Goal: Task Accomplishment & Management: Manage account settings

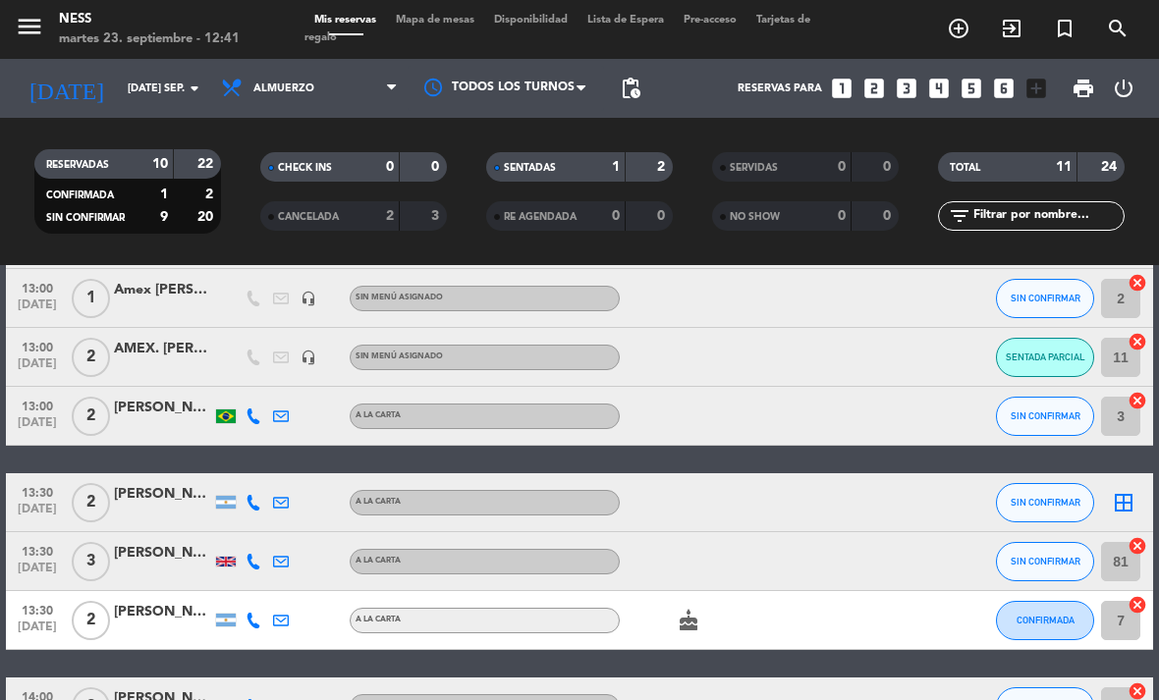
scroll to position [380, 0]
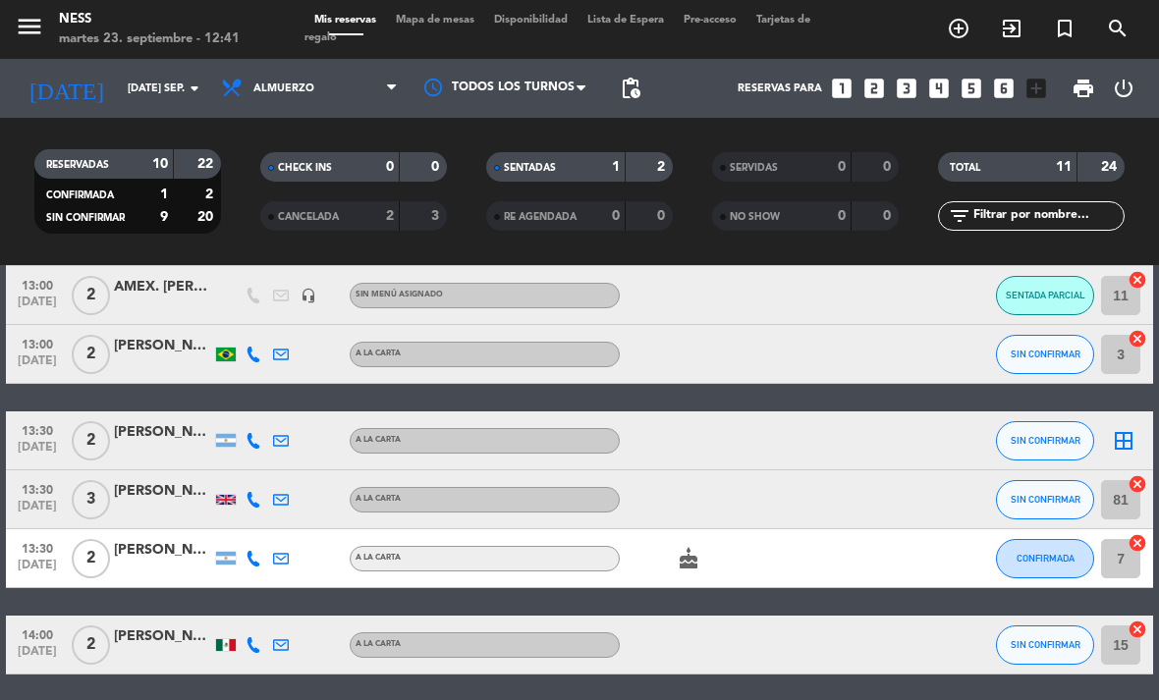
click at [1123, 437] on icon "border_all" at bounding box center [1124, 441] width 24 height 24
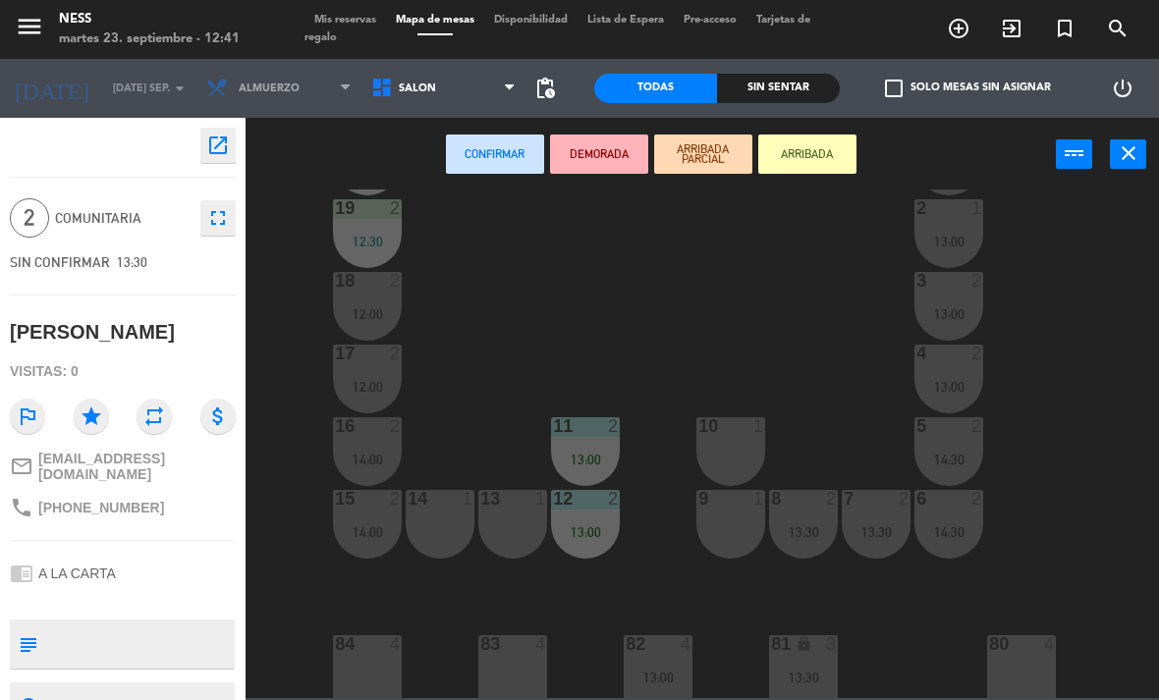
scroll to position [98, 0]
click at [745, 455] on div "10 1" at bounding box center [730, 450] width 69 height 69
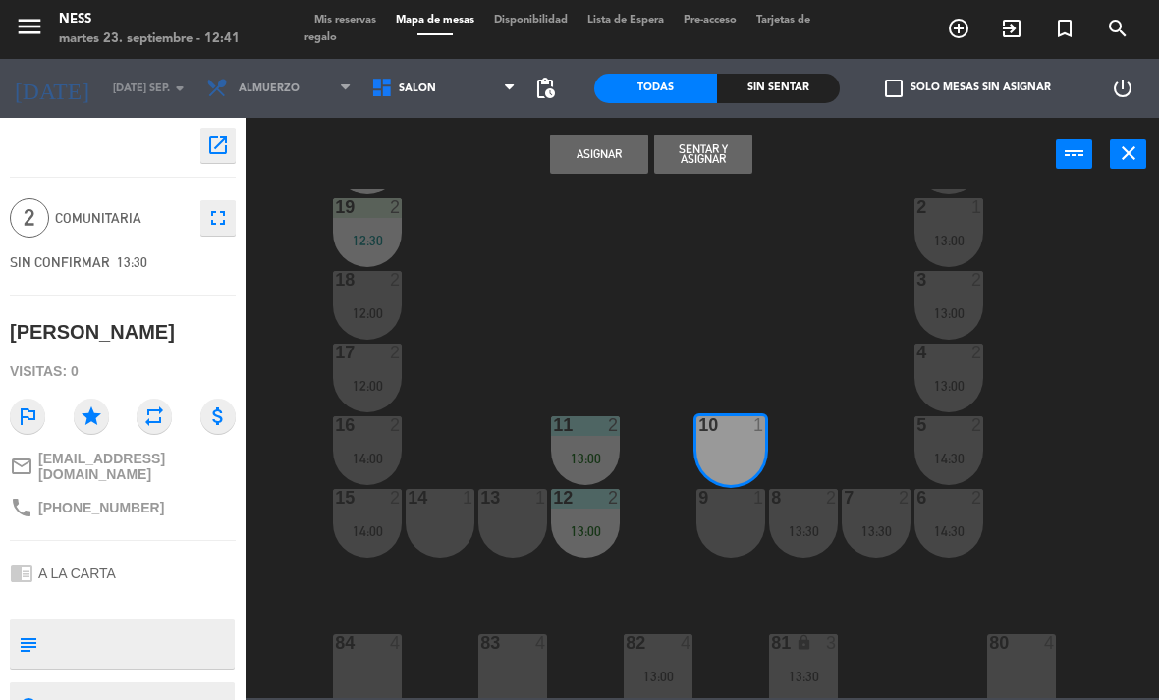
click at [745, 439] on div "10 1" at bounding box center [730, 450] width 69 height 69
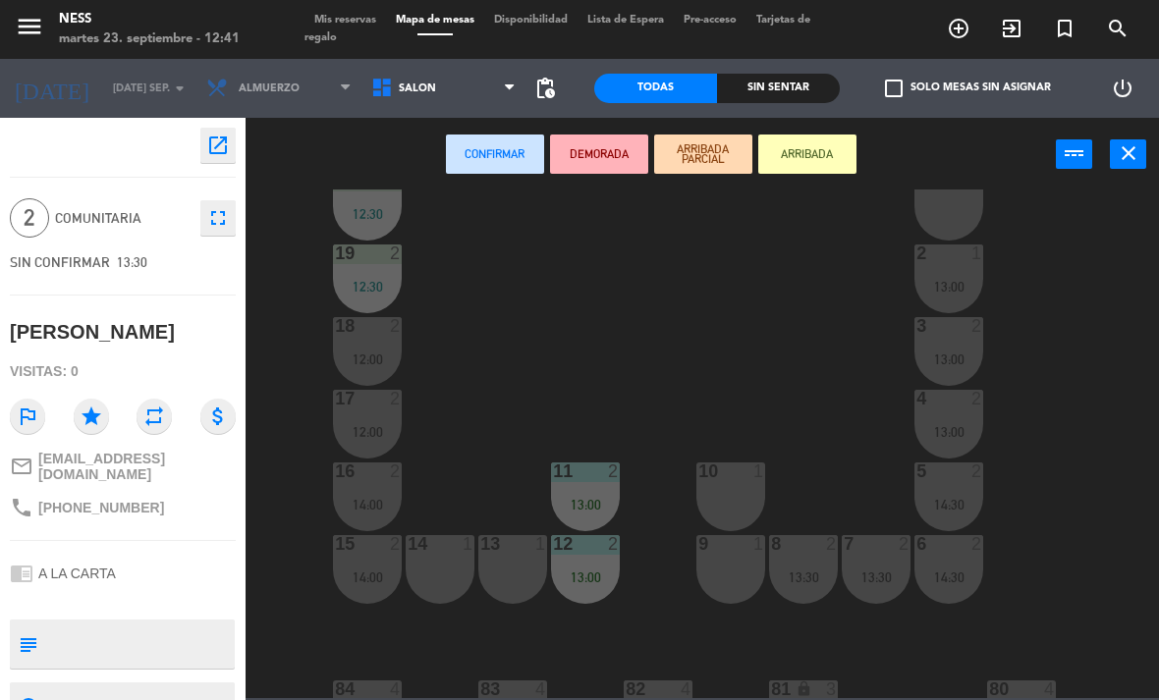
scroll to position [62, 0]
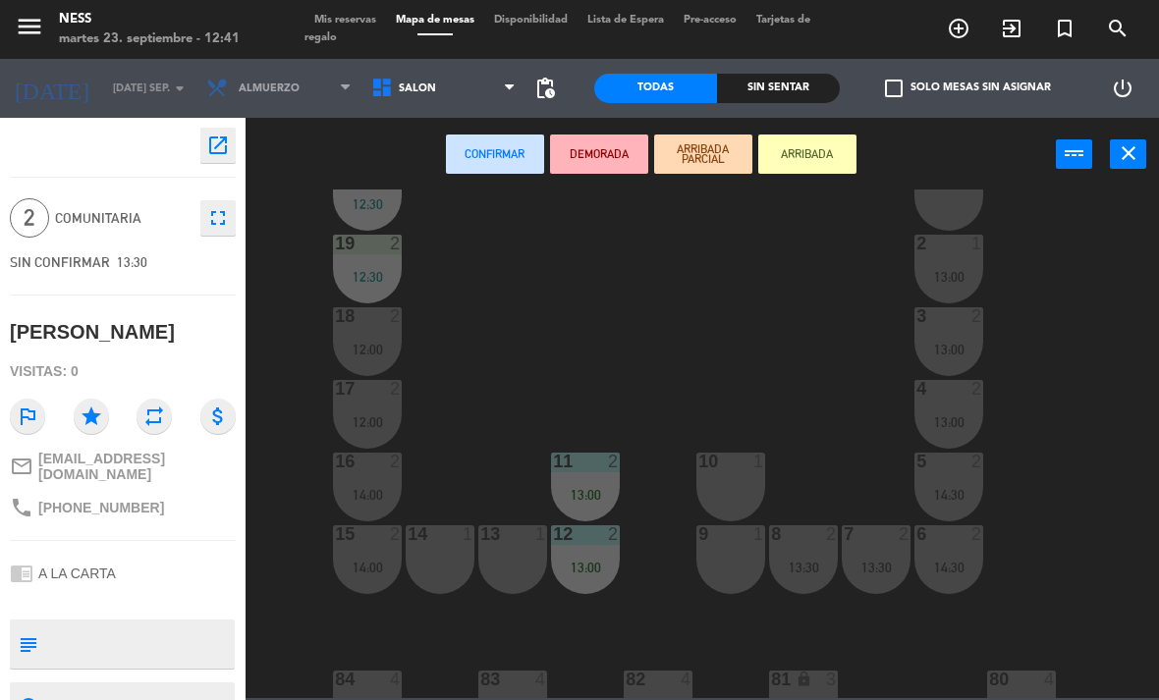
click at [746, 473] on div "10 1" at bounding box center [730, 487] width 69 height 69
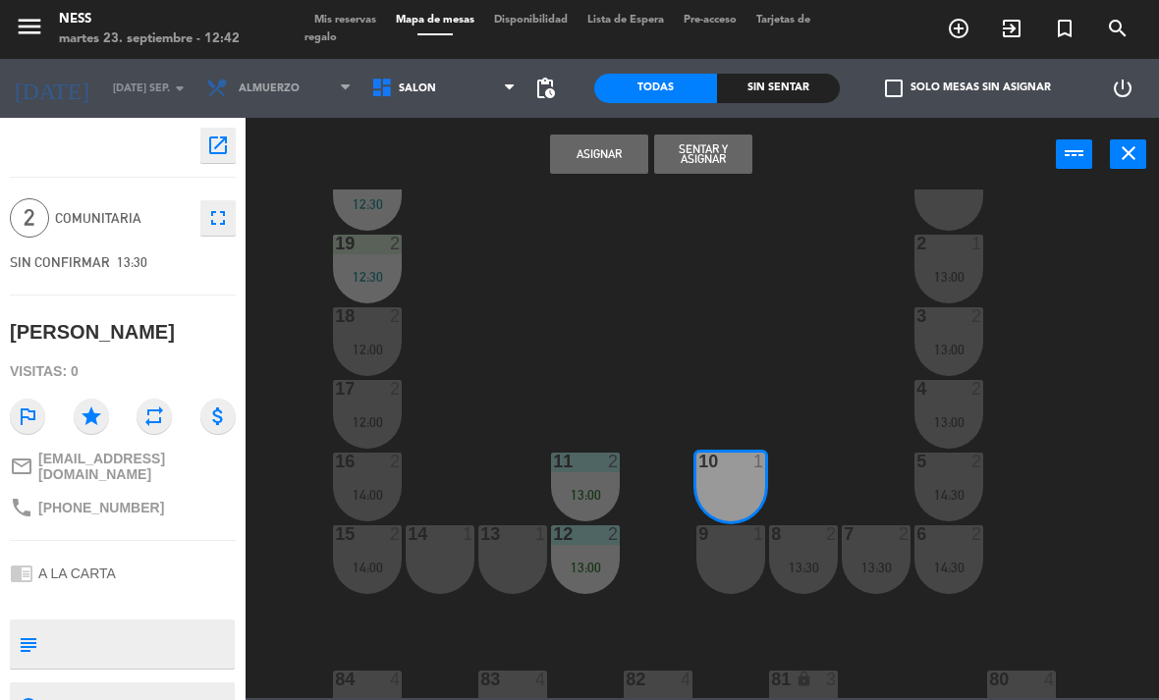
click at [722, 583] on div "9 1" at bounding box center [730, 559] width 69 height 69
click at [606, 162] on button "Asignar" at bounding box center [599, 154] width 98 height 39
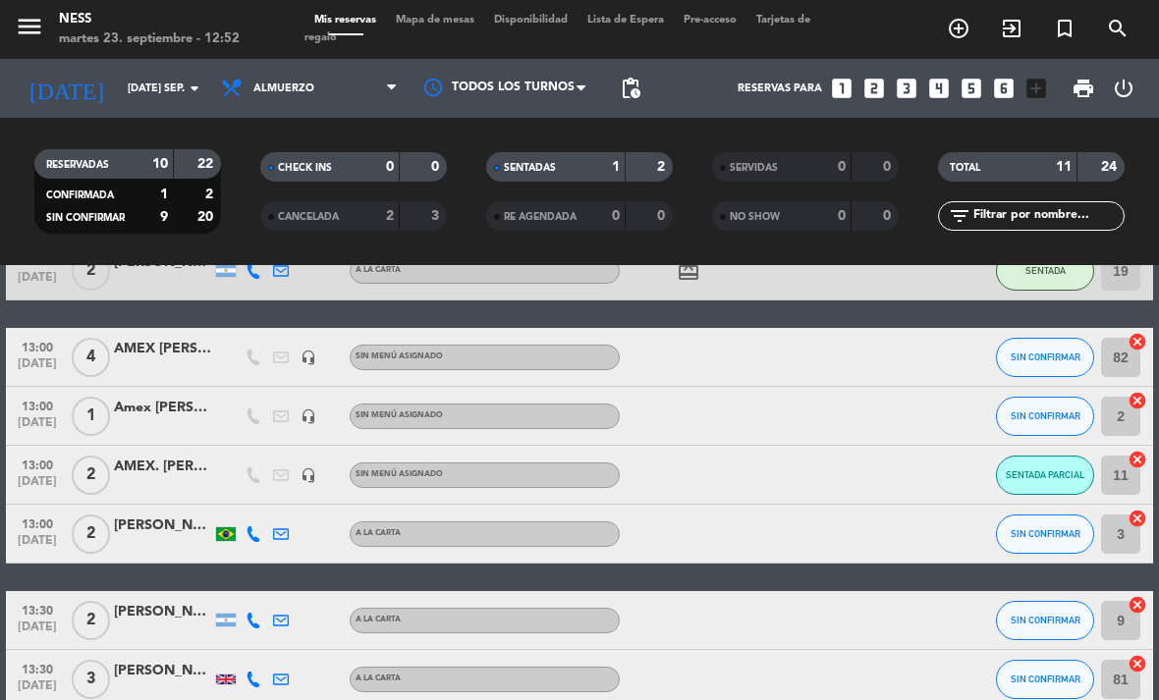
scroll to position [203, 0]
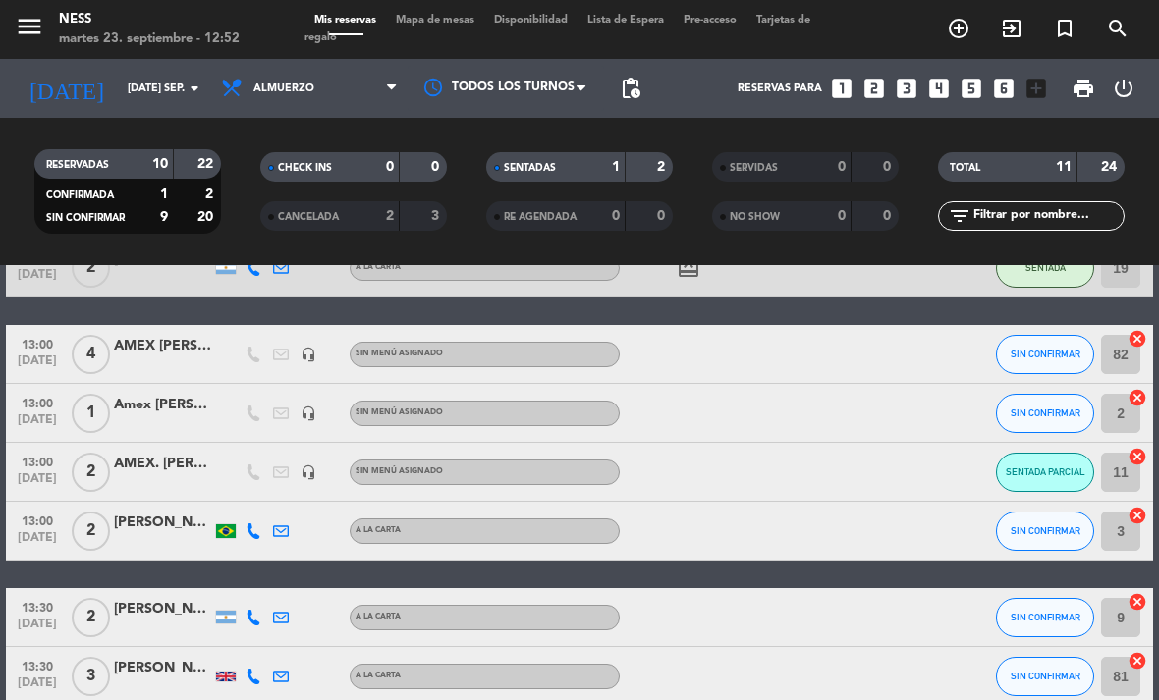
click at [1064, 483] on button "SENTADA PARCIAL" at bounding box center [1045, 472] width 98 height 39
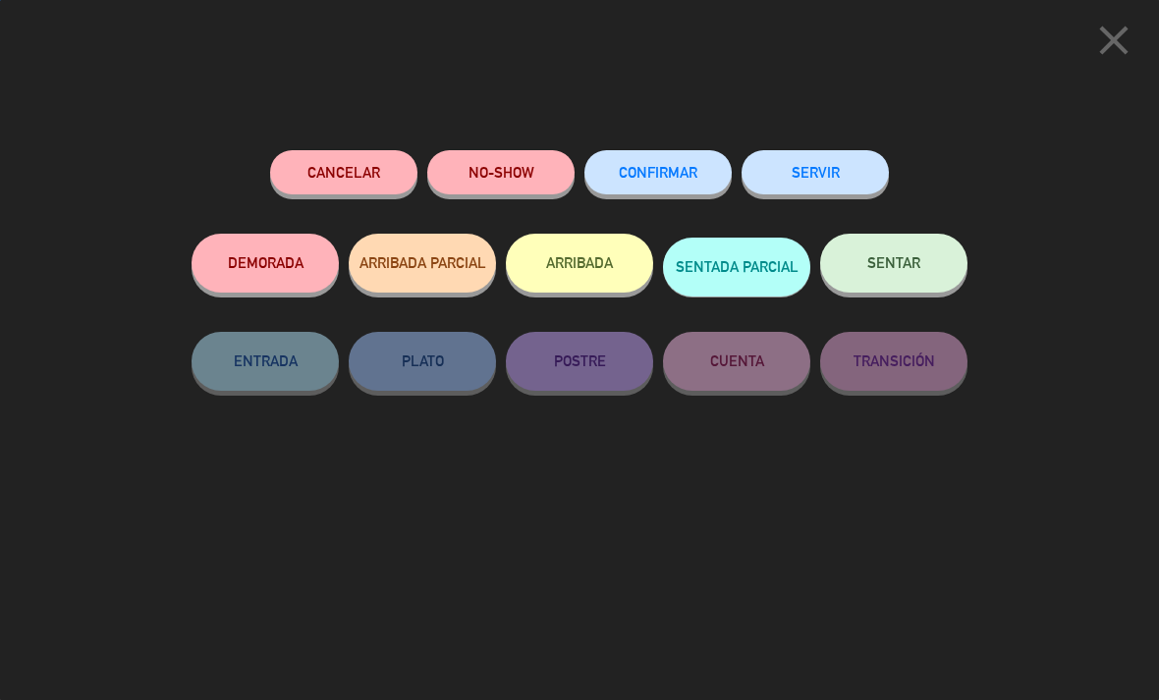
click at [940, 268] on button "SENTAR" at bounding box center [893, 263] width 147 height 59
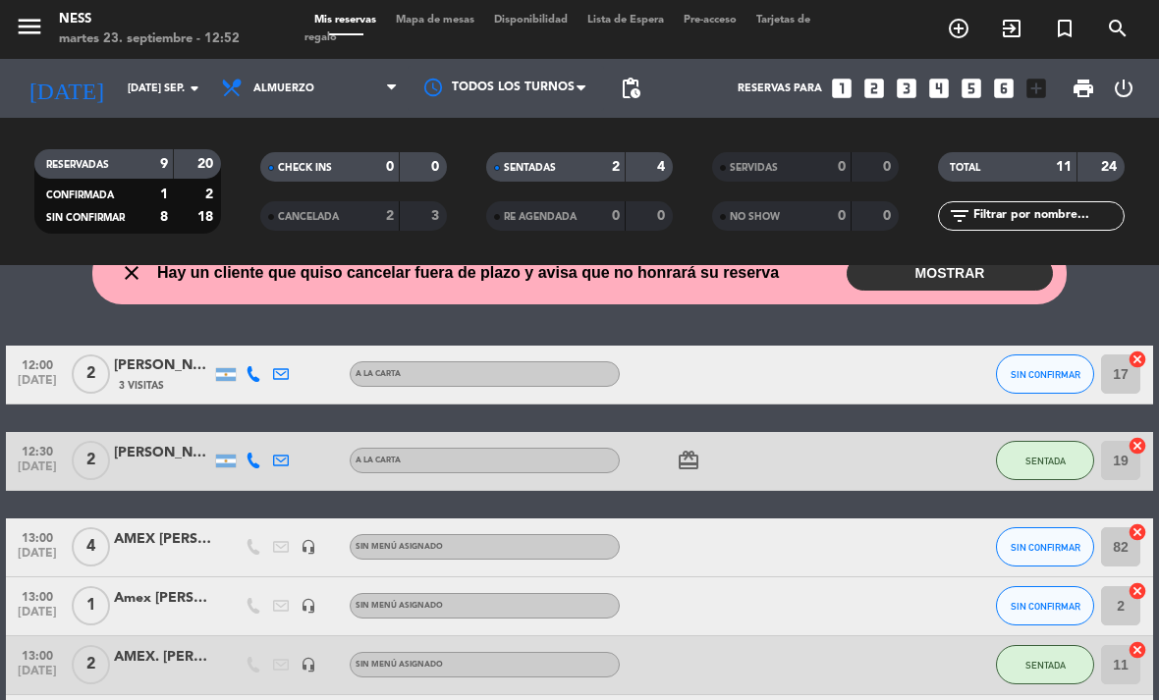
scroll to position [75, 0]
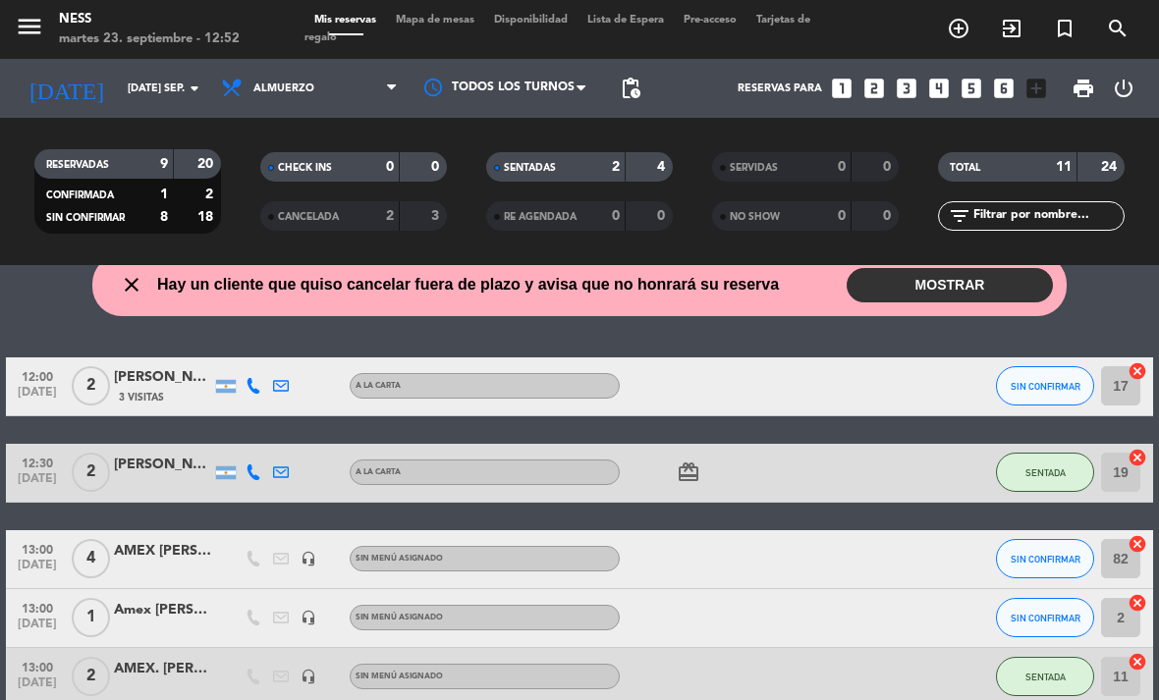
click at [1021, 291] on button "MOSTRAR" at bounding box center [949, 285] width 206 height 34
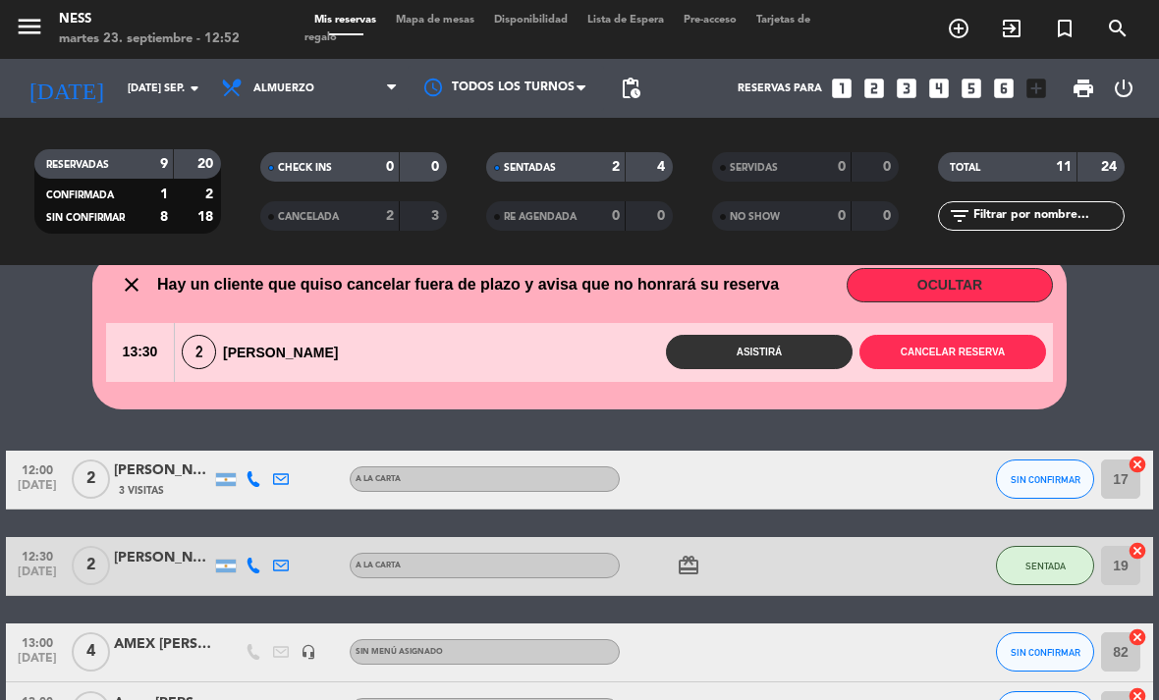
click at [980, 354] on button "Cancelar reserva" at bounding box center [952, 352] width 187 height 34
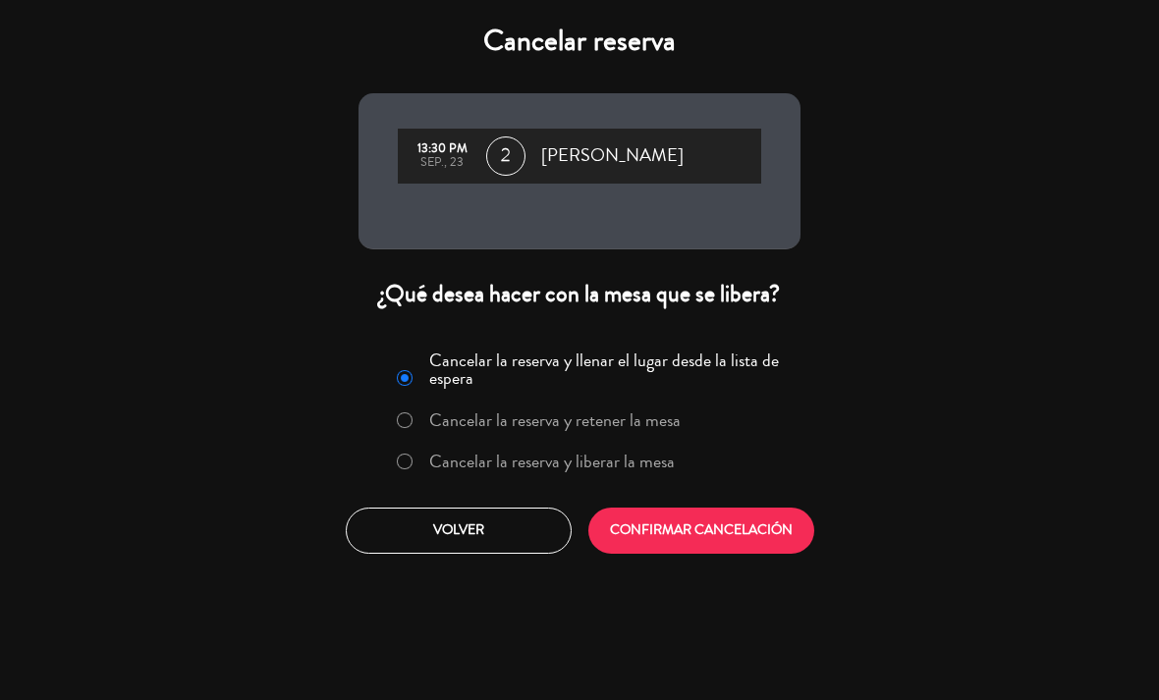
click at [640, 467] on label "Cancelar la reserva y liberar la mesa" at bounding box center [551, 462] width 245 height 18
click at [703, 542] on button "CONFIRMAR CANCELACIÓN" at bounding box center [701, 531] width 226 height 46
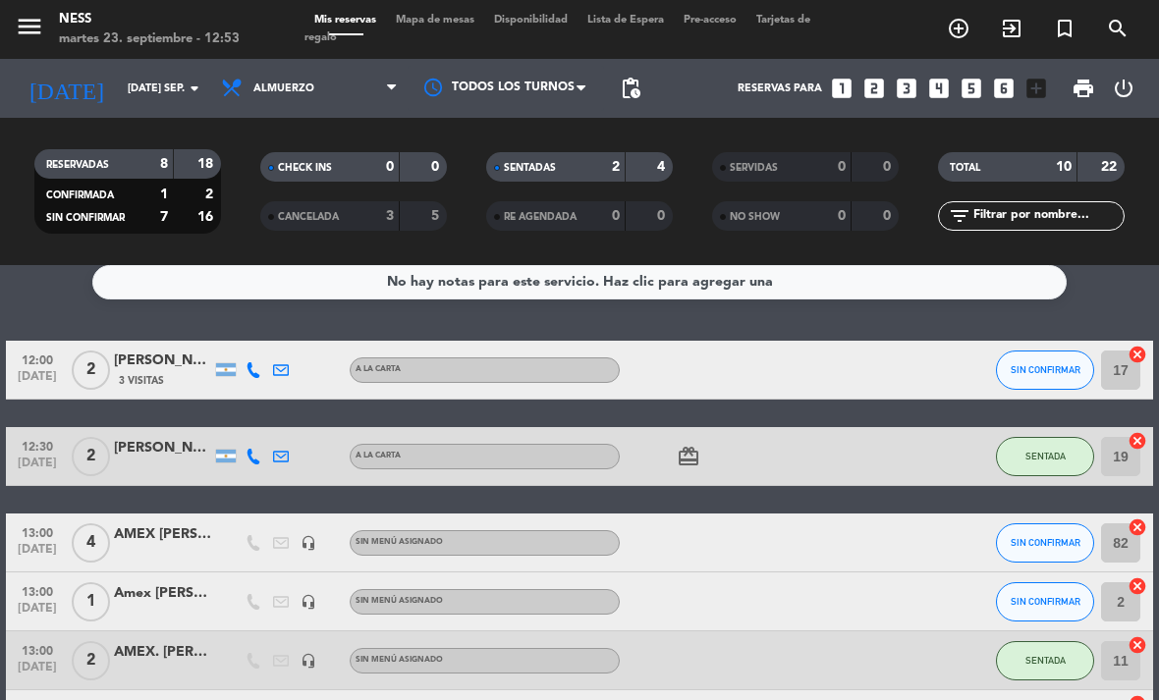
scroll to position [31, 0]
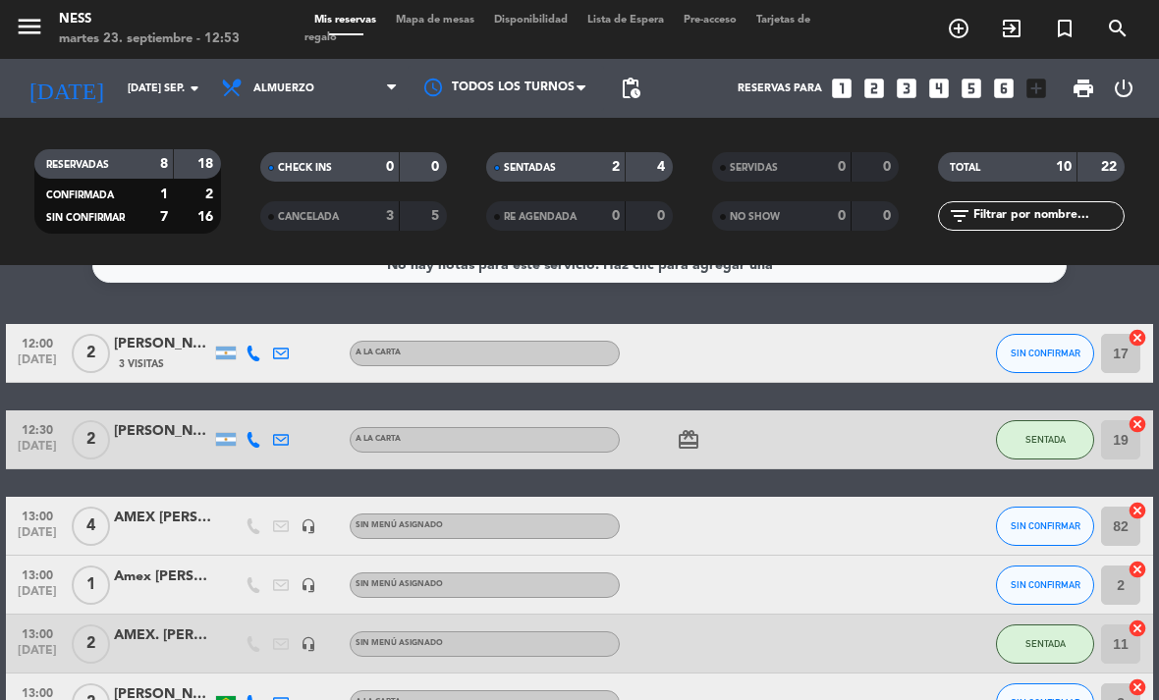
click at [1045, 354] on span "SIN CONFIRMAR" at bounding box center [1045, 353] width 70 height 11
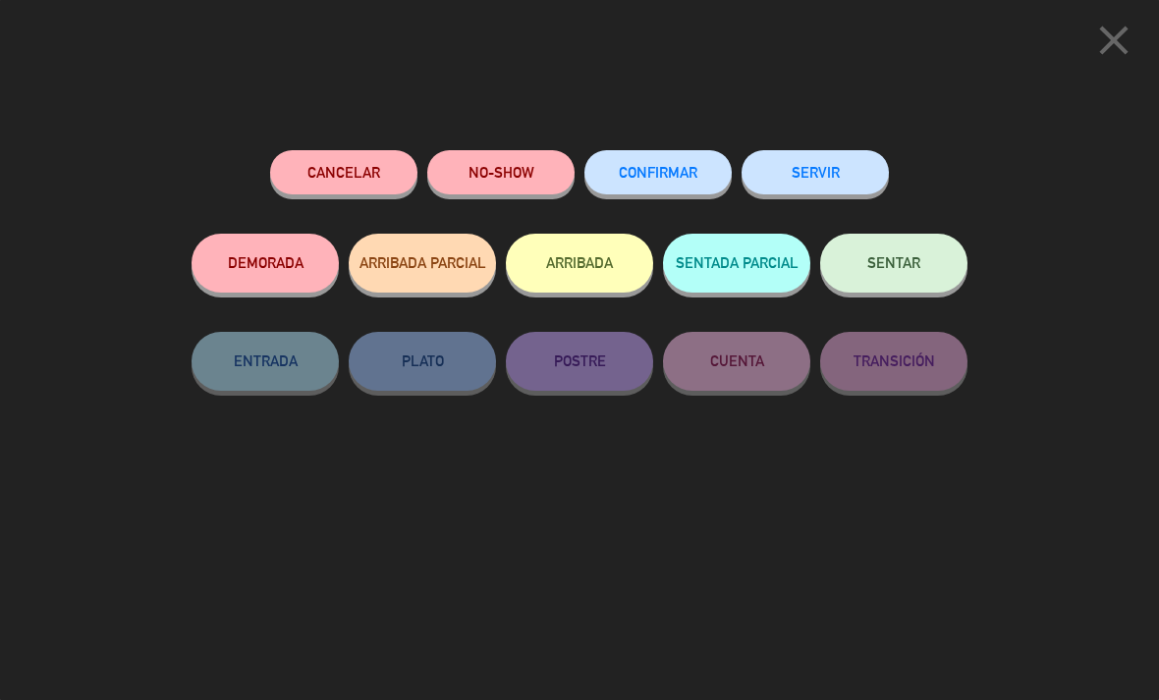
click at [507, 175] on button "NO-SHOW" at bounding box center [500, 172] width 147 height 44
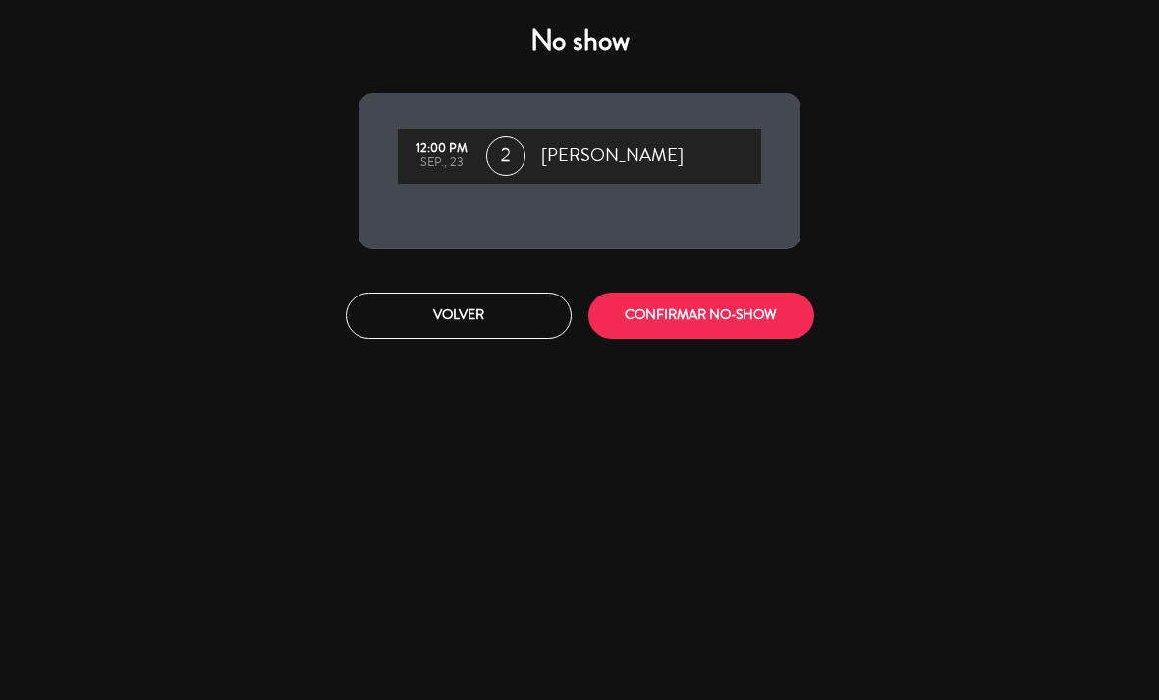
click at [740, 314] on button "CONFIRMAR NO-SHOW" at bounding box center [701, 316] width 226 height 46
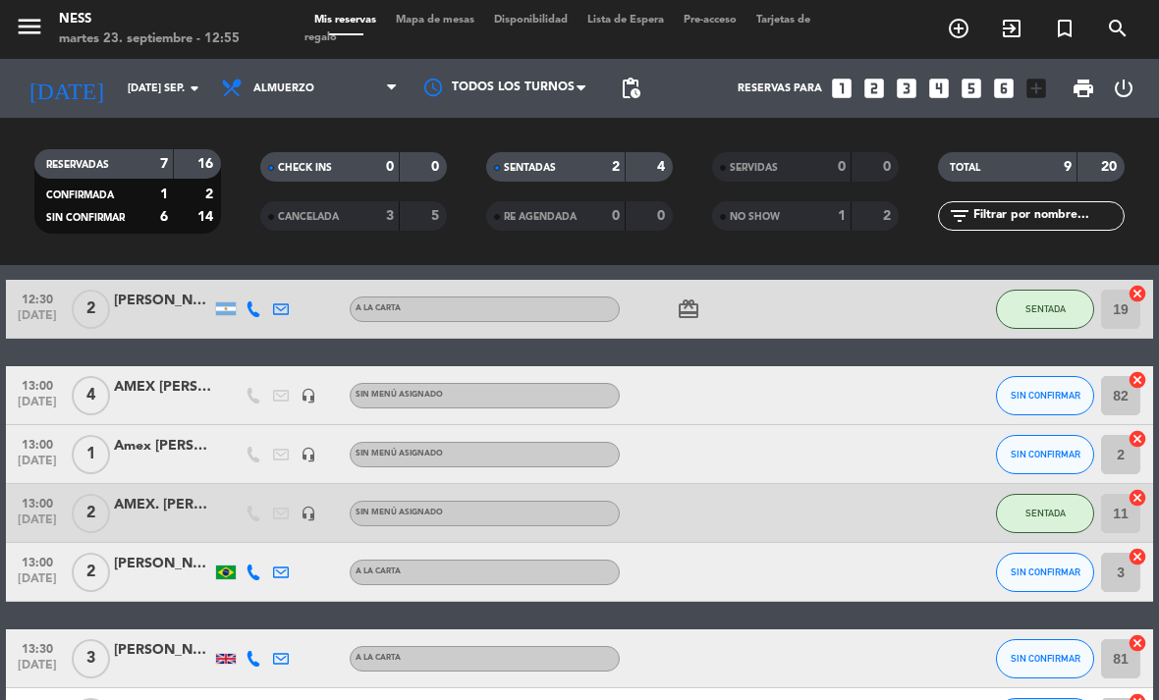
scroll to position [99, 0]
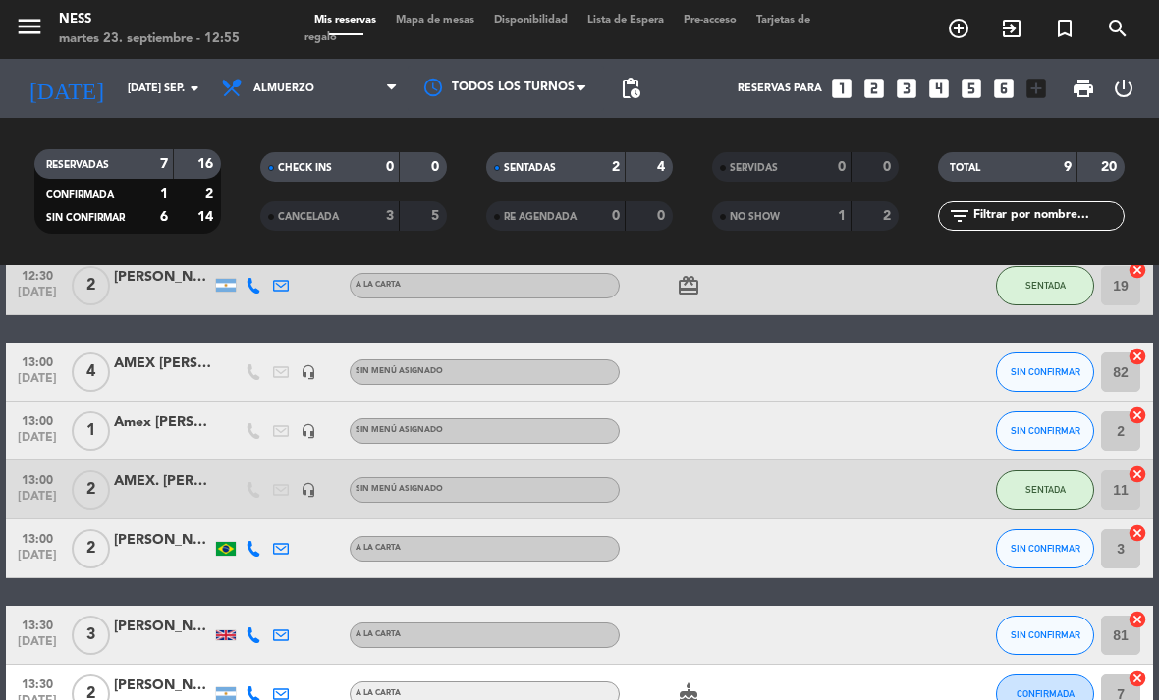
click at [1057, 552] on span "SIN CONFIRMAR" at bounding box center [1045, 548] width 70 height 11
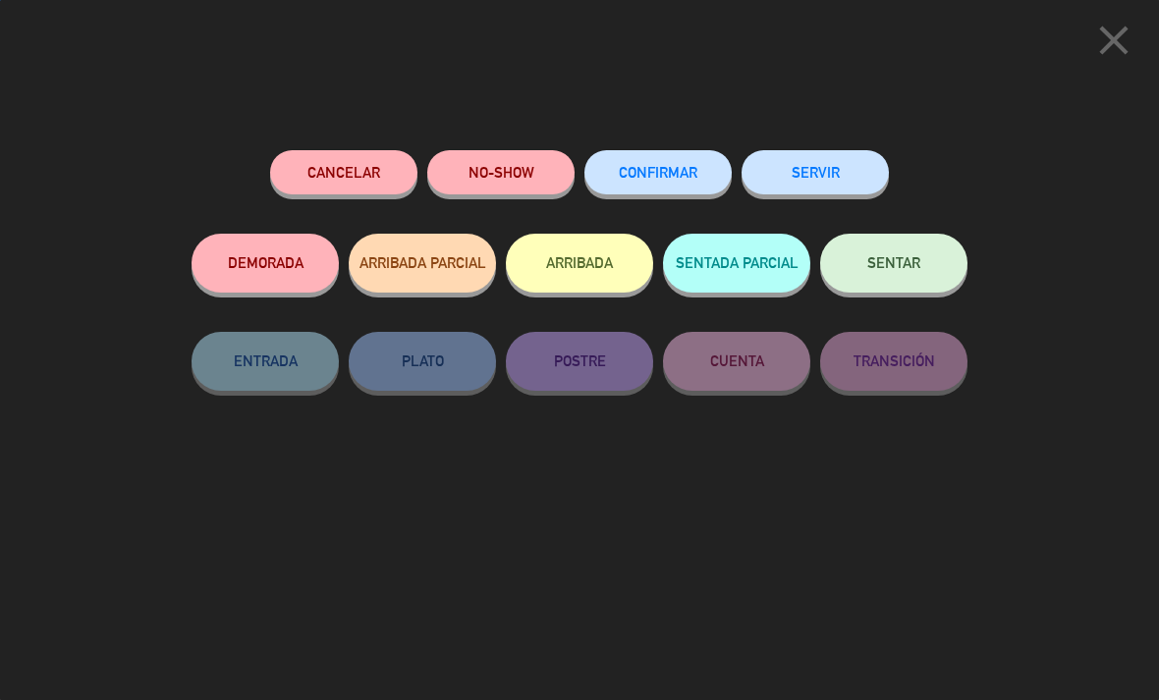
click at [936, 272] on button "SENTAR" at bounding box center [893, 263] width 147 height 59
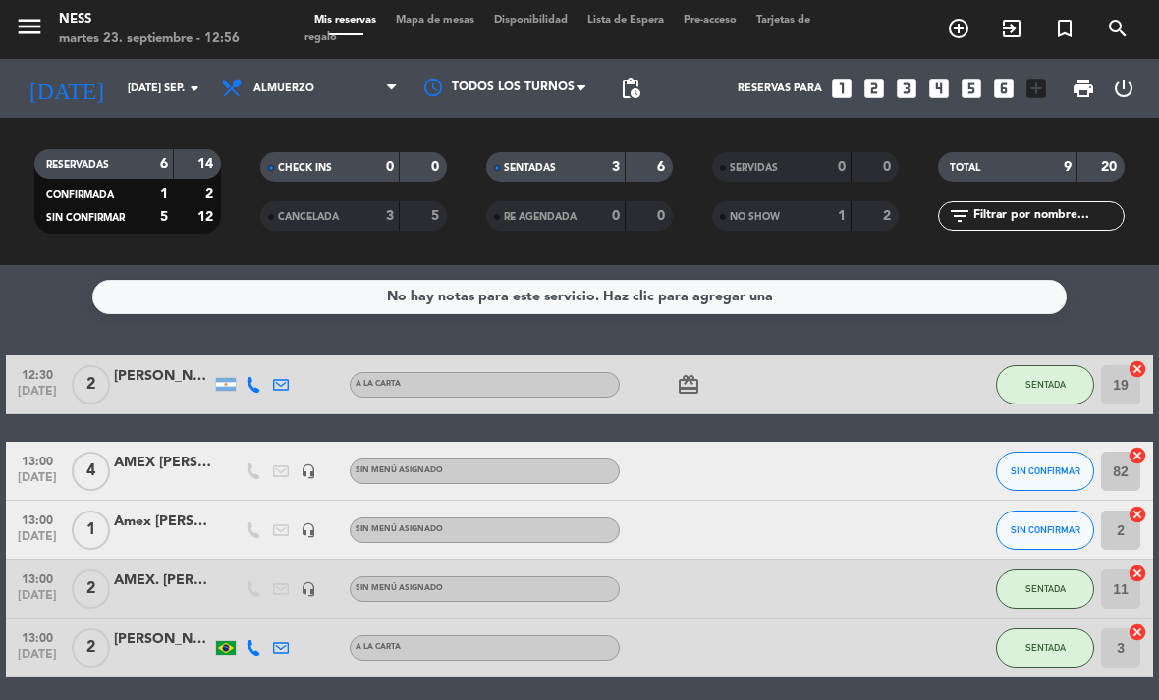
scroll to position [0, 0]
click at [1057, 478] on button "SIN CONFIRMAR" at bounding box center [1045, 471] width 98 height 39
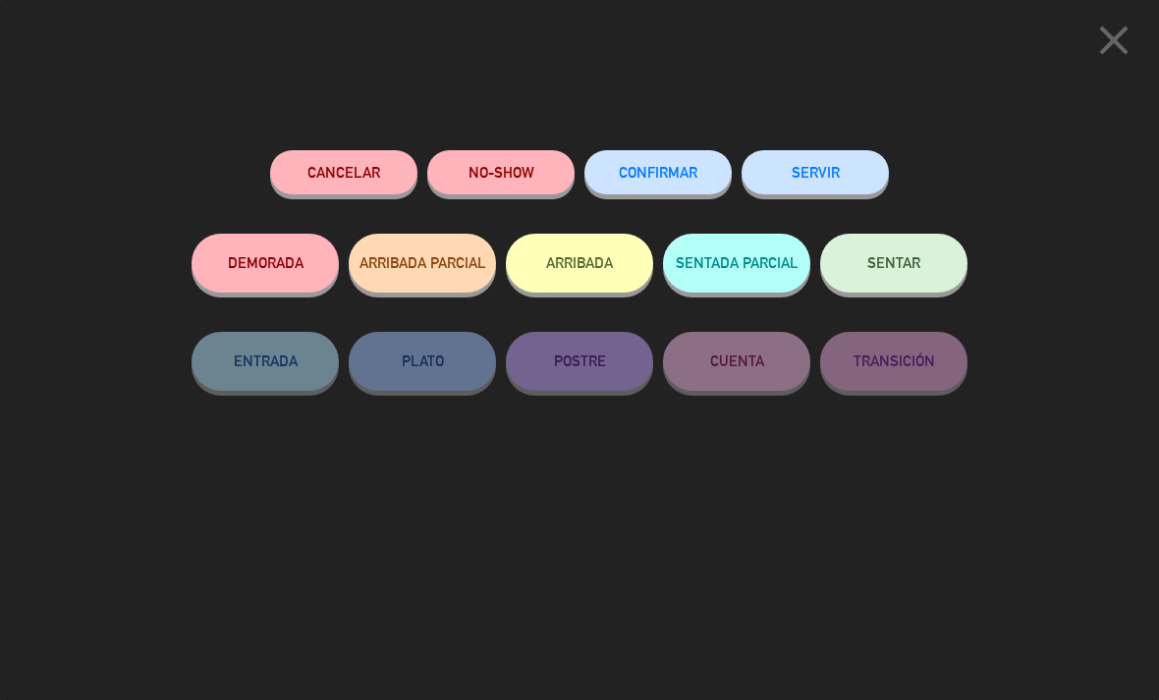
click at [780, 266] on button "SENTADA PARCIAL" at bounding box center [736, 263] width 147 height 59
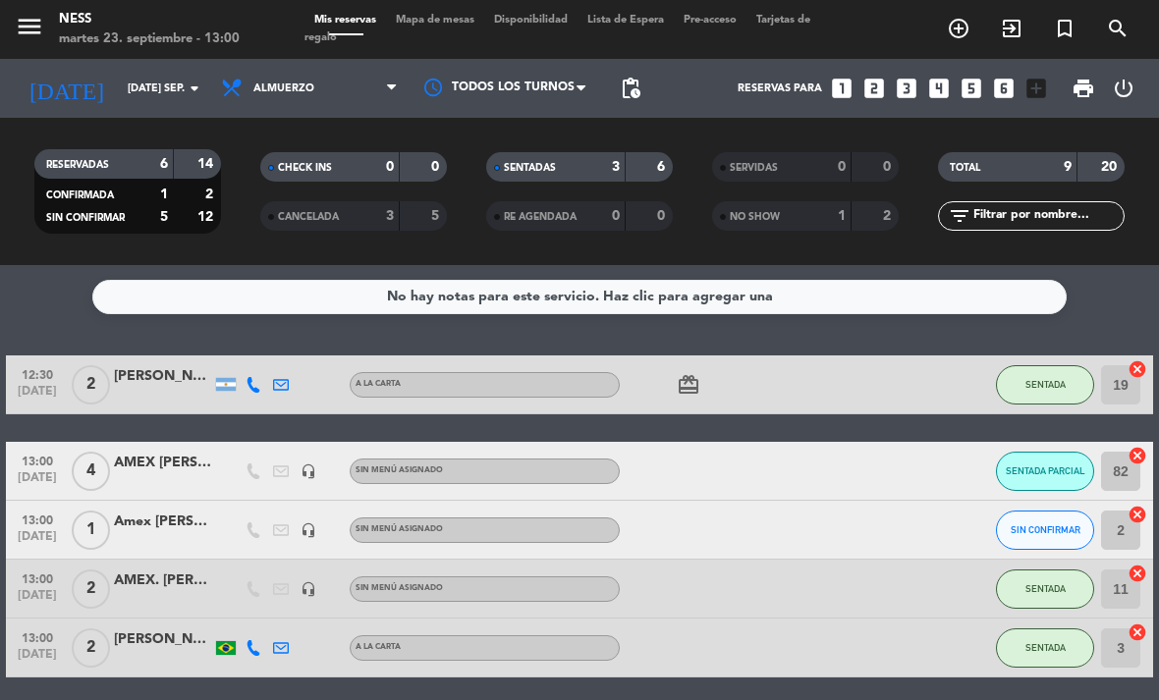
click at [1138, 518] on icon "cancel" at bounding box center [1137, 515] width 20 height 20
click at [1140, 511] on icon "cancel" at bounding box center [1137, 515] width 20 height 20
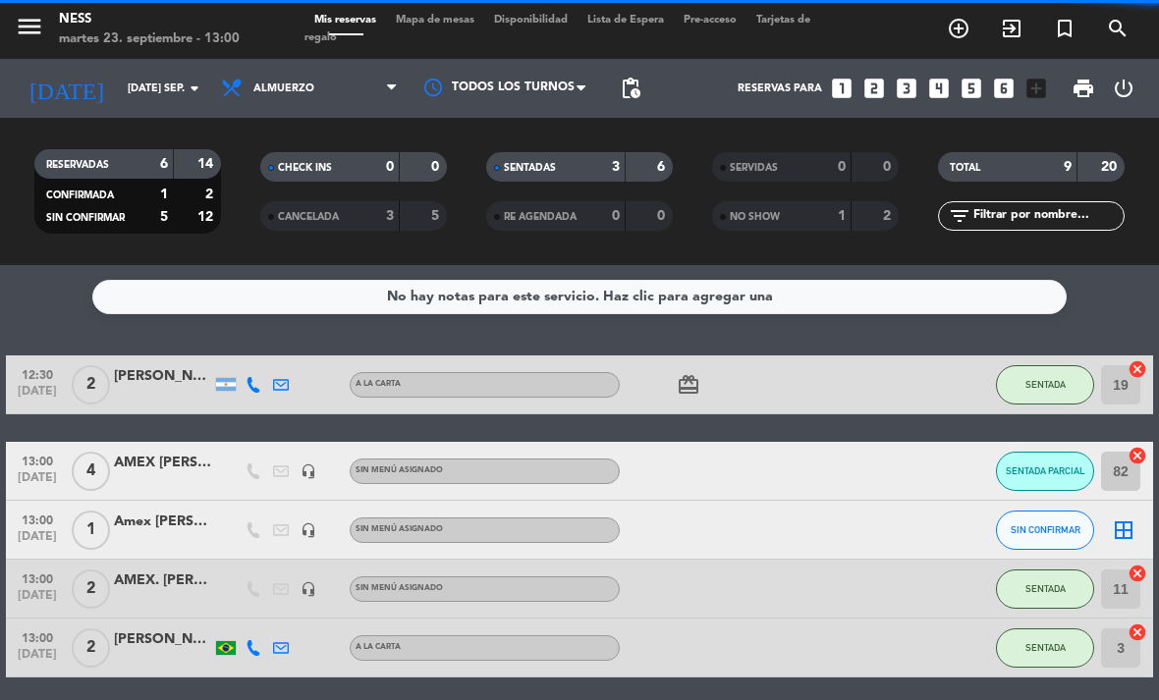
click at [1128, 535] on icon "border_all" at bounding box center [1124, 530] width 24 height 24
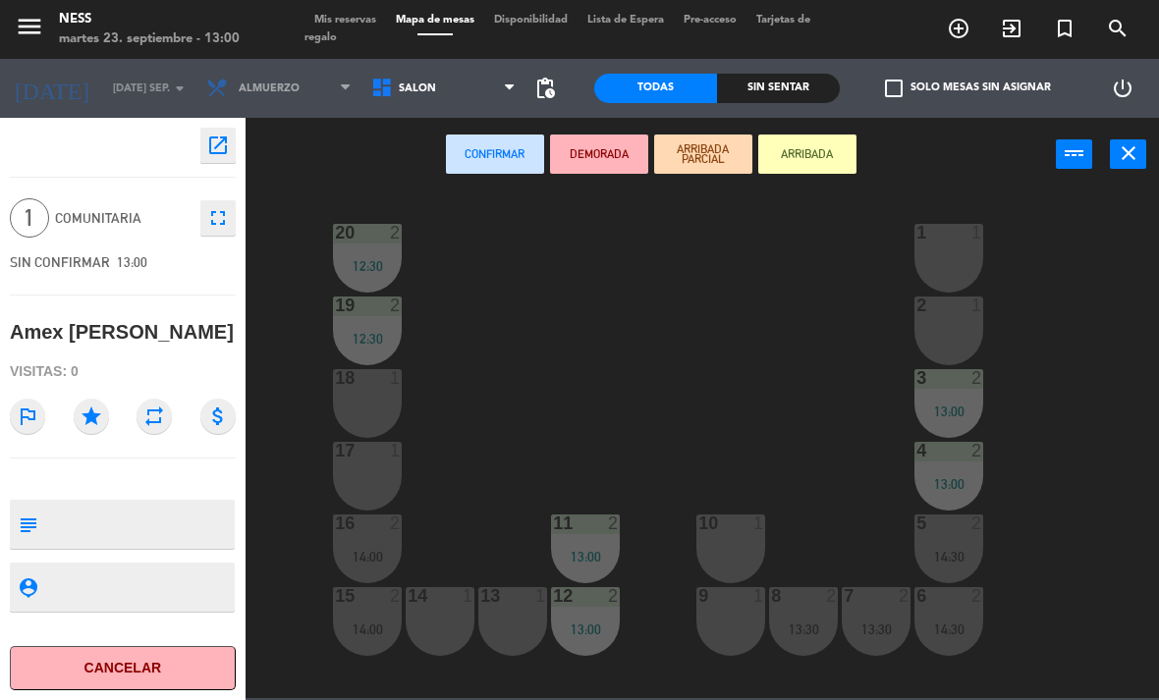
click at [943, 257] on div "1 1" at bounding box center [948, 258] width 69 height 69
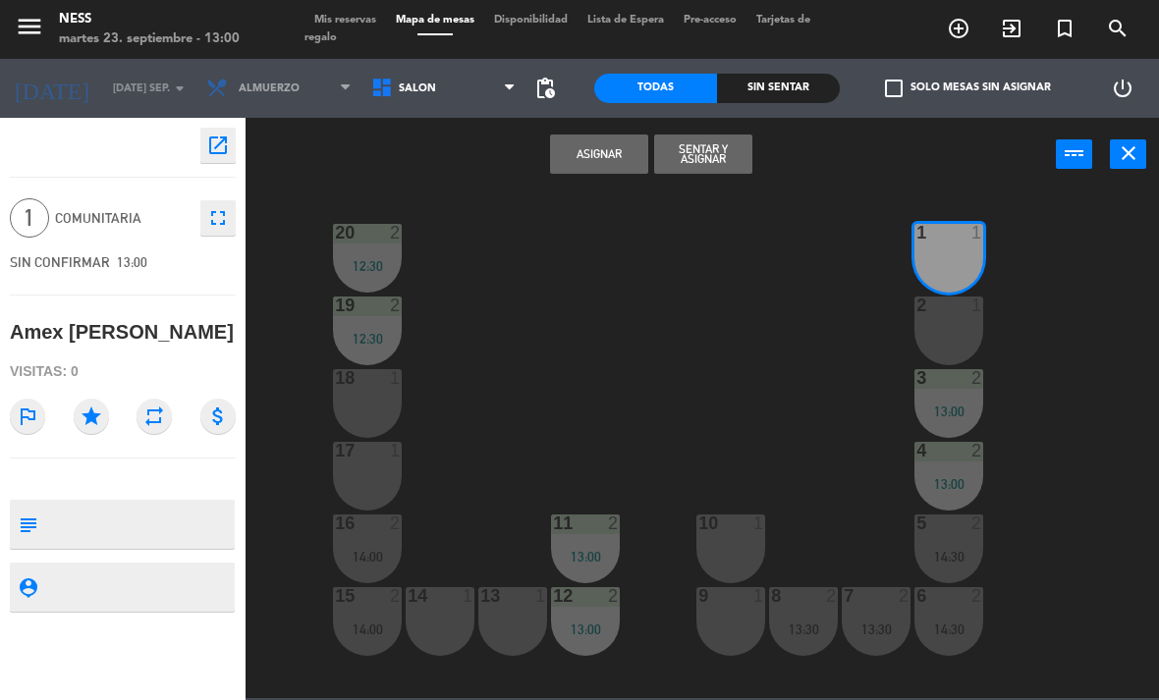
click at [596, 161] on button "Asignar" at bounding box center [599, 154] width 98 height 39
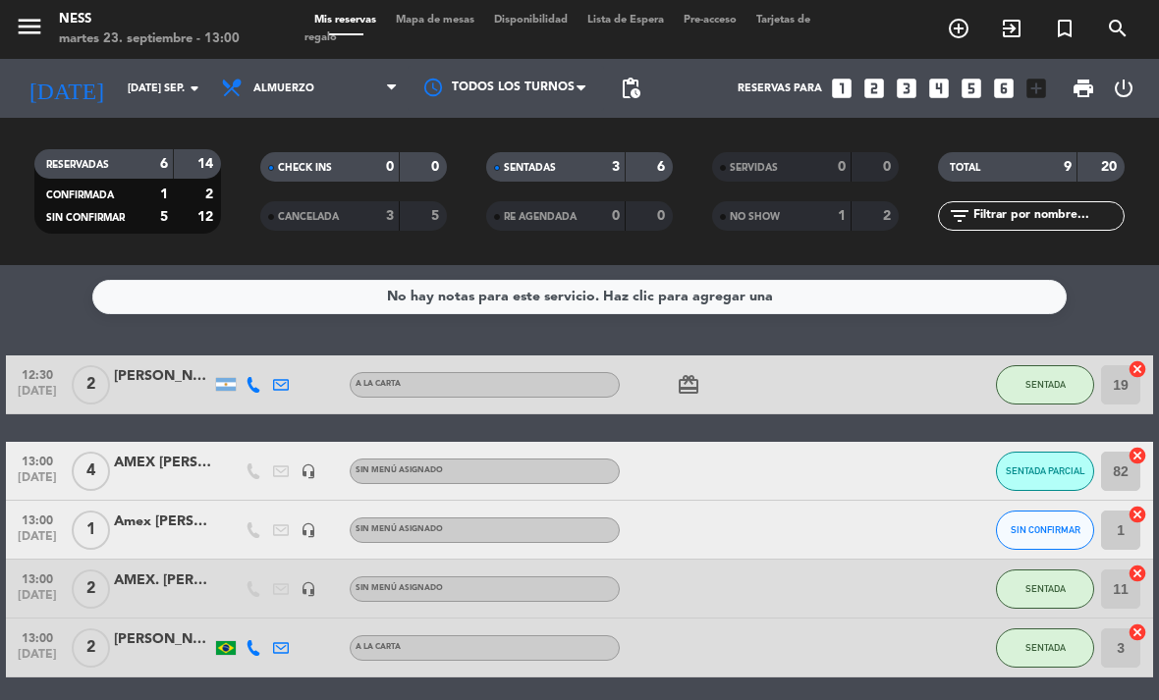
click at [1052, 548] on button "SIN CONFIRMAR" at bounding box center [1045, 530] width 98 height 39
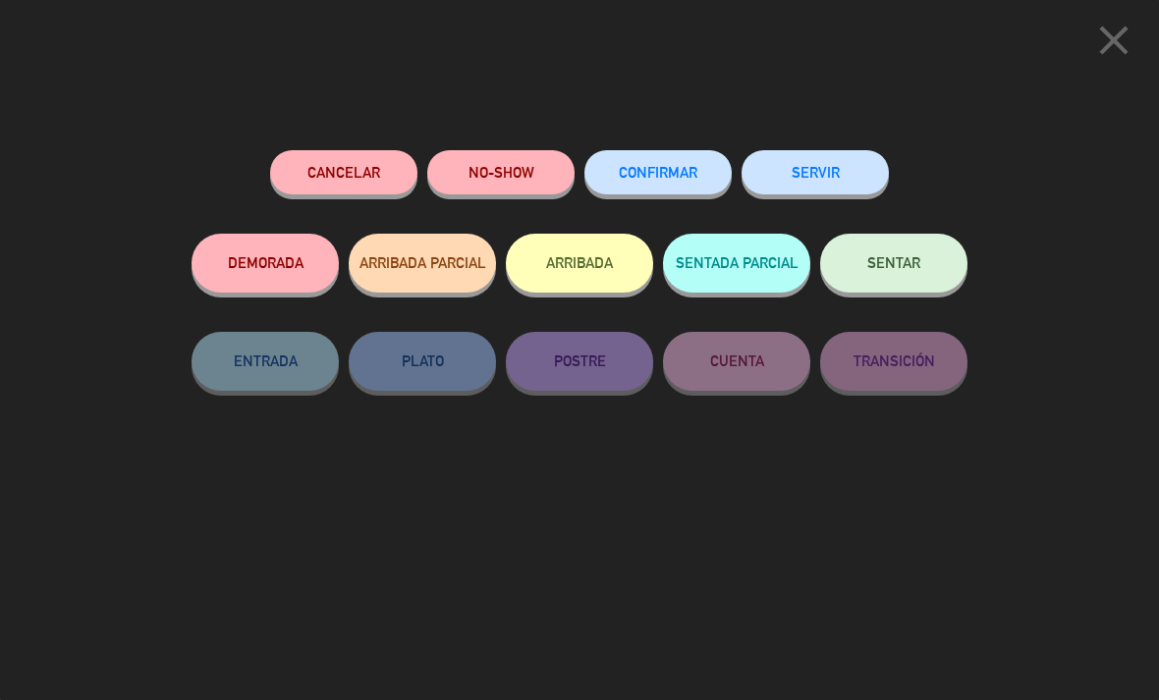
click at [898, 266] on span "SENTAR" at bounding box center [893, 262] width 53 height 17
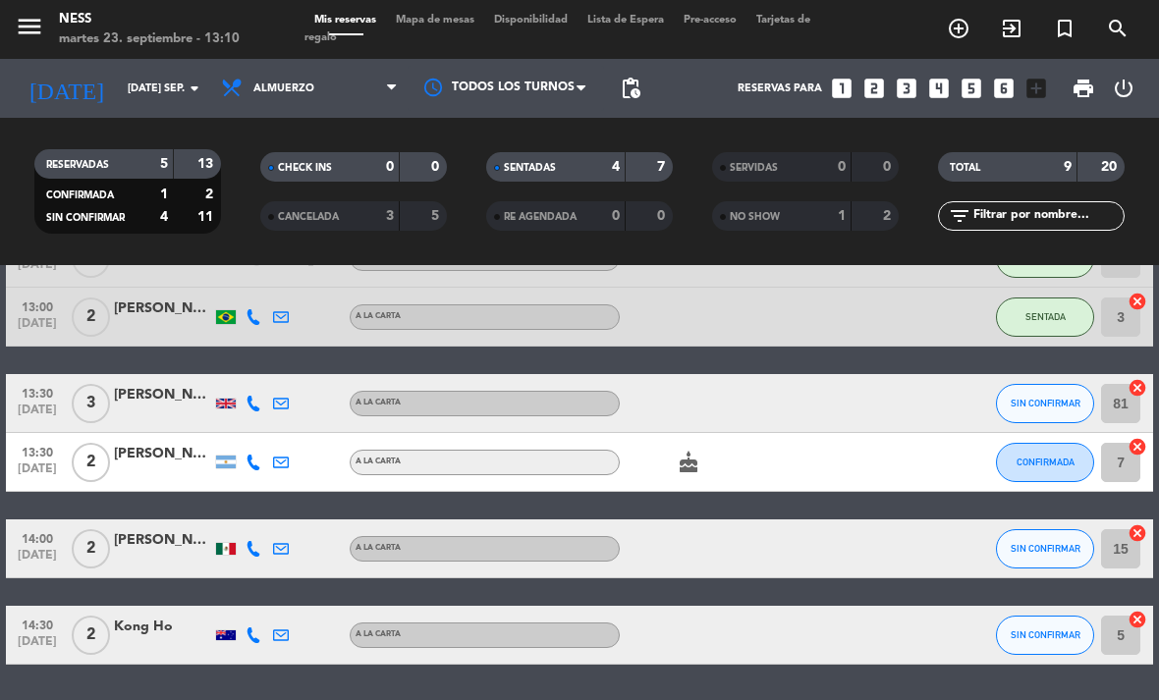
scroll to position [63, 0]
click at [715, 433] on div "cake" at bounding box center [702, 462] width 165 height 58
click at [692, 451] on icon "cake" at bounding box center [689, 463] width 24 height 24
click at [870, 682] on div "No hay notas para este servicio. Haz clic para agregar una 12:30 [DATE] 2 [PERS…" at bounding box center [579, 482] width 1159 height 435
click at [874, 645] on div "No hay notas para este servicio. Haz clic para agregar una 12:30 [DATE] 2 [PERS…" at bounding box center [579, 482] width 1159 height 435
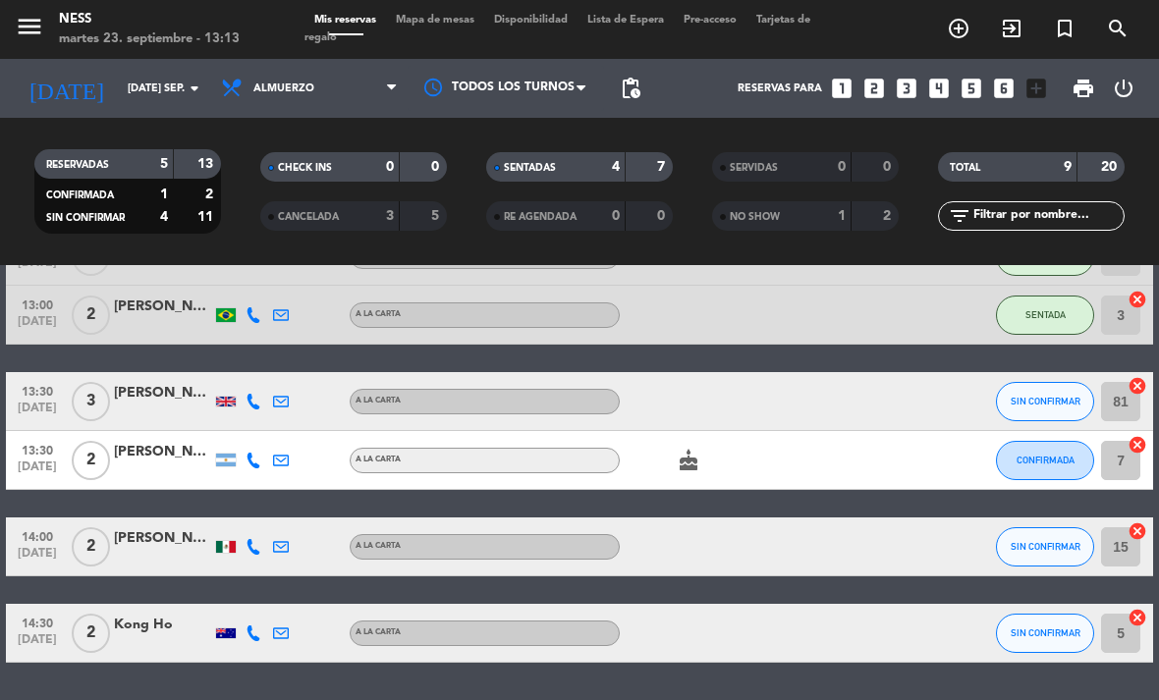
scroll to position [331, 0]
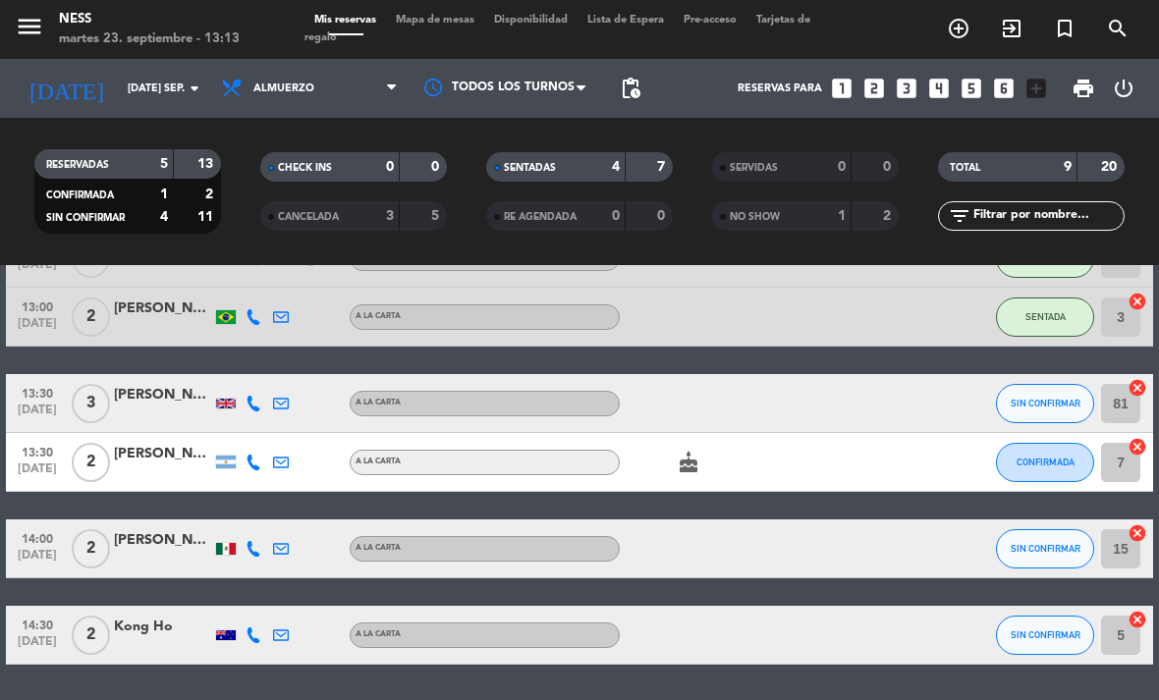
click at [699, 451] on icon "cake" at bounding box center [689, 463] width 24 height 24
click at [687, 451] on icon "cake" at bounding box center [689, 463] width 24 height 24
click at [1098, 656] on div "No hay notas para este servicio. Haz clic para agregar una 12:30 [DATE] 2 [PERS…" at bounding box center [579, 482] width 1159 height 435
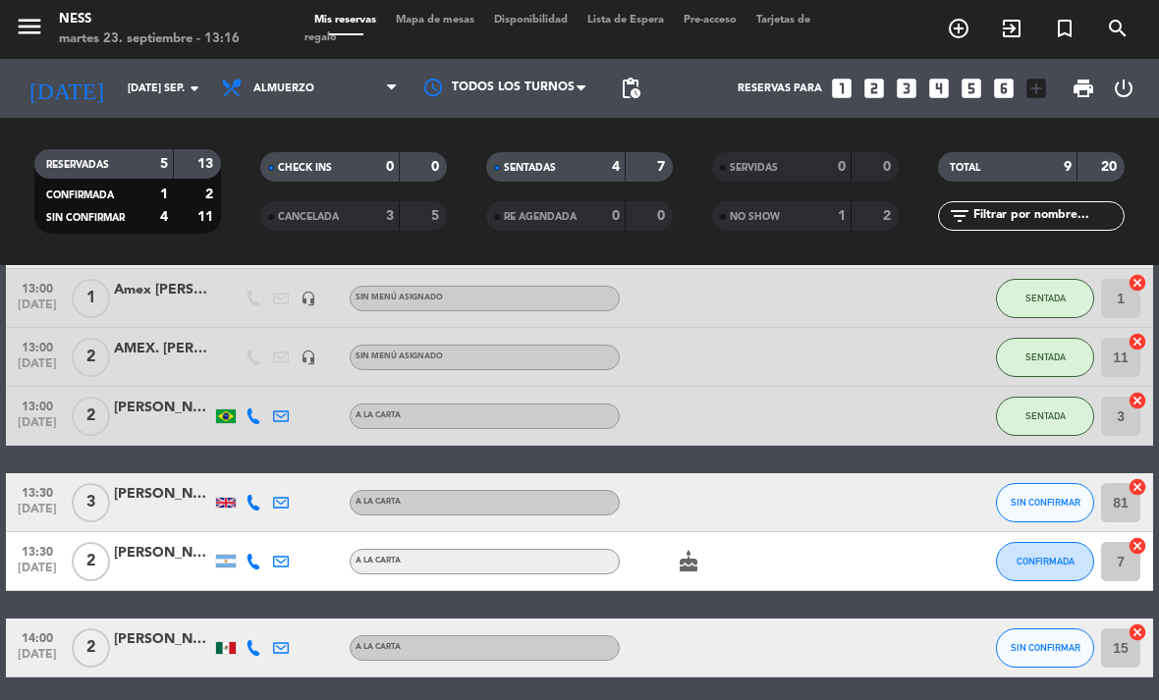
scroll to position [236, 0]
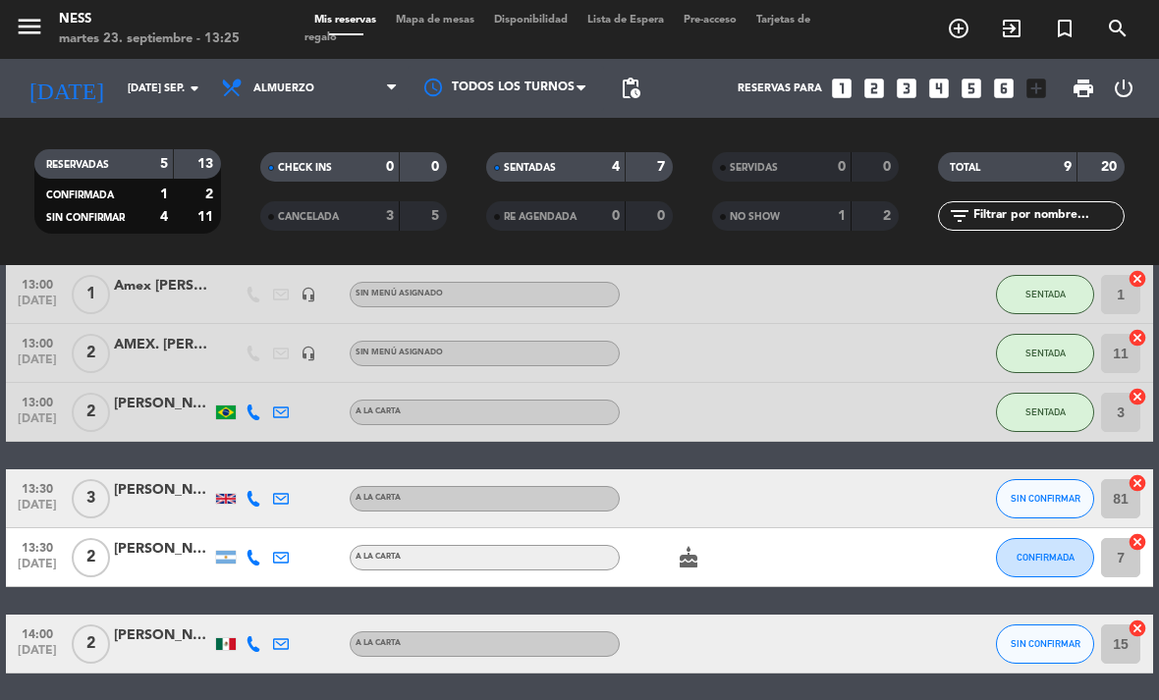
click at [135, 479] on div "[PERSON_NAME]" at bounding box center [163, 490] width 98 height 23
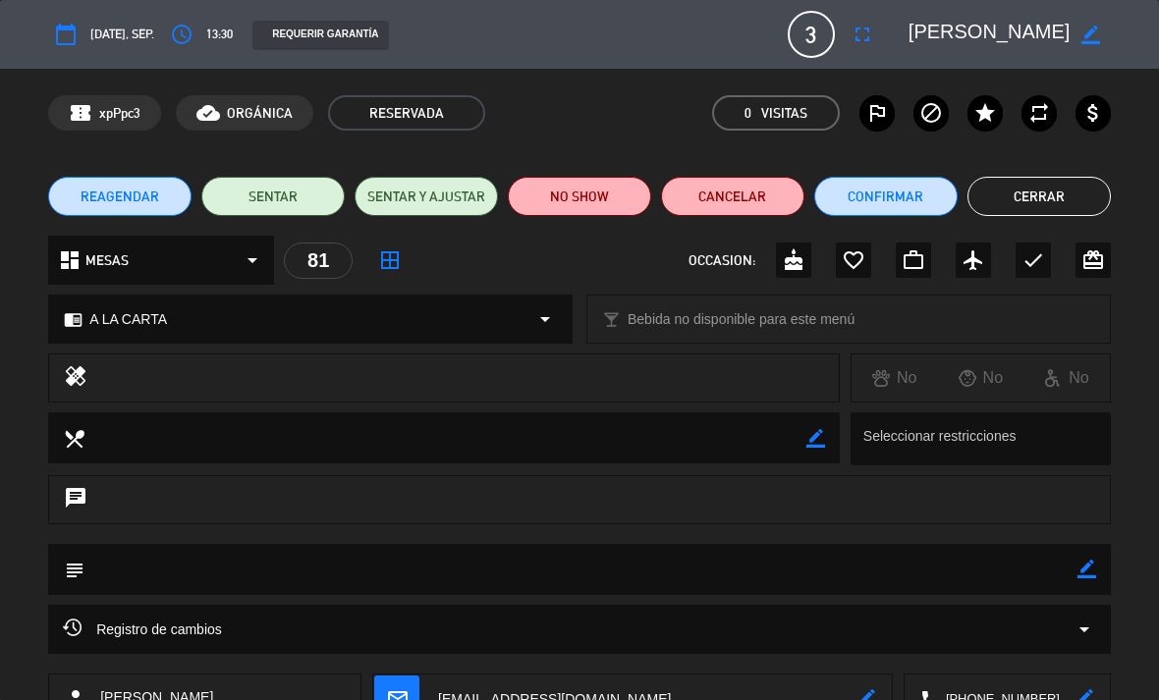
click at [810, 55] on span "3" at bounding box center [811, 34] width 47 height 47
click at [862, 41] on icon "fullscreen" at bounding box center [862, 35] width 24 height 24
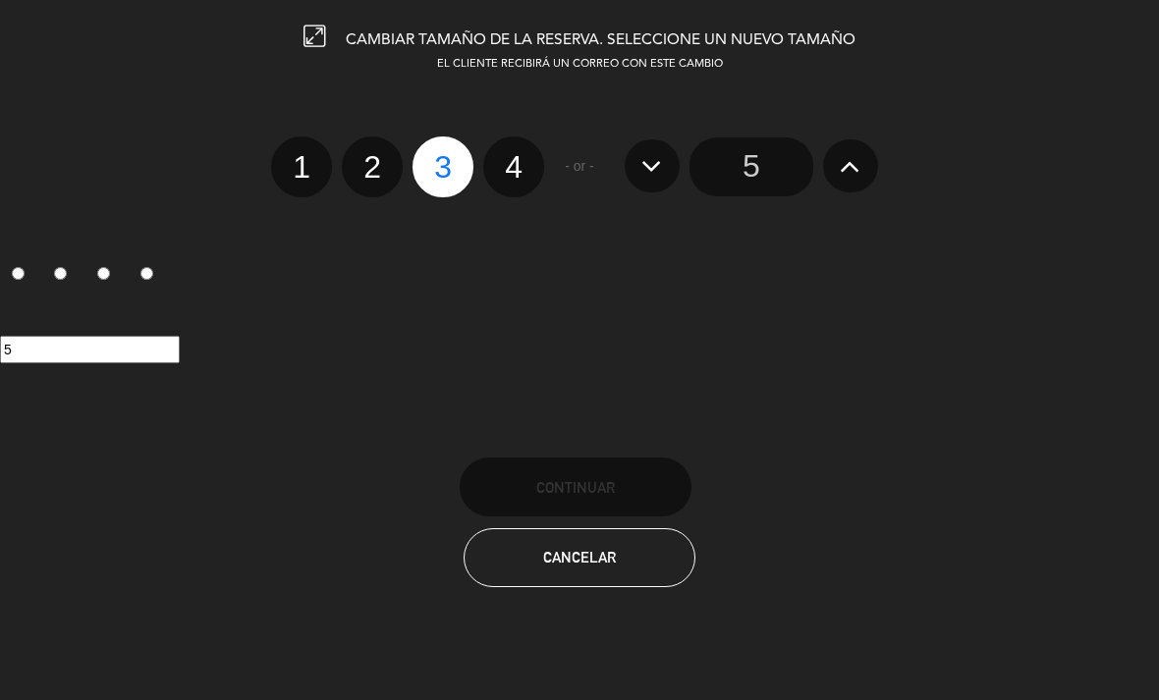
click at [380, 161] on label "2" at bounding box center [372, 166] width 61 height 61
click at [376, 156] on input "2" at bounding box center [369, 149] width 13 height 13
radio input "true"
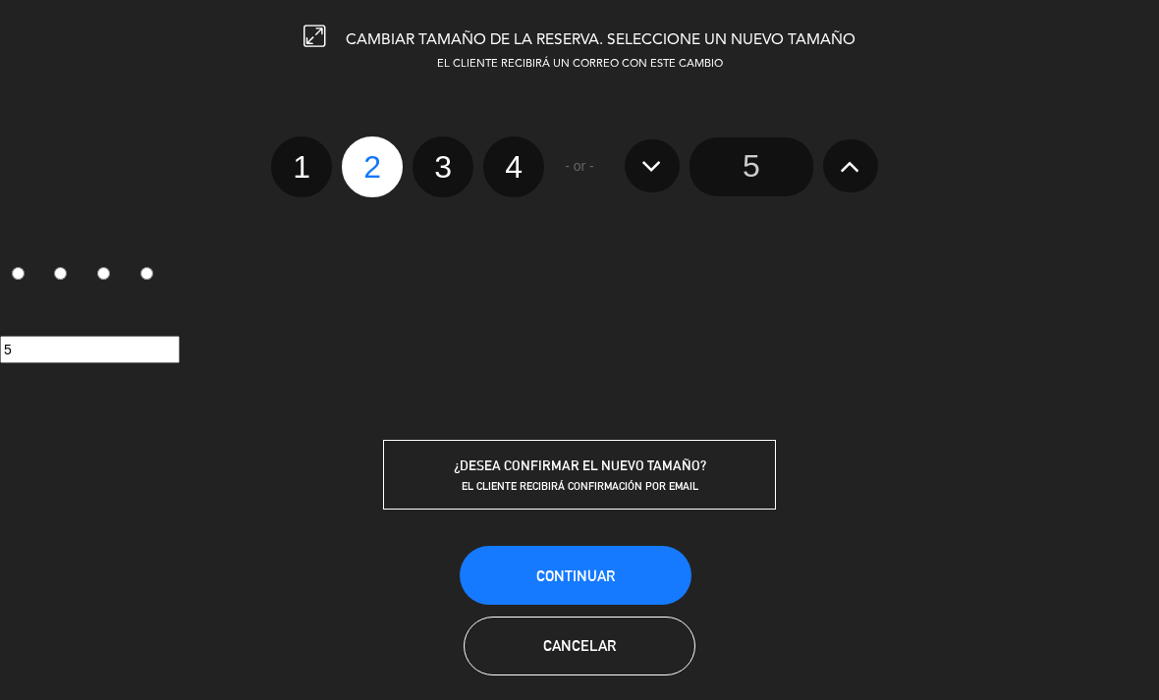
radio input "false"
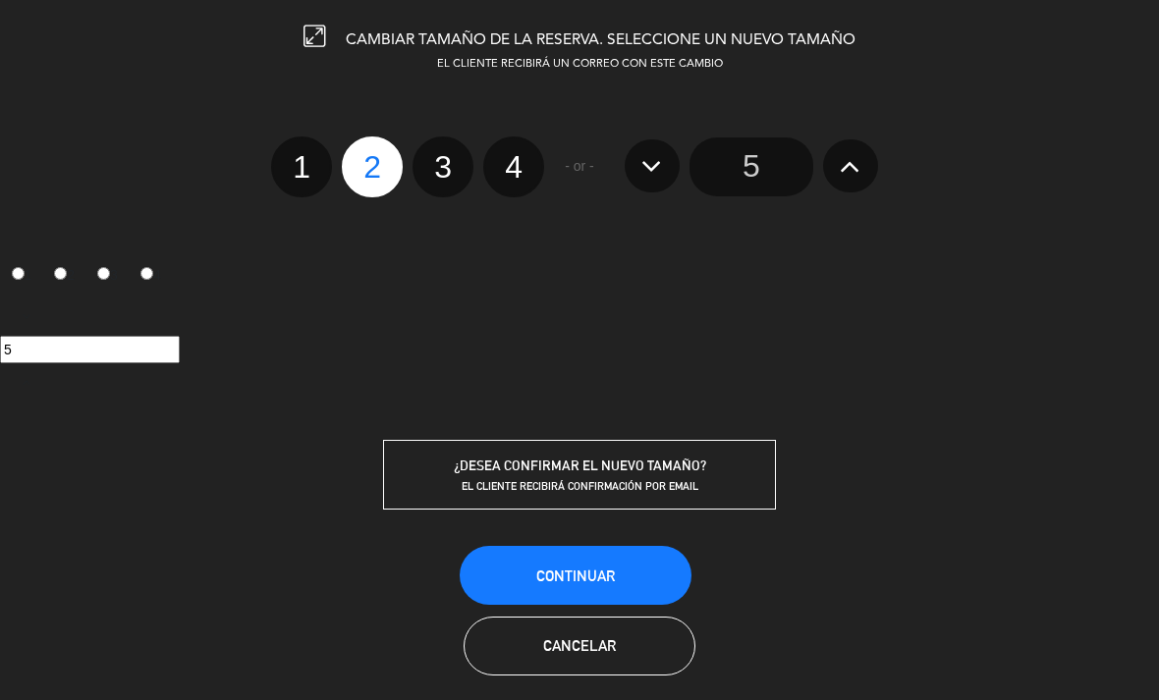
radio input "false"
radio input "true"
click at [621, 576] on button "Continuar" at bounding box center [576, 575] width 232 height 59
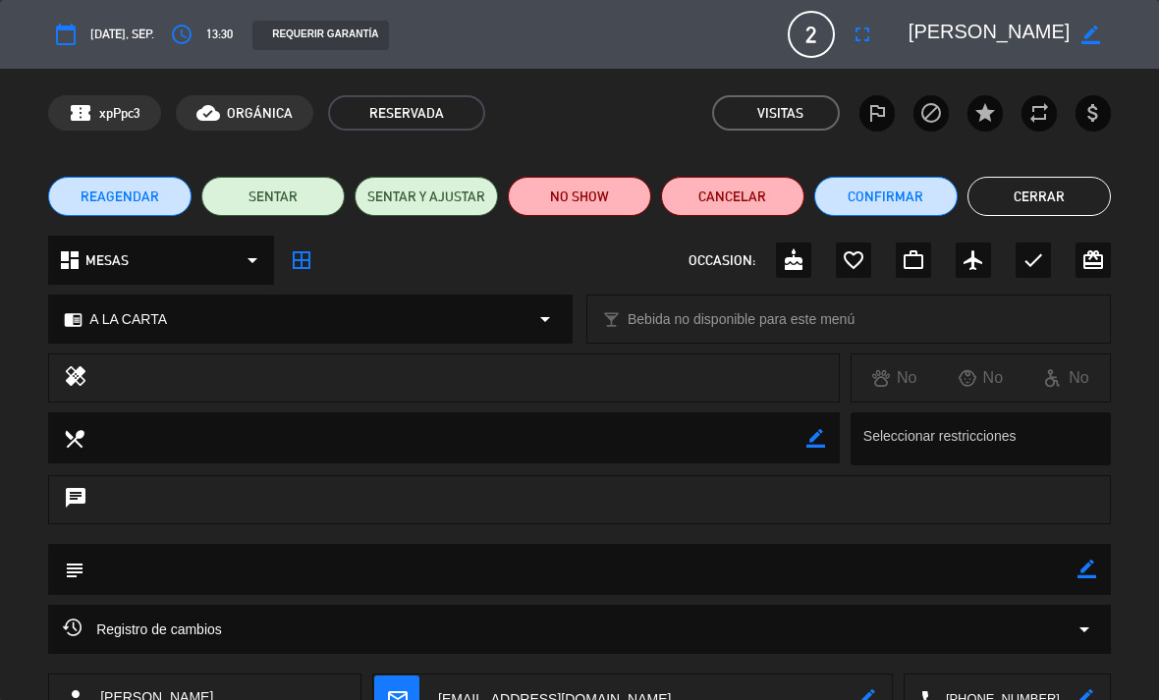
click at [305, 192] on button "SENTAR" at bounding box center [272, 196] width 143 height 39
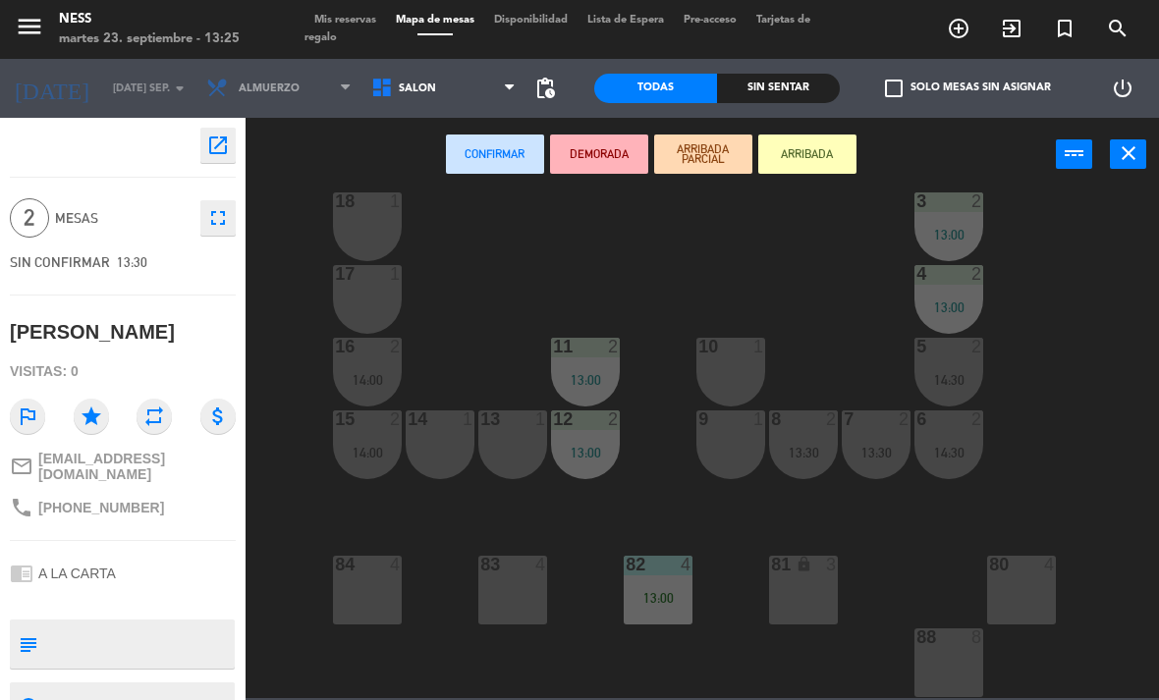
scroll to position [177, 0]
click at [509, 587] on div "83 4" at bounding box center [512, 590] width 69 height 69
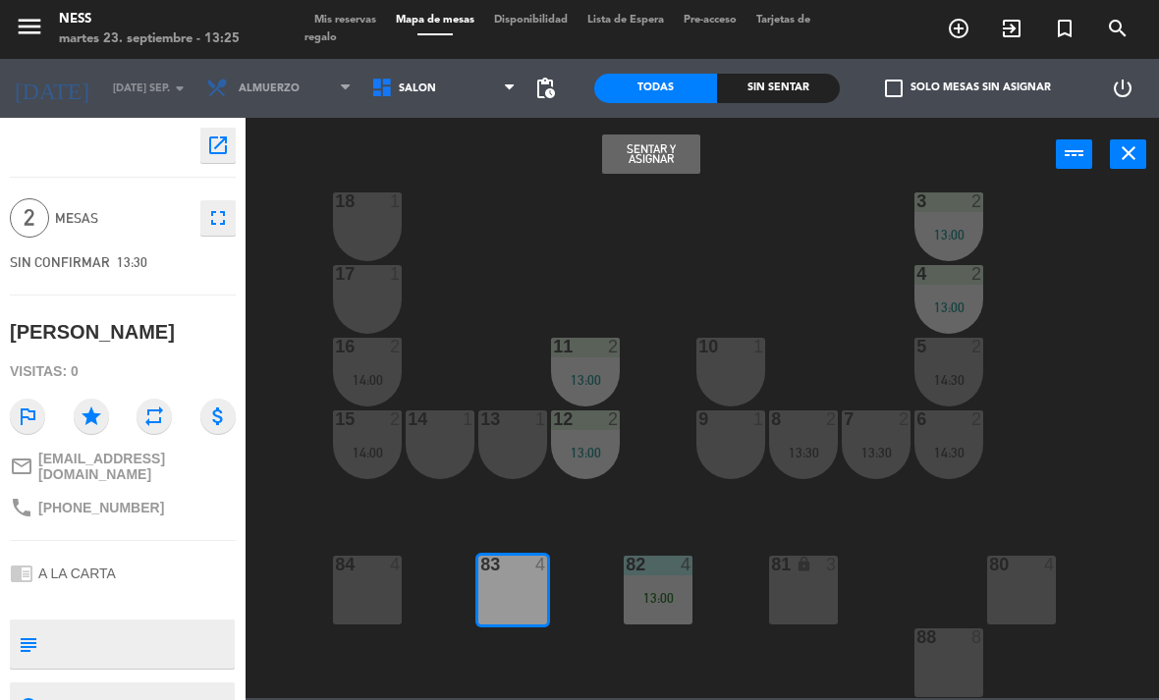
click at [652, 159] on button "Sentar y Asignar" at bounding box center [651, 154] width 98 height 39
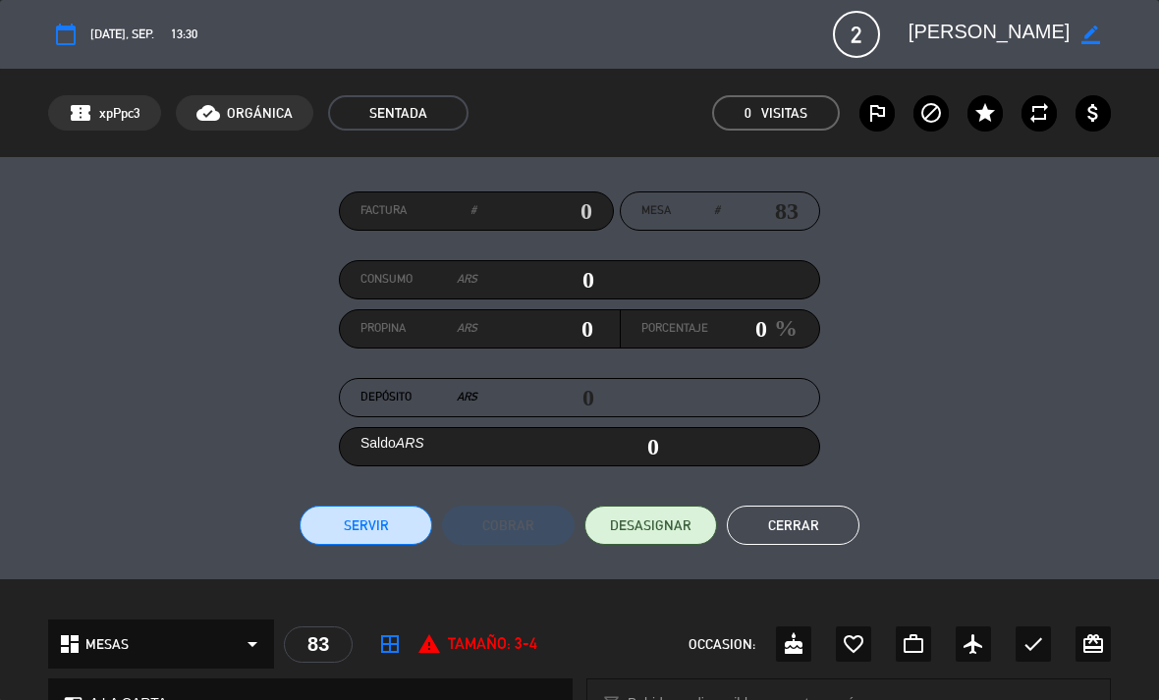
click at [824, 513] on button "Cerrar" at bounding box center [793, 525] width 133 height 39
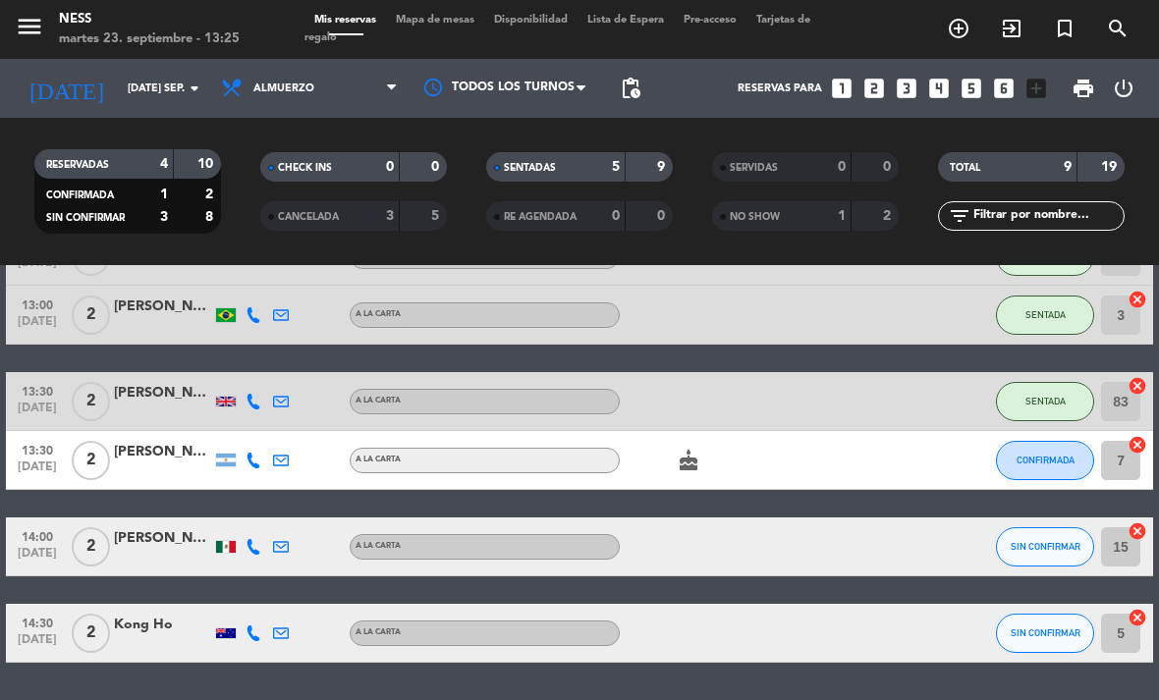
scroll to position [331, 0]
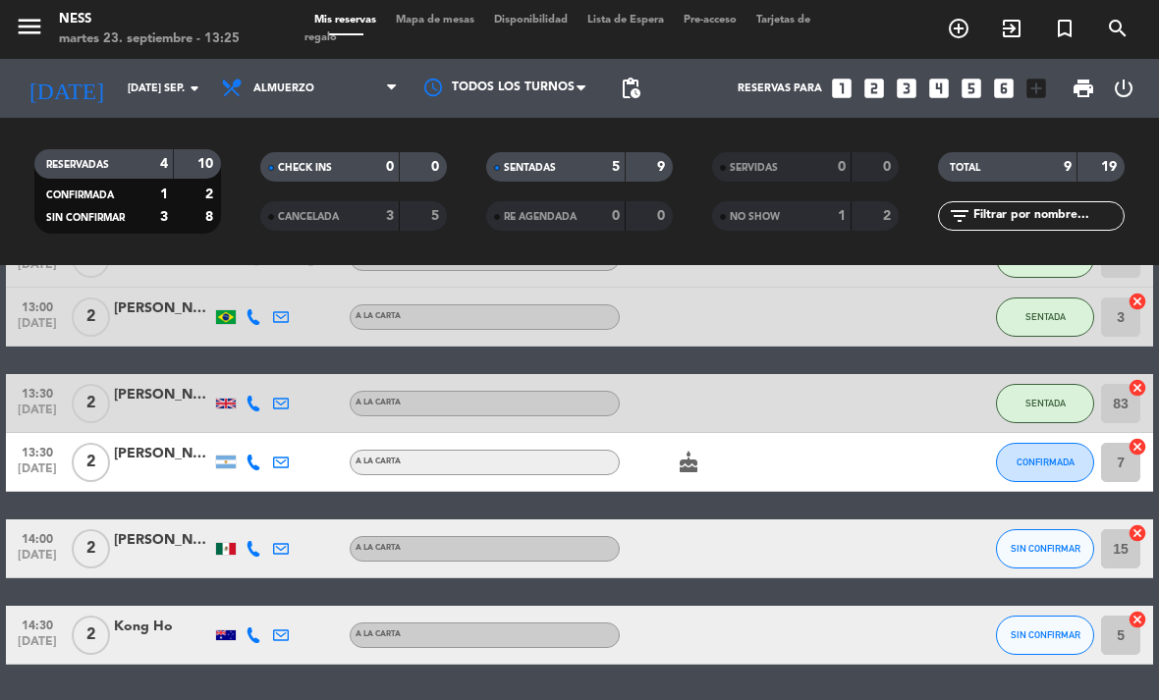
click at [1132, 610] on icon "cancel" at bounding box center [1137, 620] width 20 height 20
click at [1122, 624] on icon "border_all" at bounding box center [1124, 636] width 24 height 24
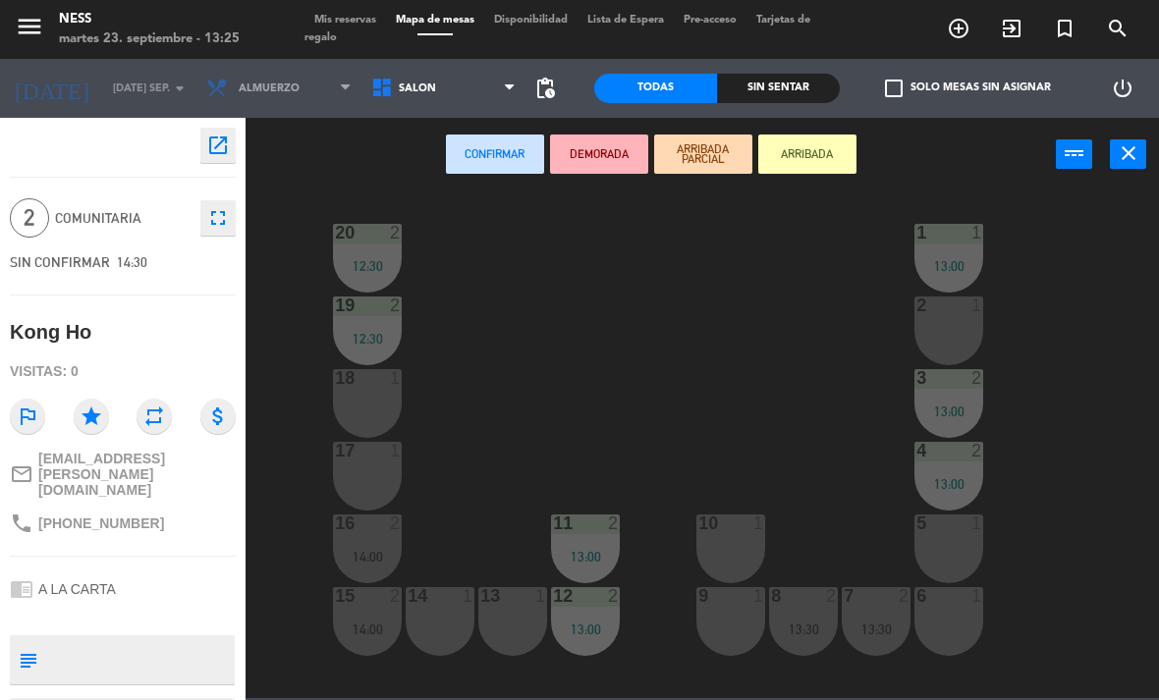
click at [1131, 160] on icon "close" at bounding box center [1129, 153] width 24 height 24
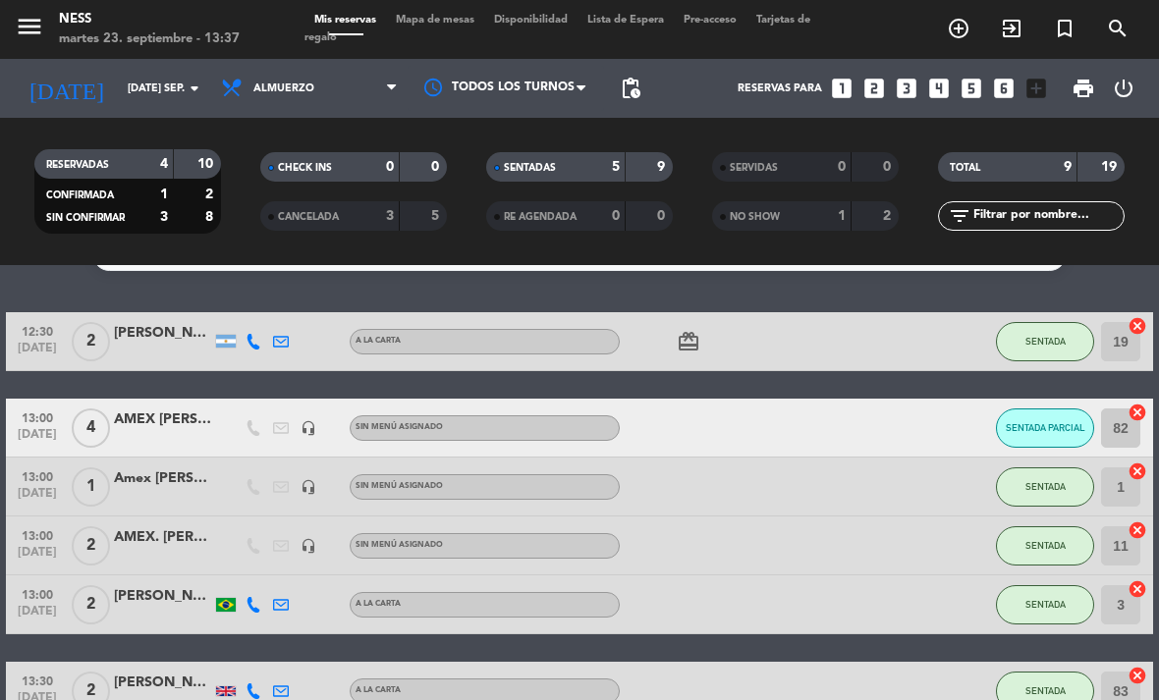
scroll to position [60, 0]
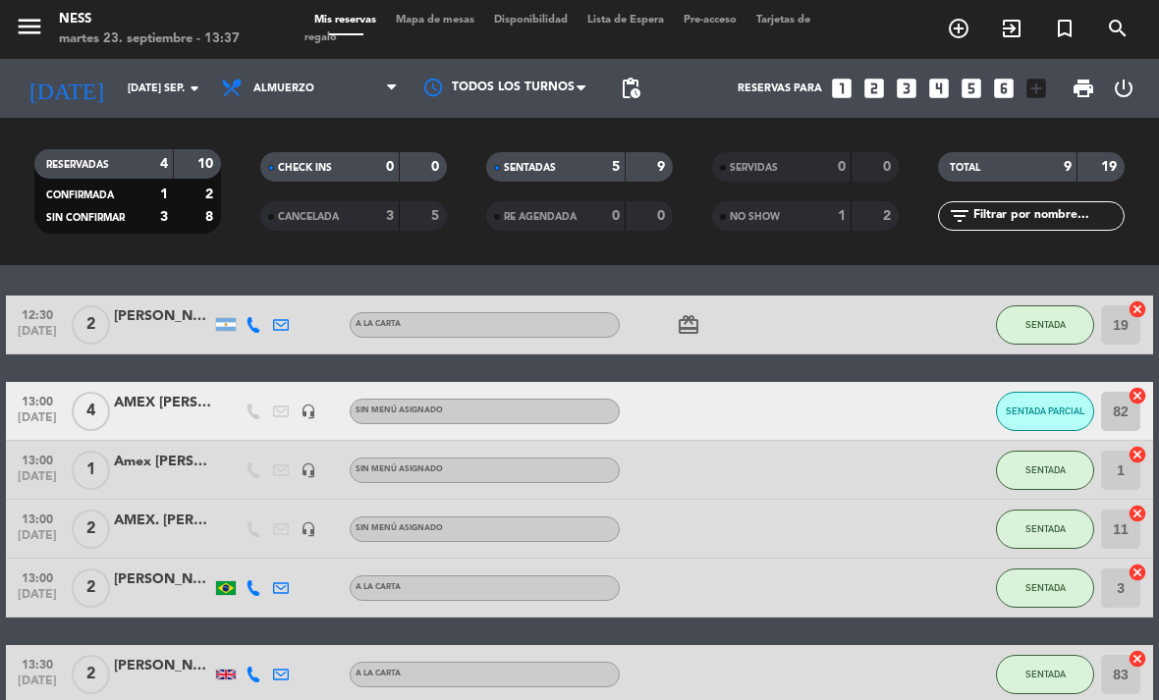
click at [190, 510] on div "AMEX. [PERSON_NAME]" at bounding box center [163, 521] width 98 height 23
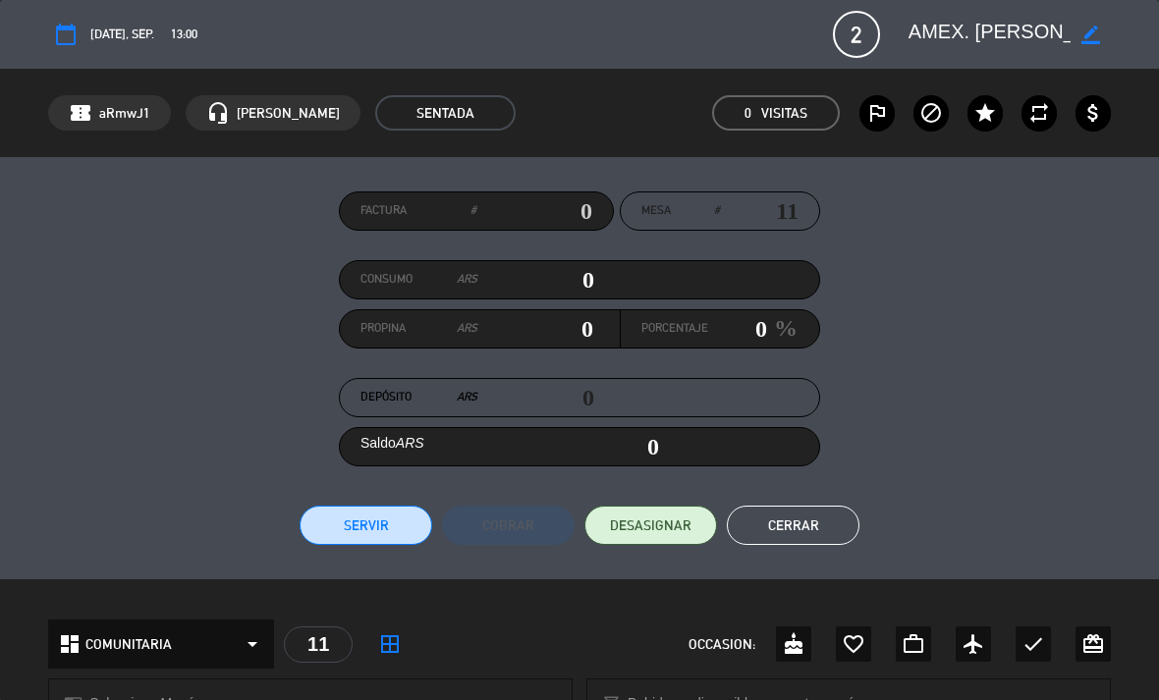
click at [807, 541] on button "Cerrar" at bounding box center [793, 525] width 133 height 39
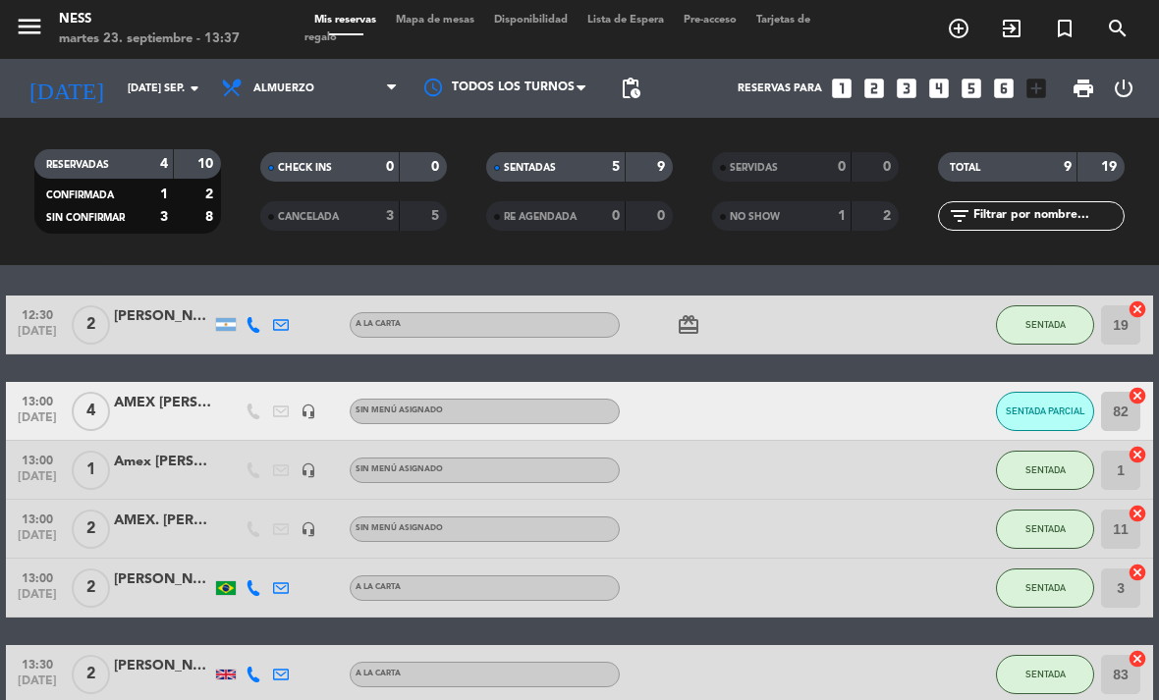
click at [1155, 367] on bookings-row "12:30 [DATE] 2 [PERSON_NAME] A [PERSON_NAME] card_giftcard SENTADA 19 cancel 13…" at bounding box center [579, 616] width 1159 height 640
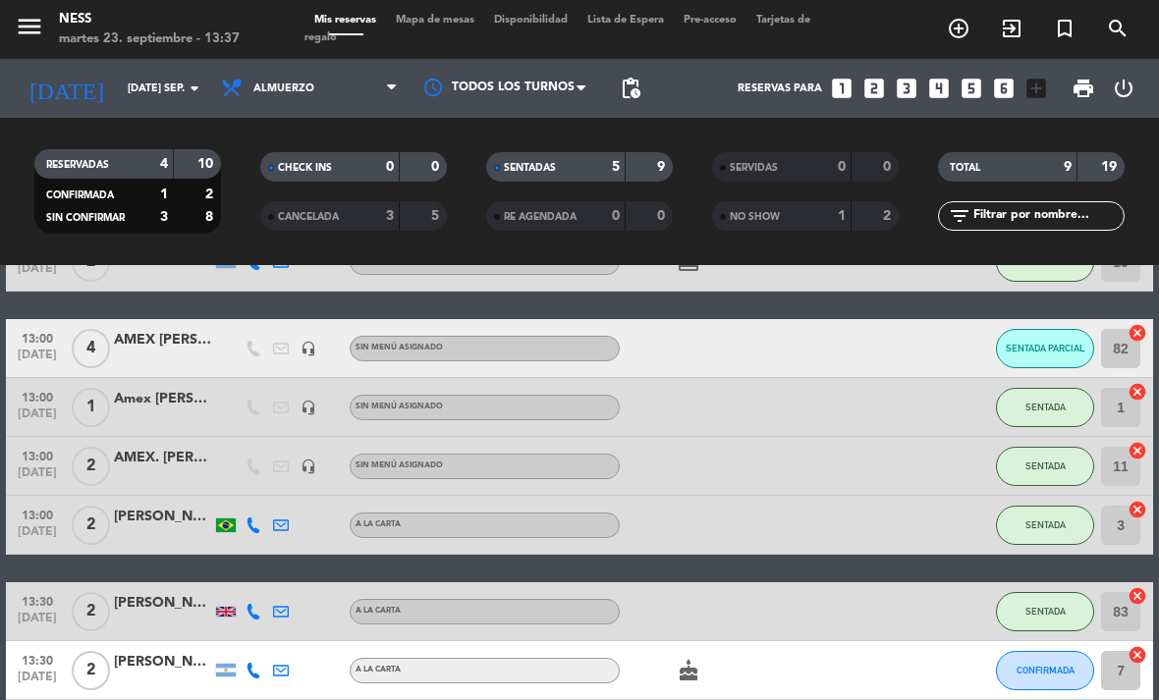
scroll to position [127, 0]
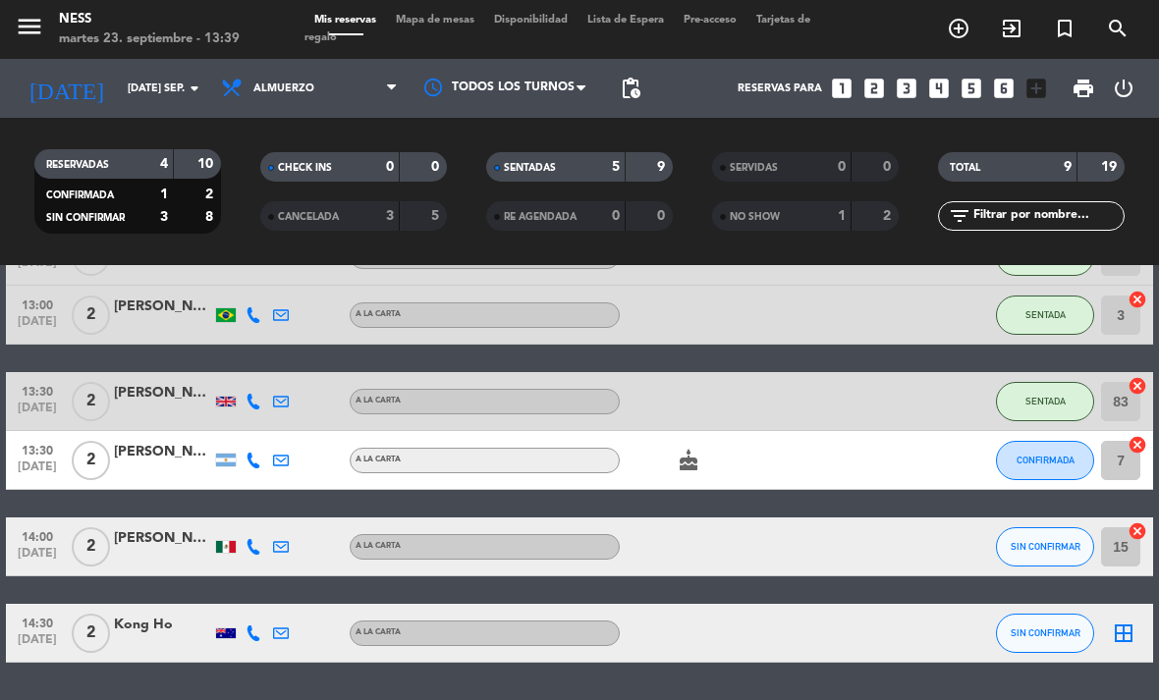
scroll to position [331, 0]
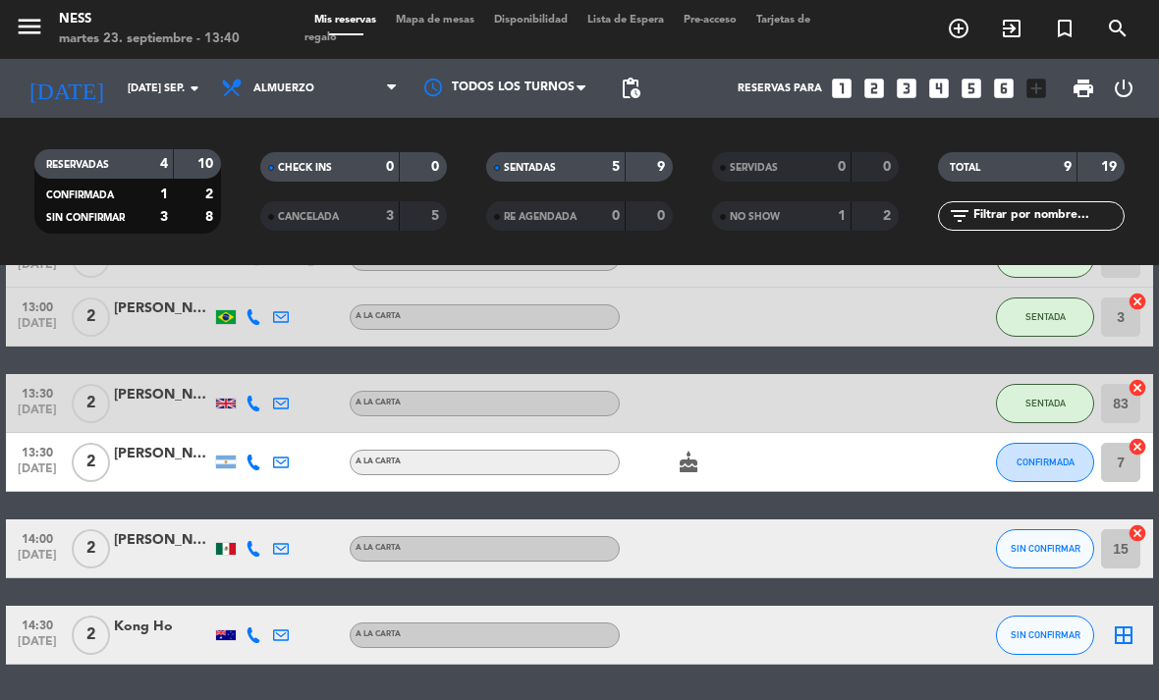
click at [663, 626] on div "No hay notas para este servicio. Haz clic para agregar una 12:30 [DATE] 2 [PERS…" at bounding box center [579, 482] width 1159 height 435
click at [1060, 457] on span "CONFIRMADA" at bounding box center [1045, 462] width 58 height 11
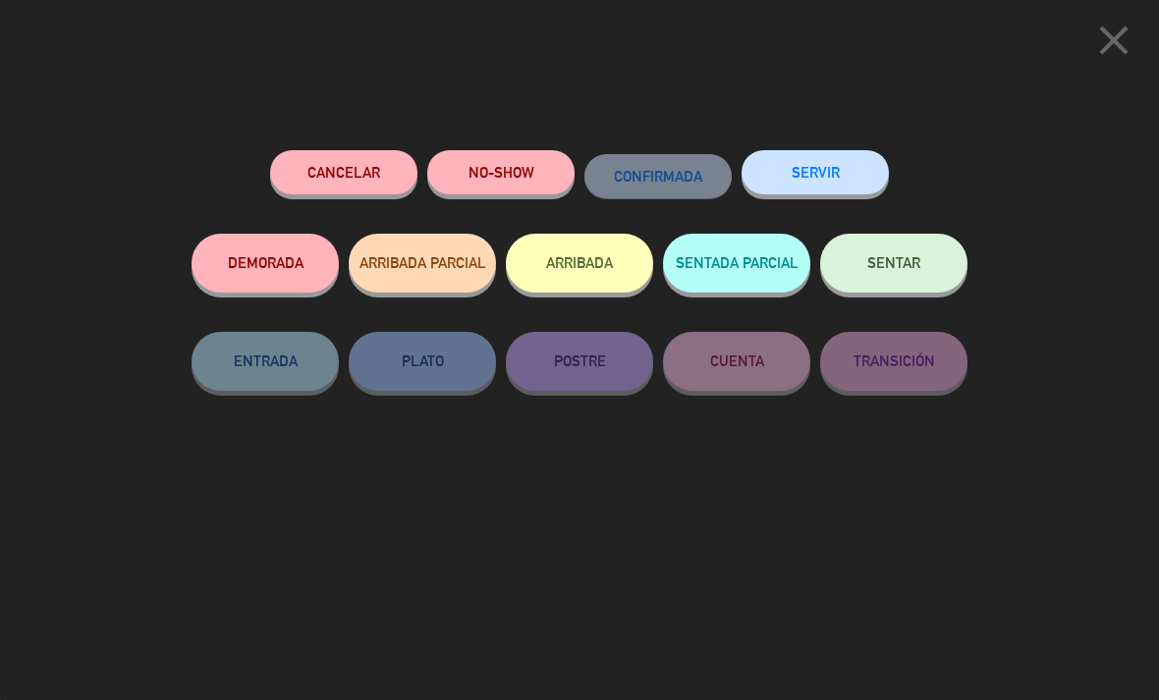
click at [1121, 27] on icon "close" at bounding box center [1113, 40] width 49 height 49
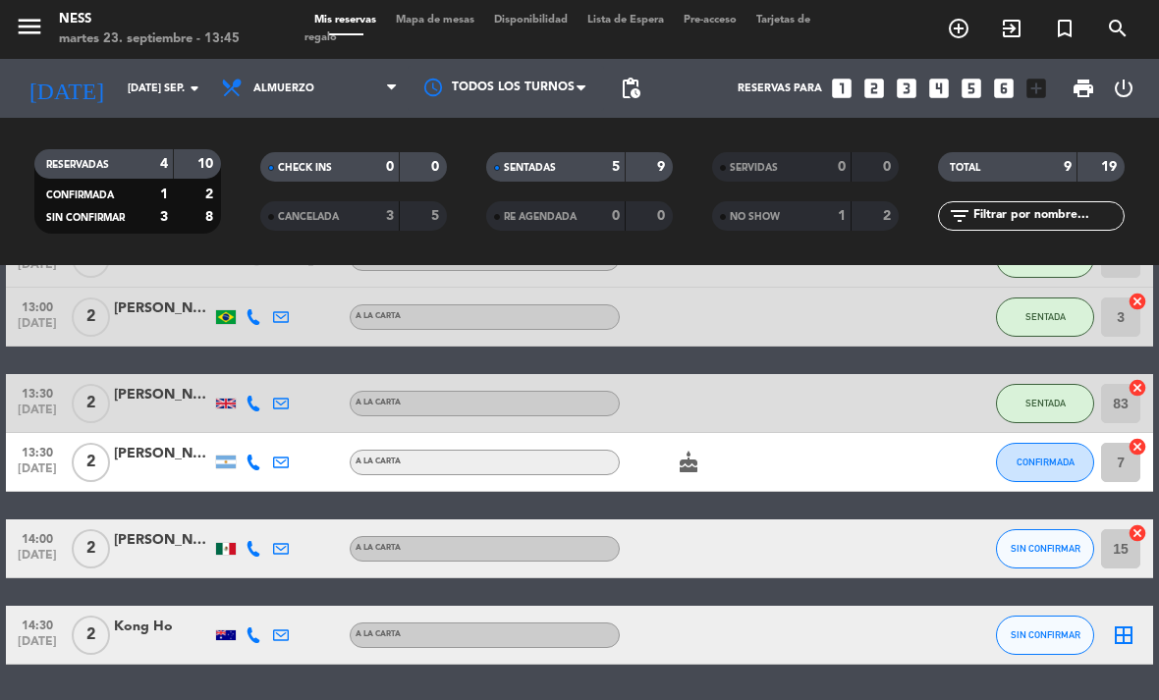
click at [1135, 437] on icon "cancel" at bounding box center [1137, 447] width 20 height 20
click at [1116, 451] on icon "border_all" at bounding box center [1124, 463] width 24 height 24
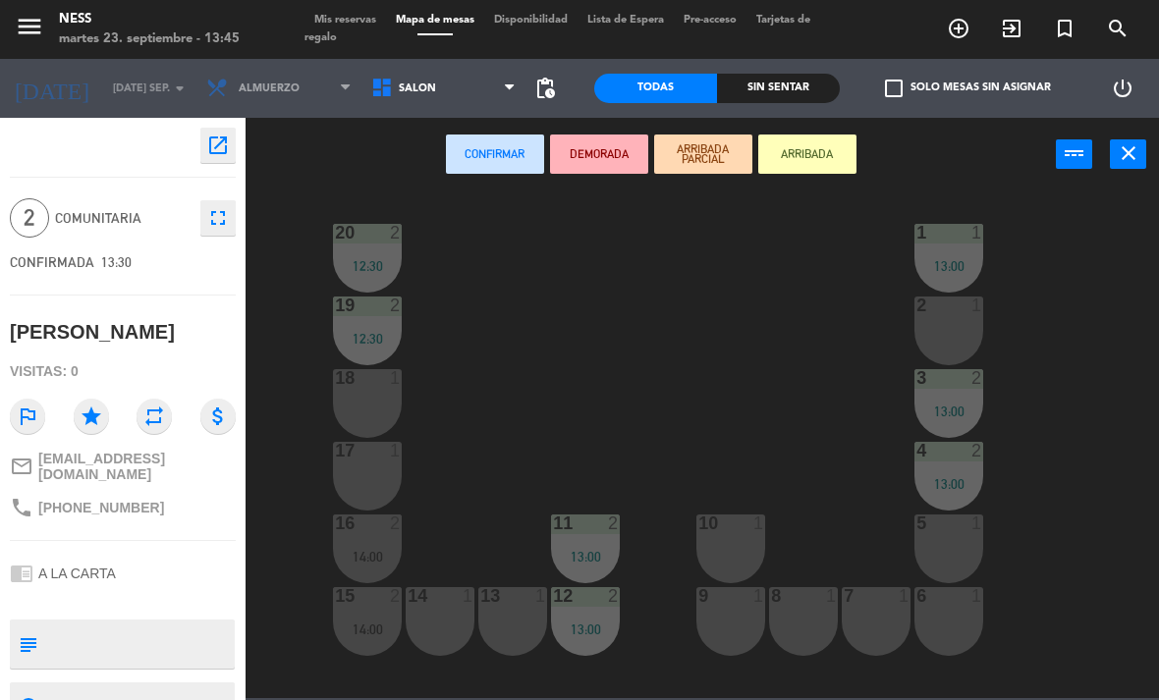
click at [1140, 150] on button "close" at bounding box center [1128, 153] width 36 height 29
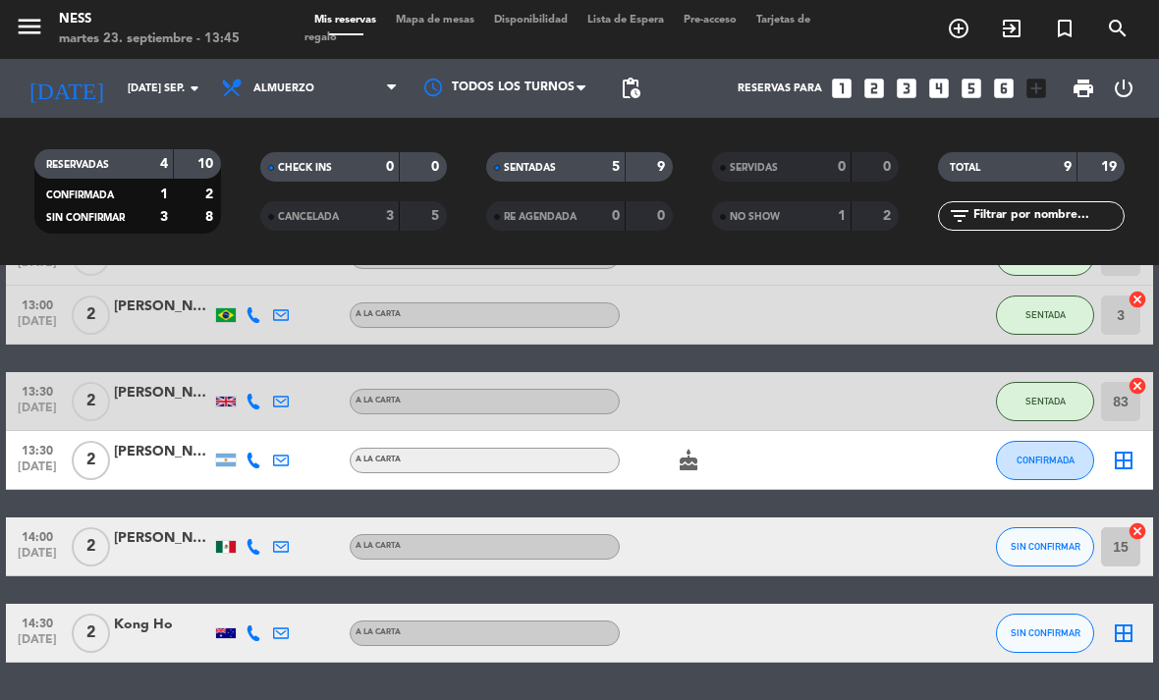
scroll to position [331, 0]
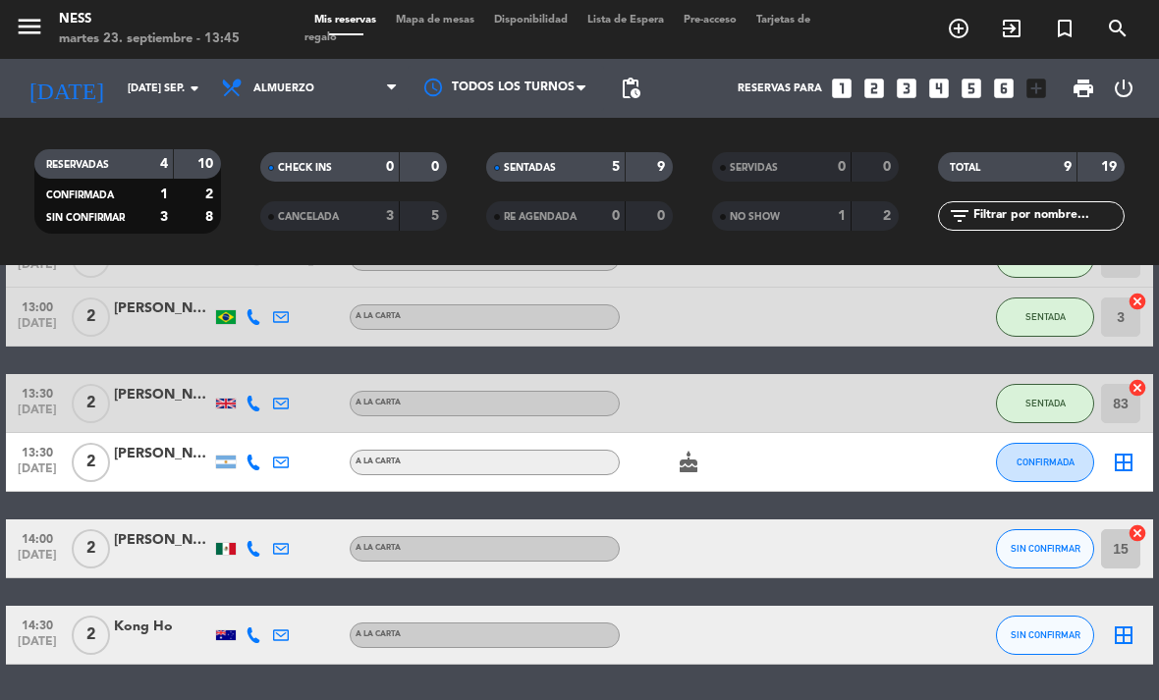
click at [1139, 523] on icon "cancel" at bounding box center [1137, 533] width 20 height 20
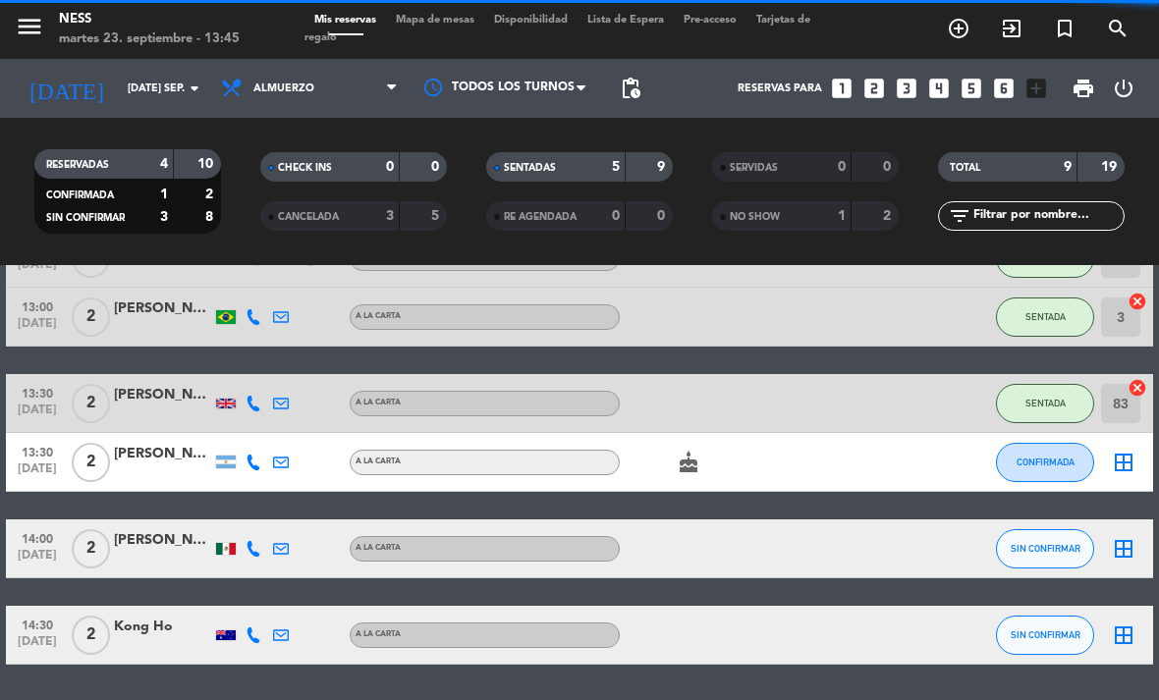
click at [1140, 519] on div "border_all" at bounding box center [1123, 548] width 59 height 58
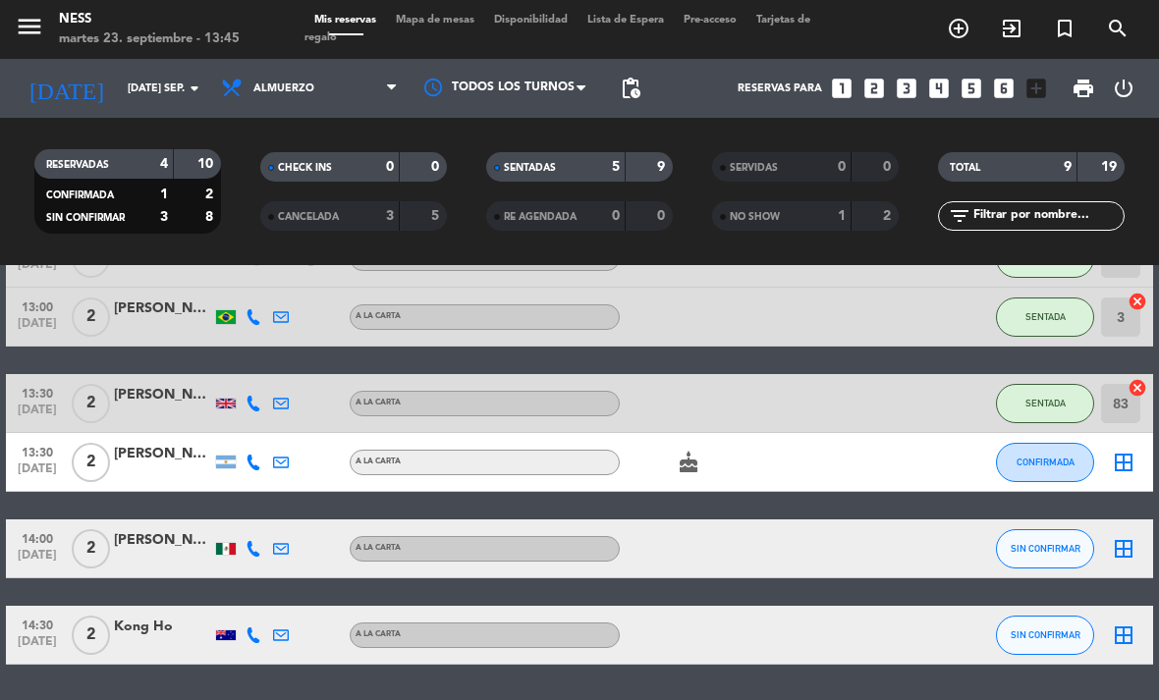
click at [1134, 451] on icon "border_all" at bounding box center [1124, 463] width 24 height 24
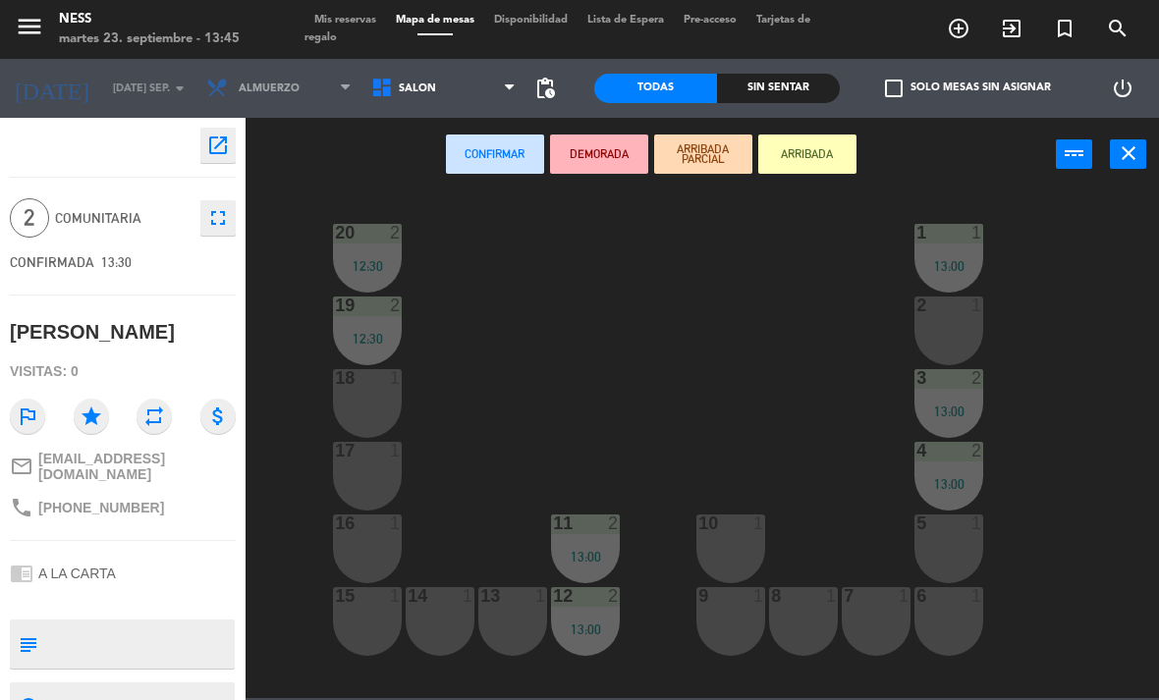
click at [375, 545] on div "16 1" at bounding box center [367, 549] width 69 height 69
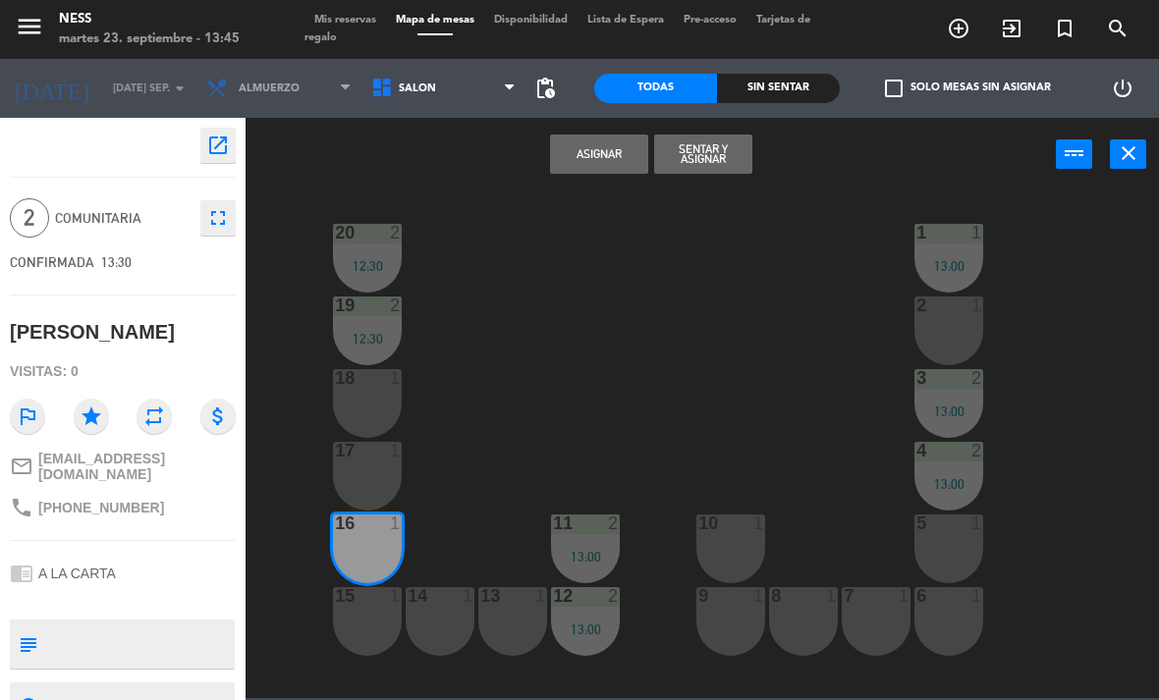
click at [362, 624] on div "15 1" at bounding box center [367, 621] width 69 height 69
click at [724, 156] on button "Sentar y Asignar" at bounding box center [703, 154] width 98 height 39
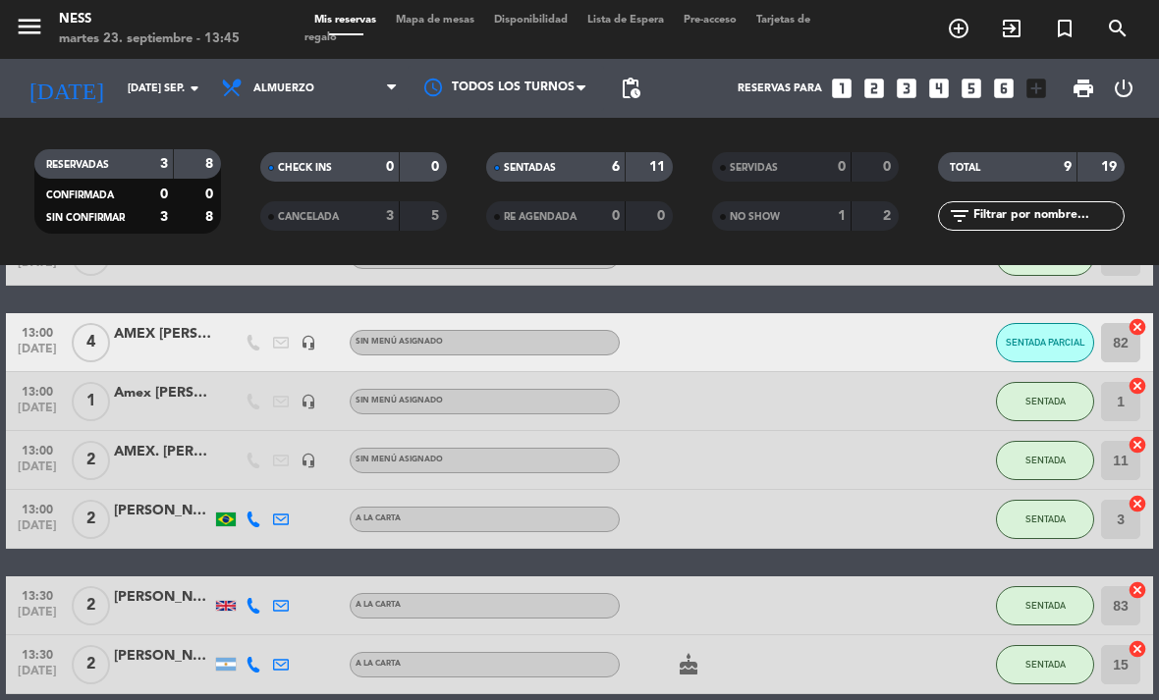
scroll to position [124, 0]
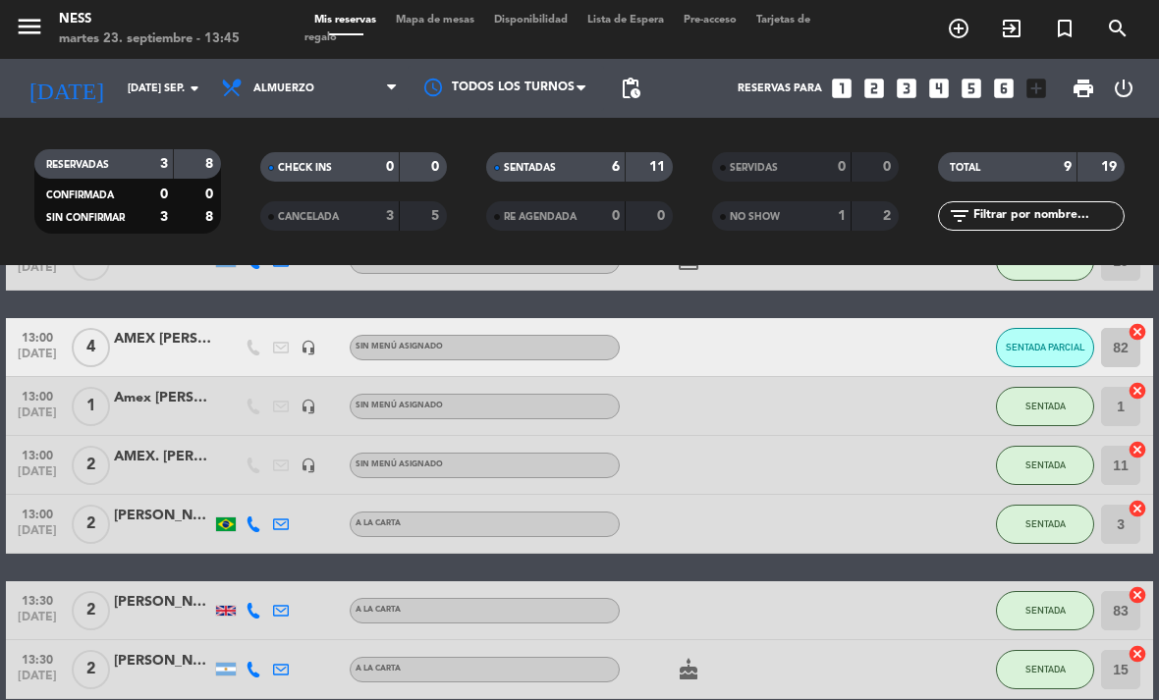
click at [1054, 342] on span "SENTADA PARCIAL" at bounding box center [1046, 347] width 80 height 11
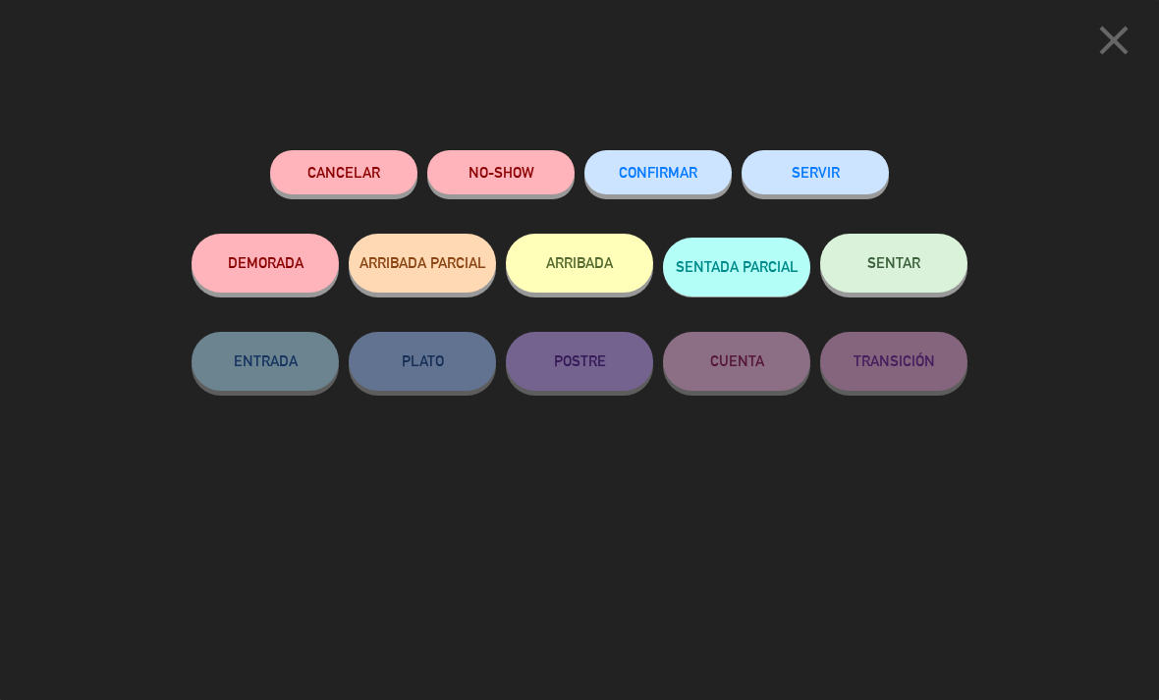
click at [907, 260] on span "SENTAR" at bounding box center [893, 262] width 53 height 17
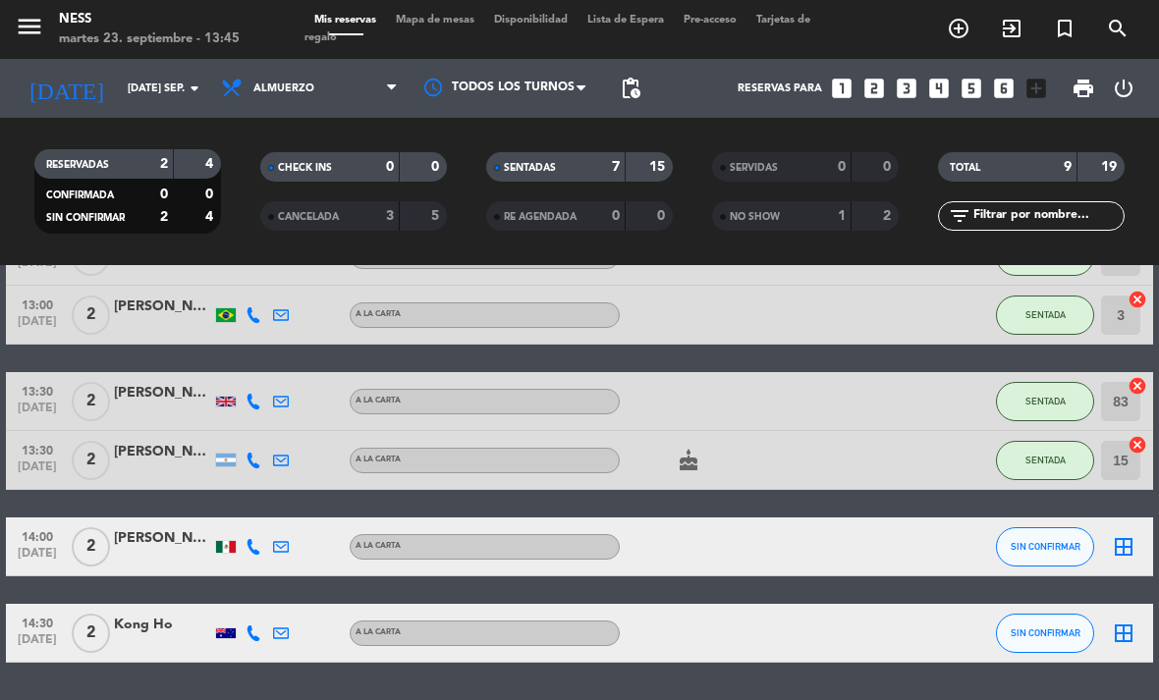
scroll to position [331, 0]
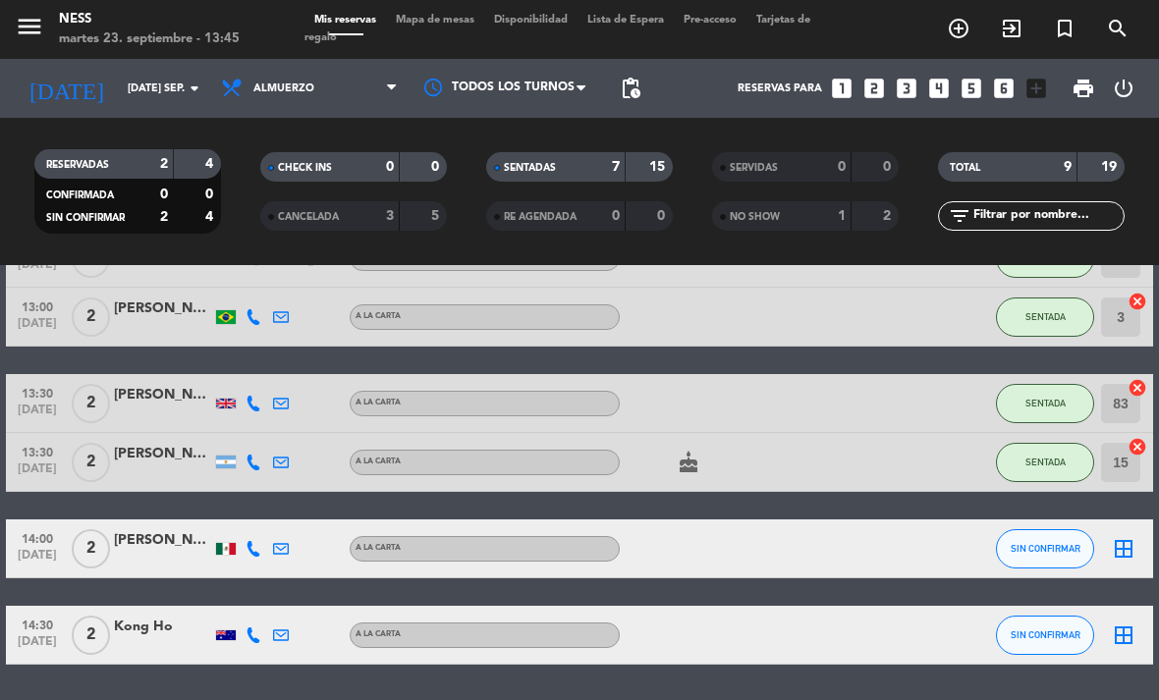
click at [1123, 537] on icon "border_all" at bounding box center [1124, 549] width 24 height 24
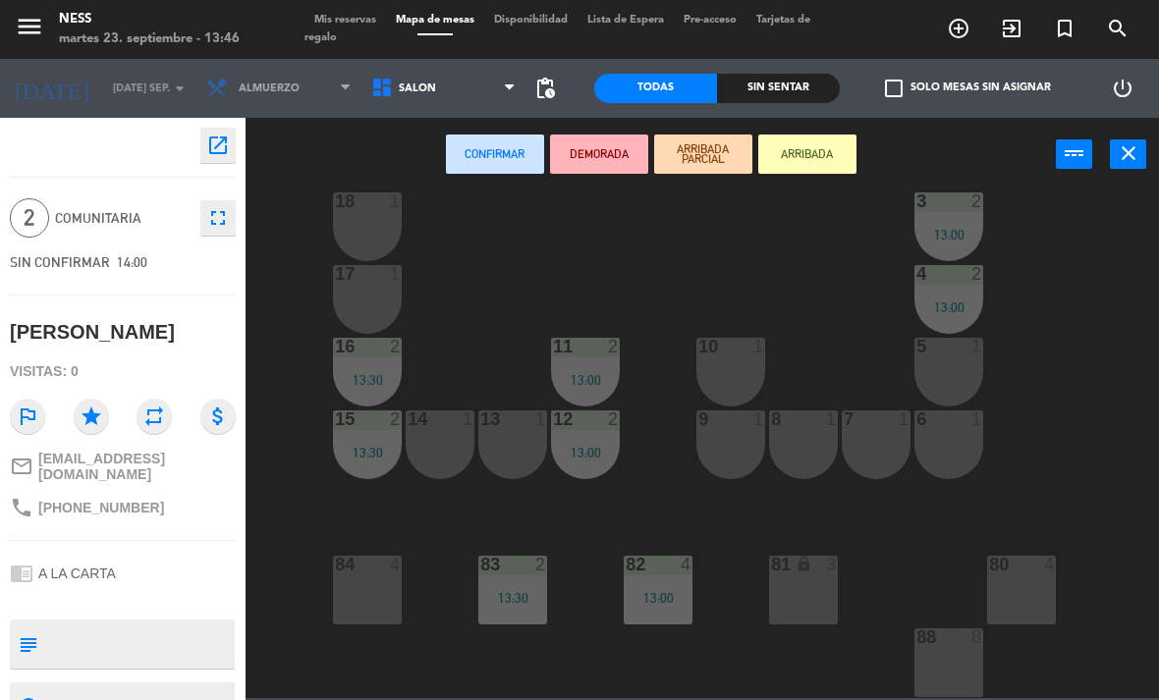
scroll to position [177, 0]
click at [876, 455] on div "7 1" at bounding box center [876, 444] width 69 height 69
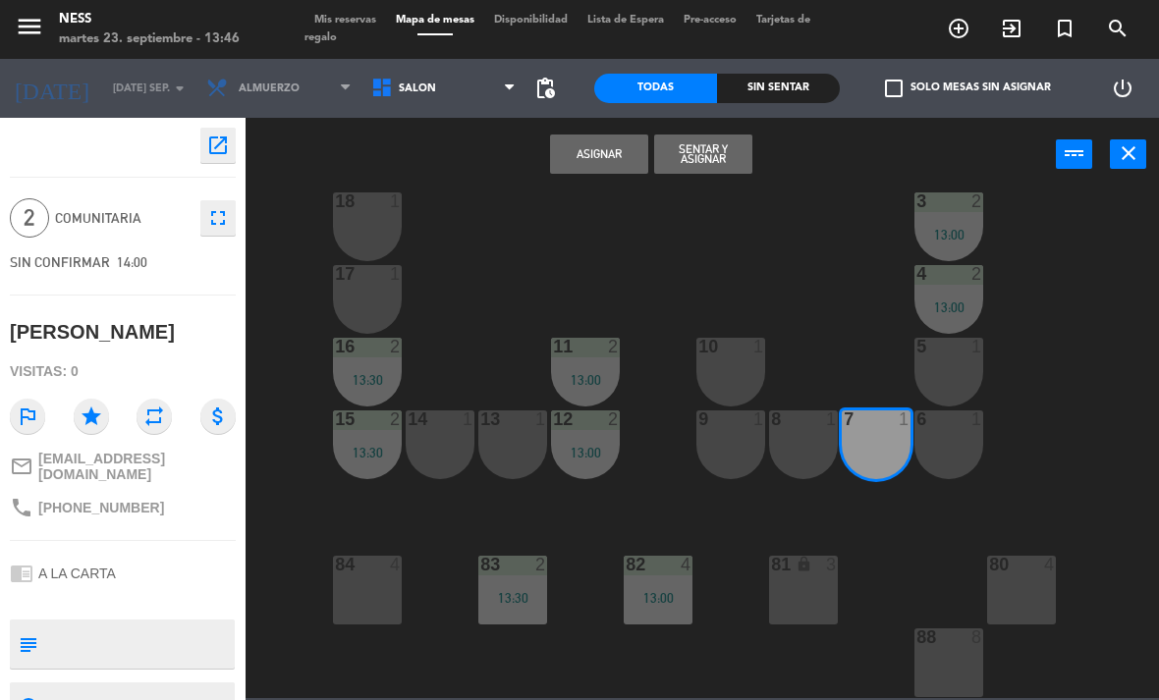
click at [1125, 158] on icon "close" at bounding box center [1129, 153] width 24 height 24
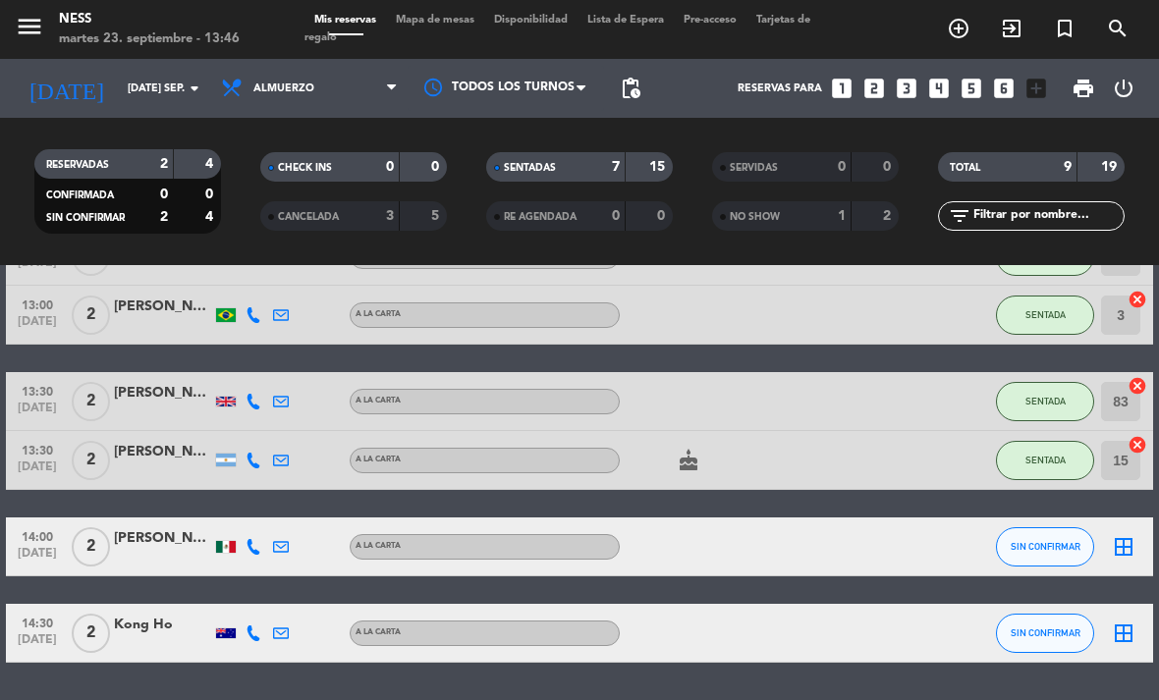
scroll to position [331, 0]
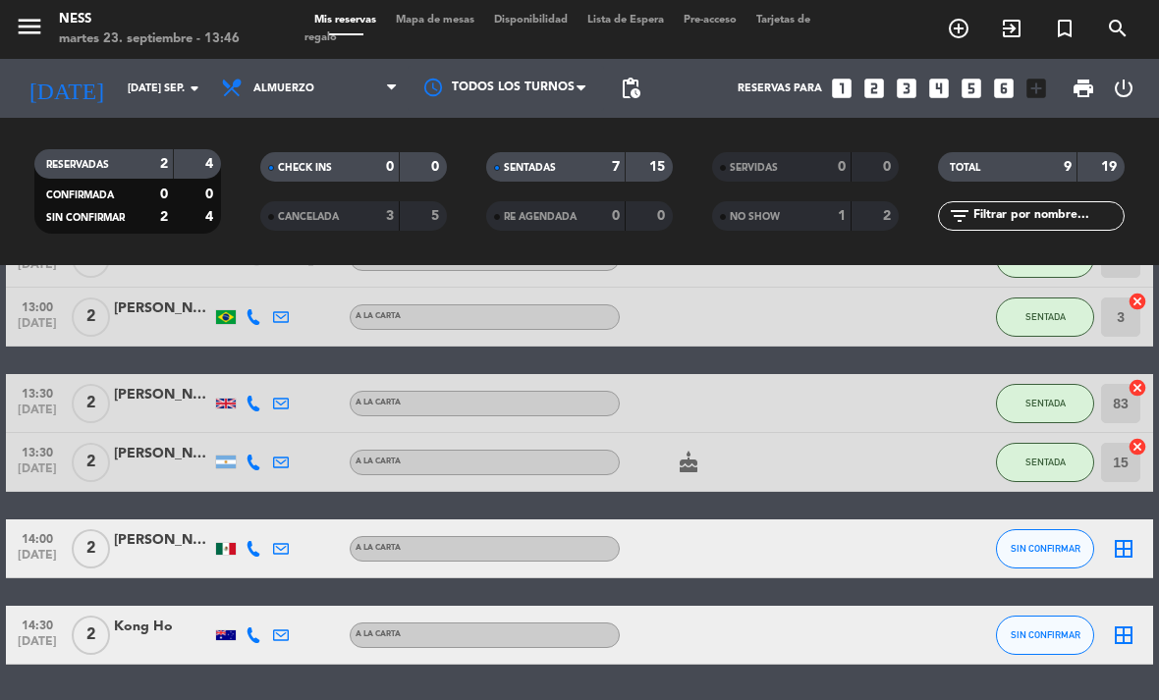
click at [1126, 537] on icon "border_all" at bounding box center [1124, 549] width 24 height 24
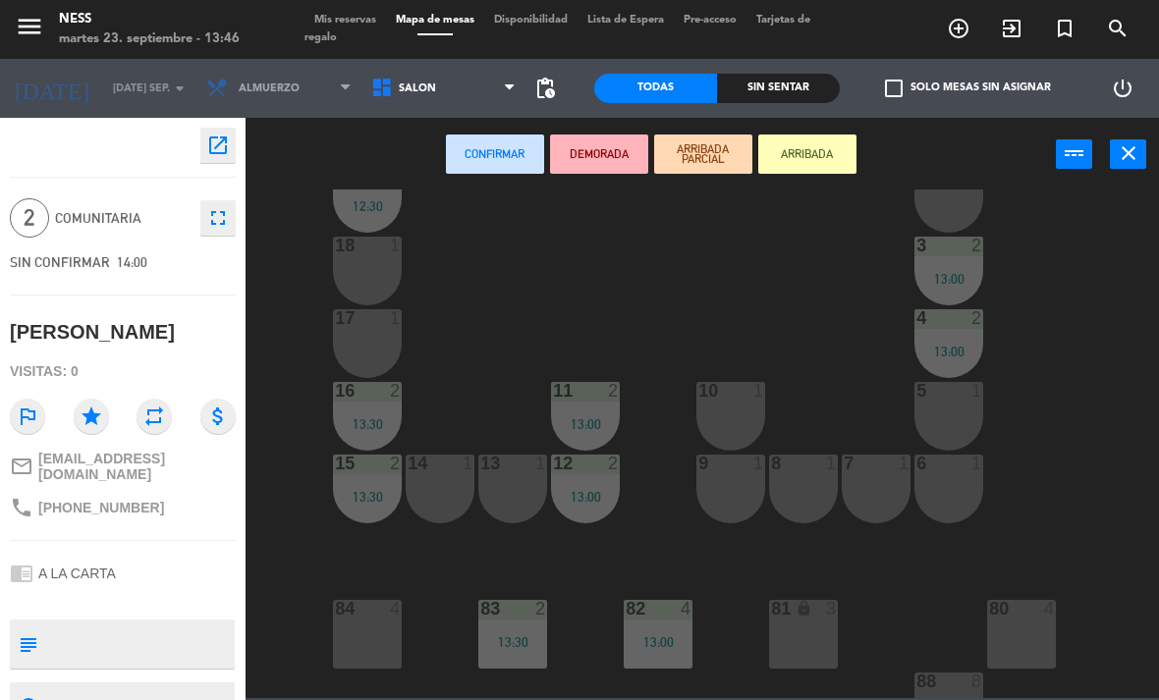
scroll to position [146, 0]
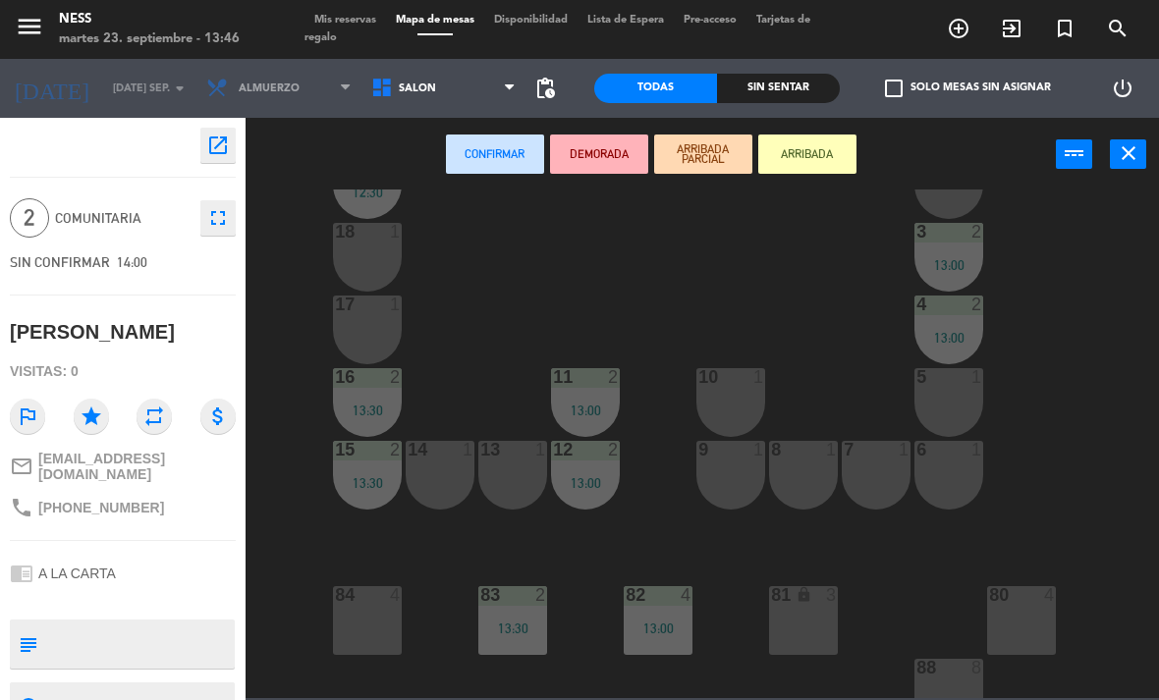
click at [1135, 159] on icon "close" at bounding box center [1129, 153] width 24 height 24
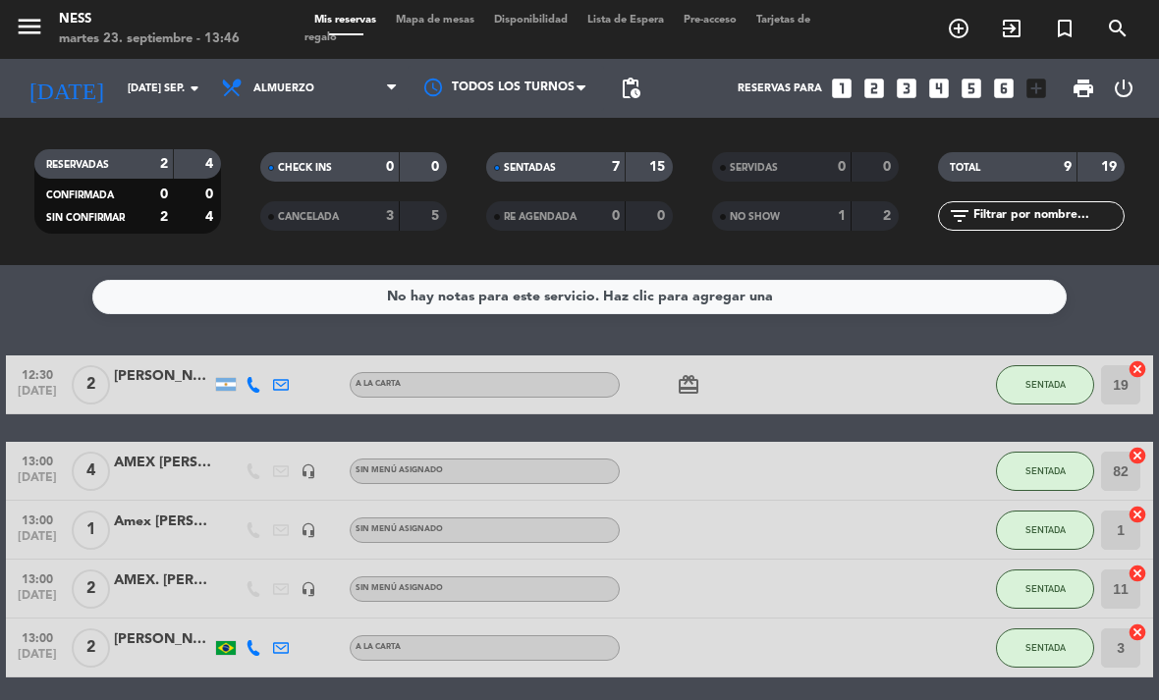
click at [1047, 570] on button "SENTADA" at bounding box center [1045, 589] width 98 height 39
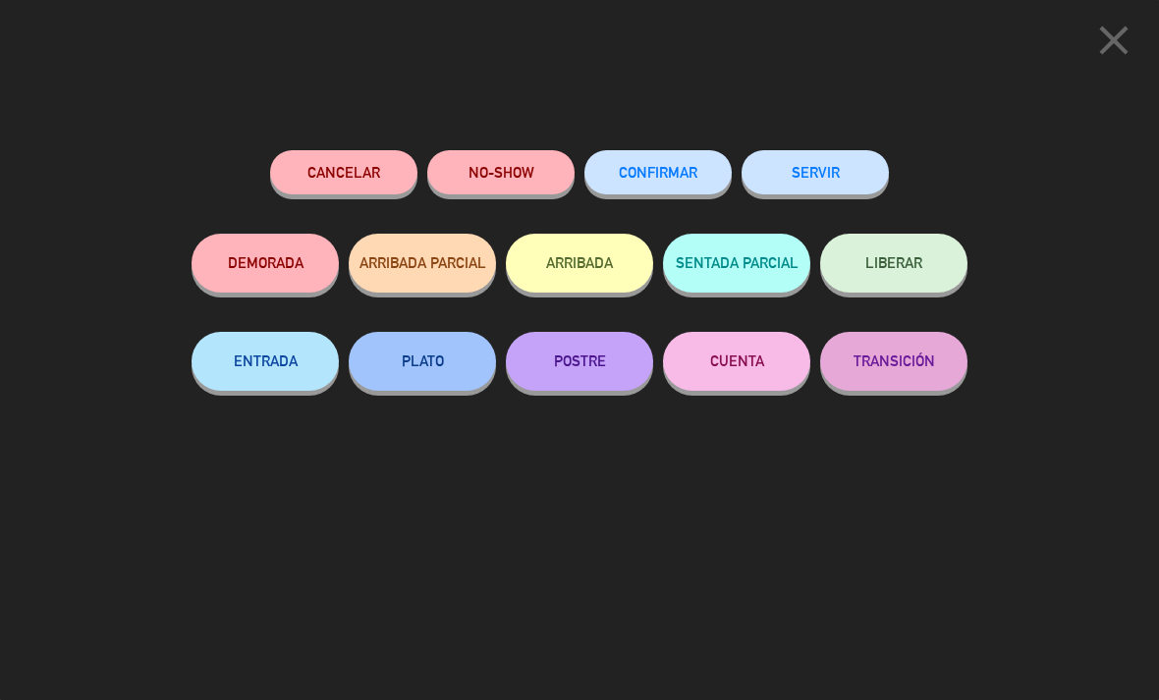
click at [931, 266] on button "LIBERAR" at bounding box center [893, 263] width 147 height 59
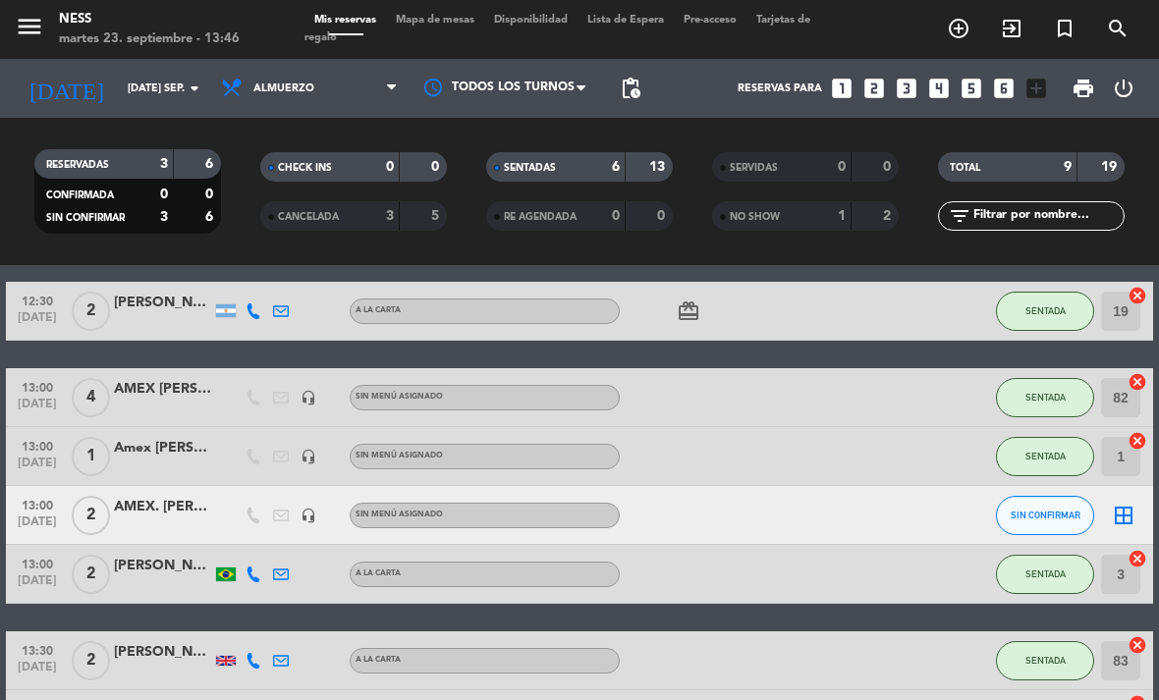
scroll to position [75, 0]
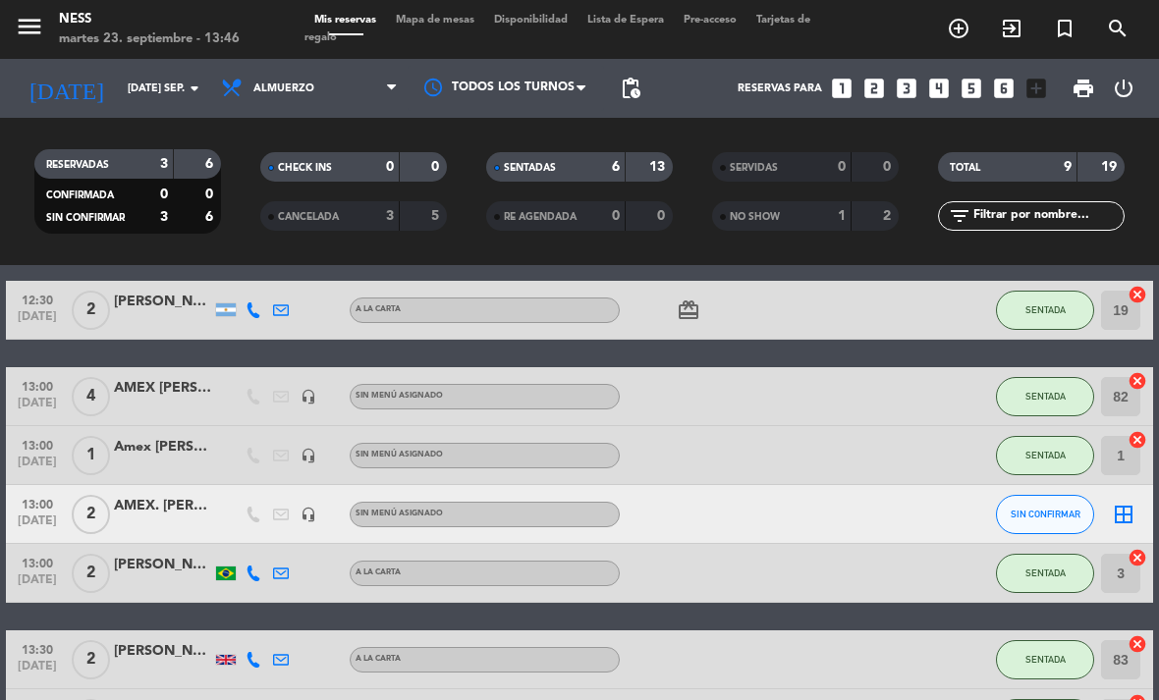
click at [1070, 495] on button "SIN CONFIRMAR" at bounding box center [1045, 514] width 98 height 39
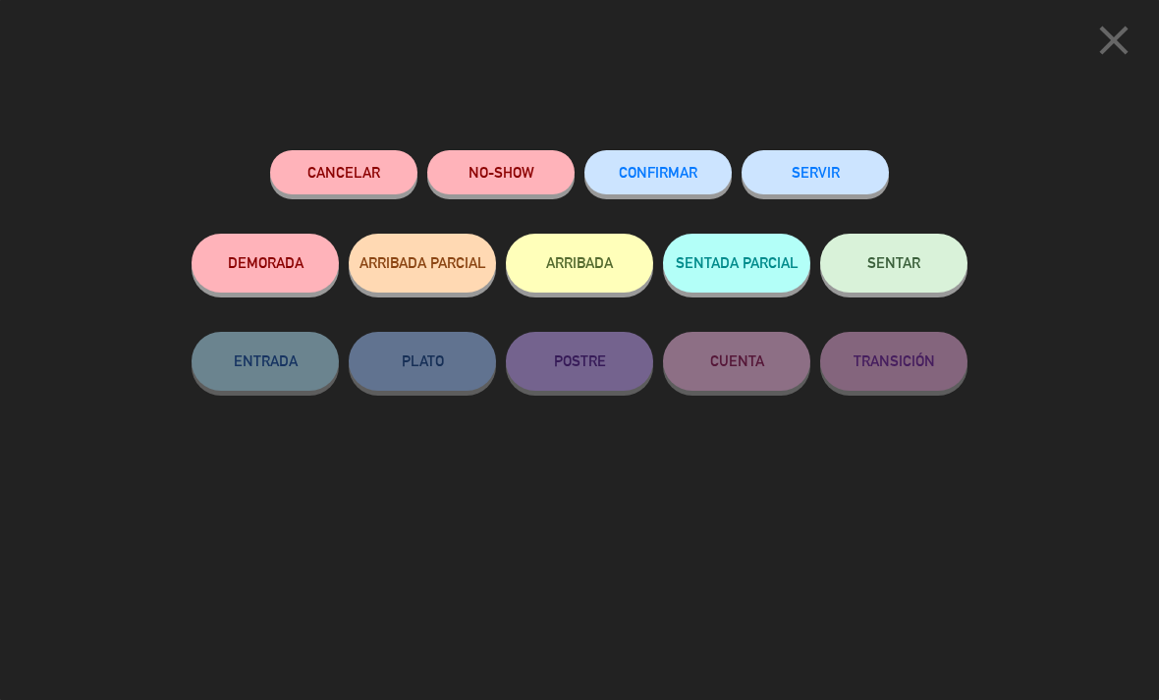
click at [1115, 42] on icon "close" at bounding box center [1113, 40] width 49 height 49
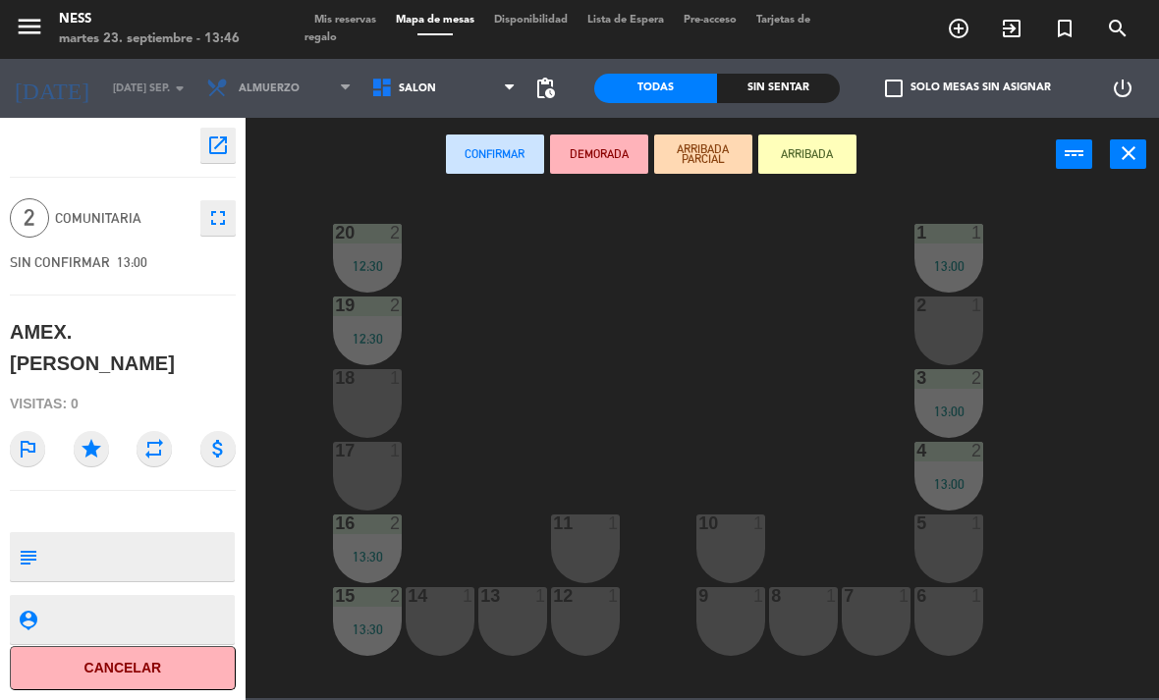
click at [587, 534] on div "11 1" at bounding box center [585, 525] width 69 height 20
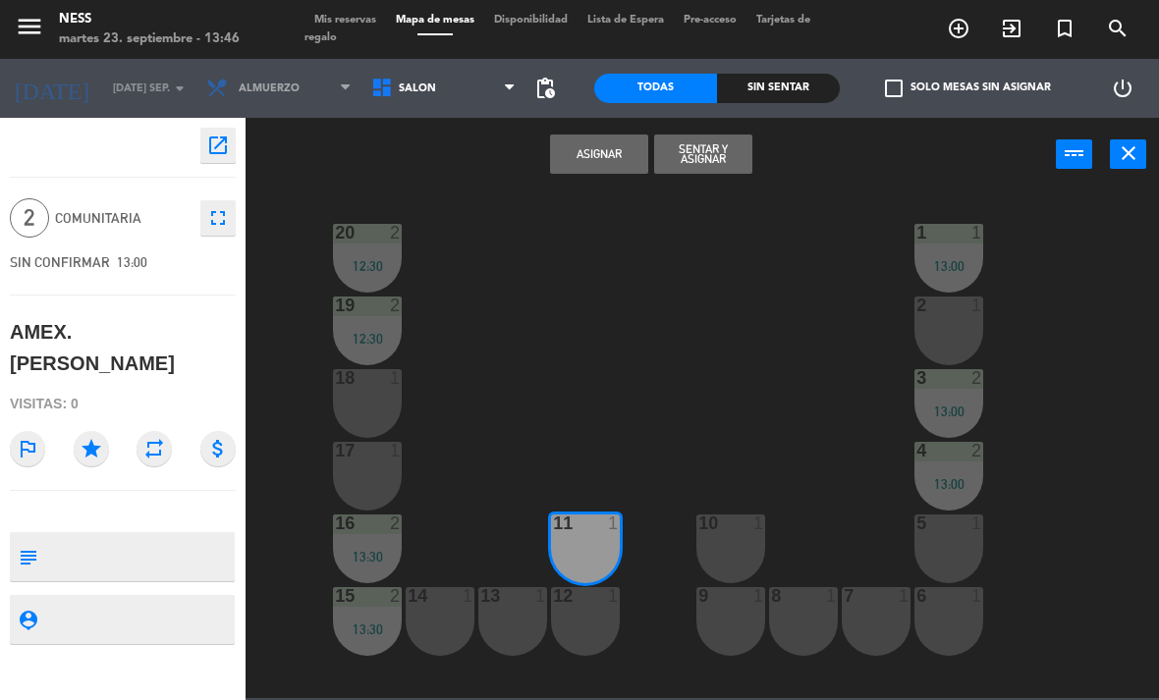
click at [590, 615] on div "12 1" at bounding box center [585, 621] width 69 height 69
click at [734, 151] on button "Sentar y Asignar" at bounding box center [703, 154] width 98 height 39
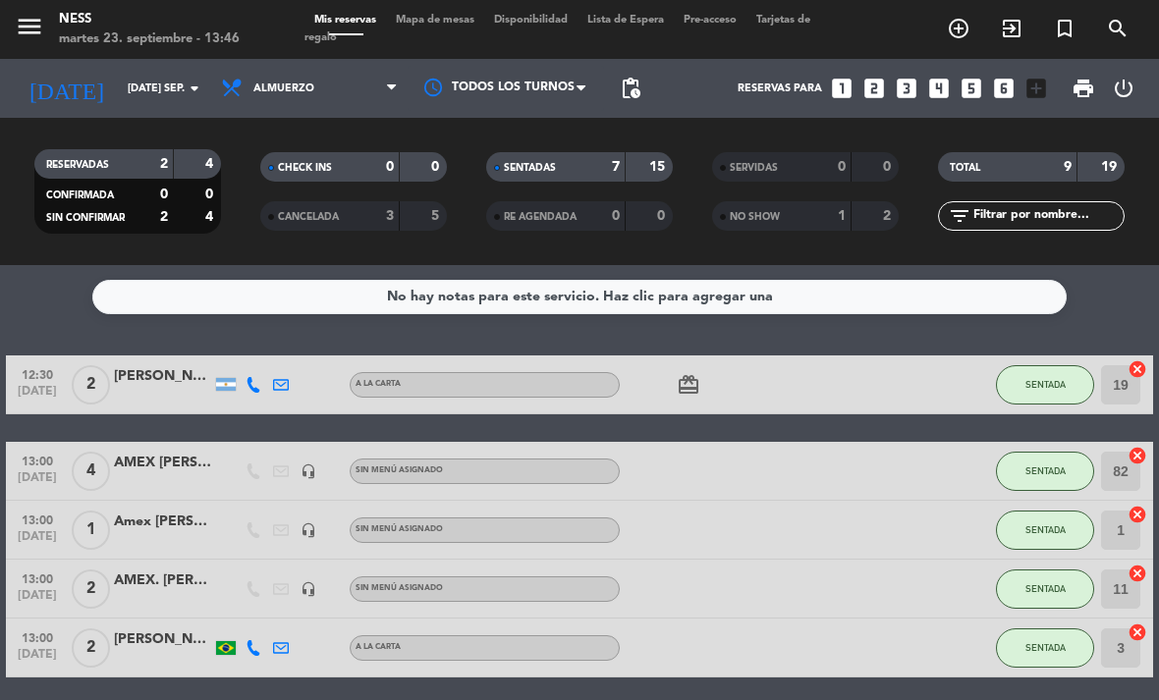
click at [1064, 570] on button "SENTADA" at bounding box center [1045, 589] width 98 height 39
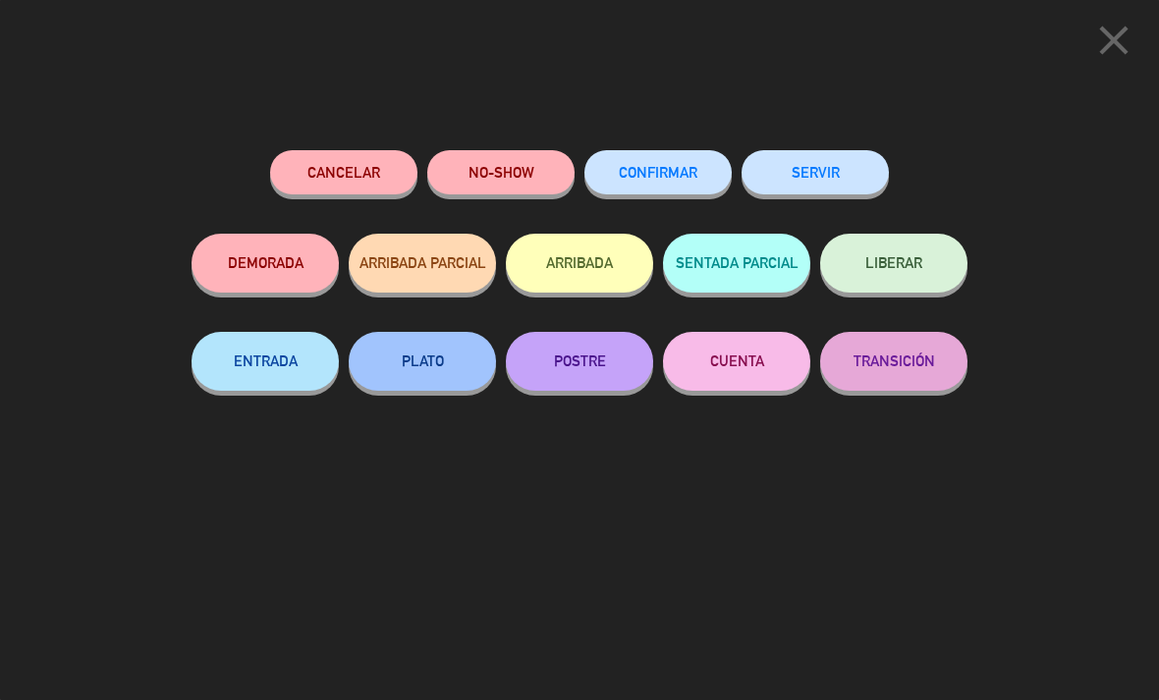
click at [685, 188] on button "CONFIRMAR" at bounding box center [657, 172] width 147 height 44
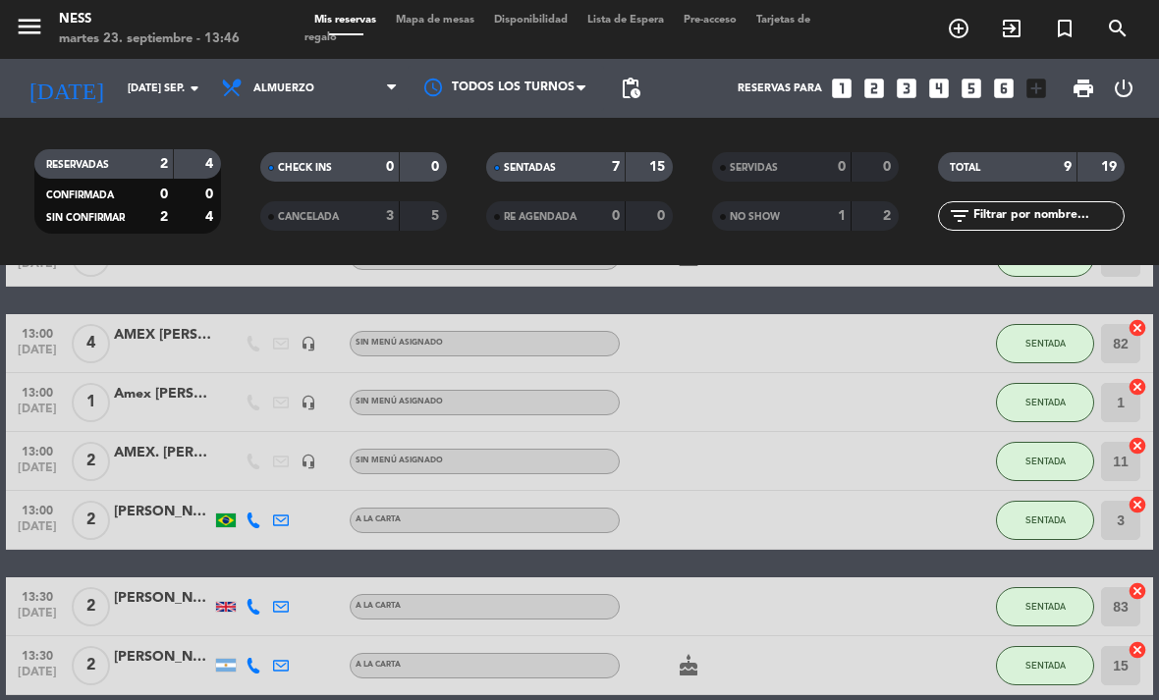
scroll to position [149, 0]
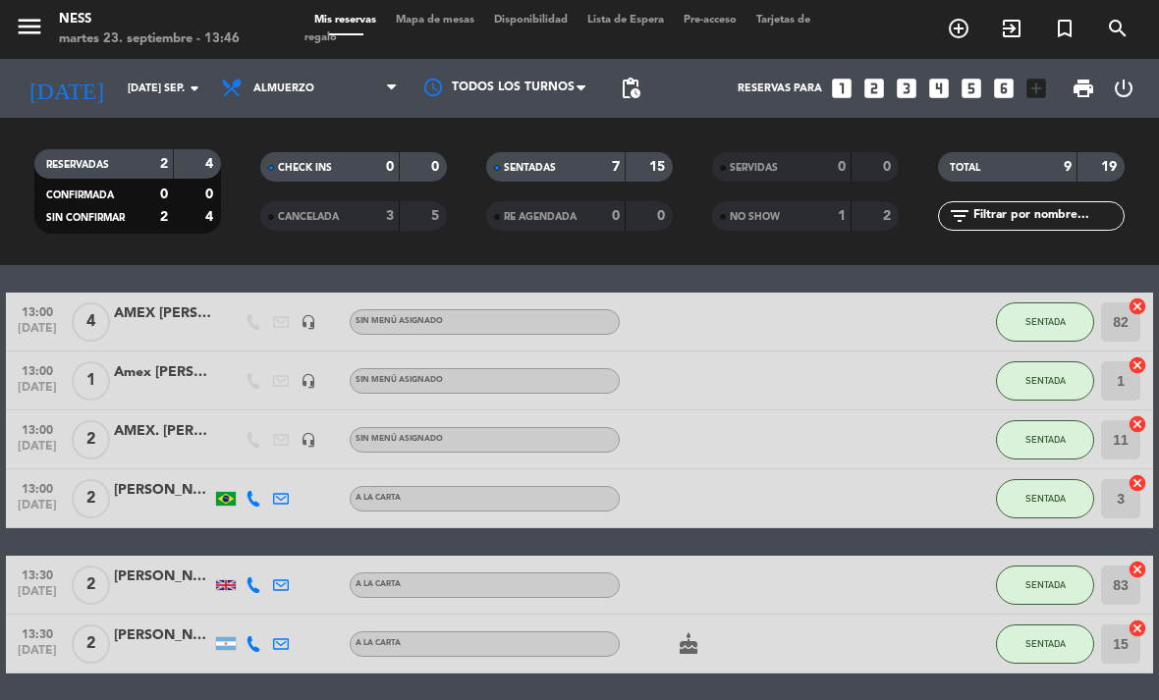
click at [1061, 434] on span "SENTADA" at bounding box center [1045, 439] width 40 height 11
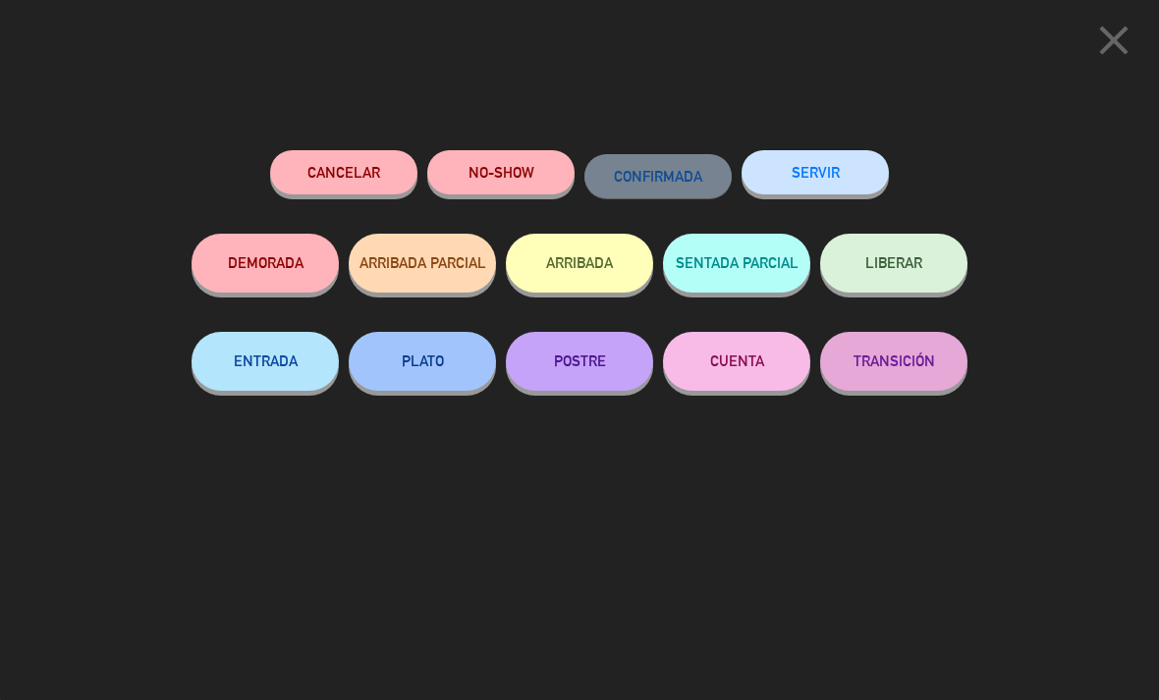
click at [1117, 35] on icon "close" at bounding box center [1113, 40] width 49 height 49
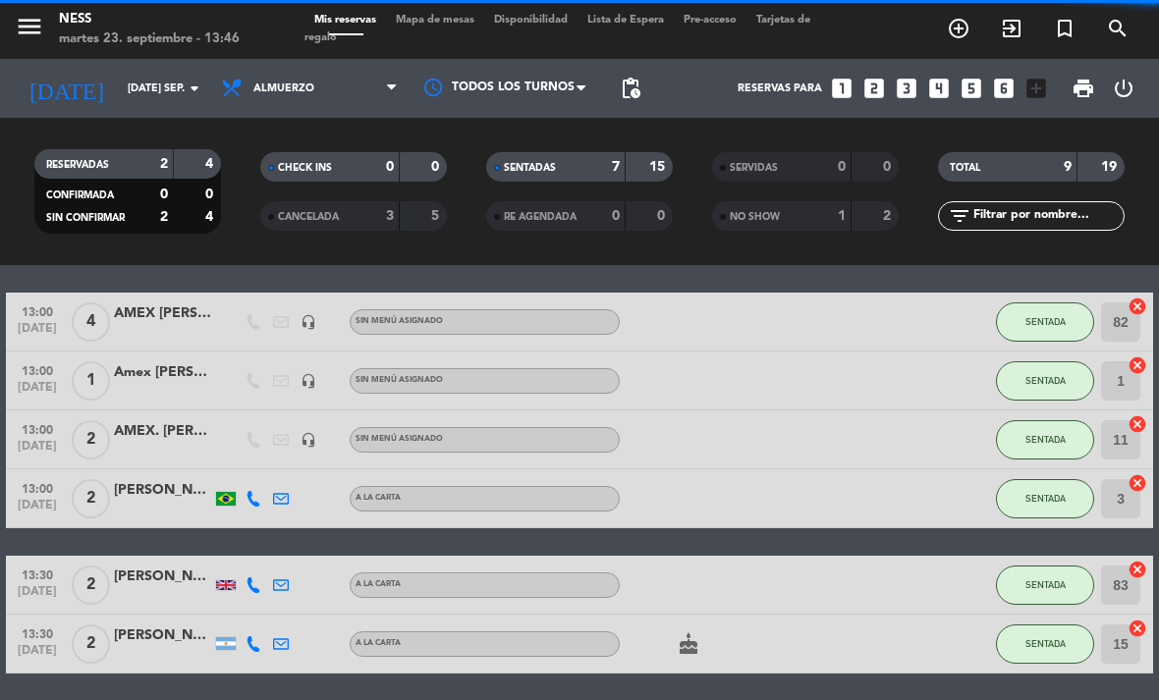
click at [1066, 566] on button "SENTADA" at bounding box center [1045, 585] width 98 height 39
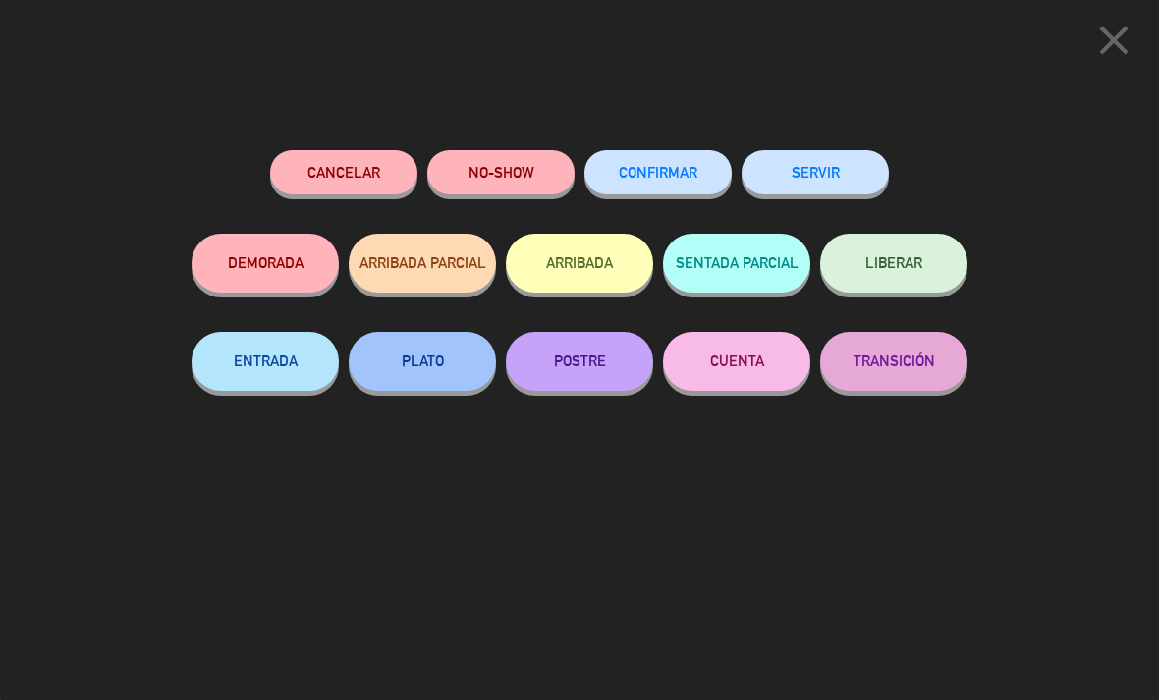
click at [864, 152] on button "SERVIR" at bounding box center [814, 172] width 147 height 44
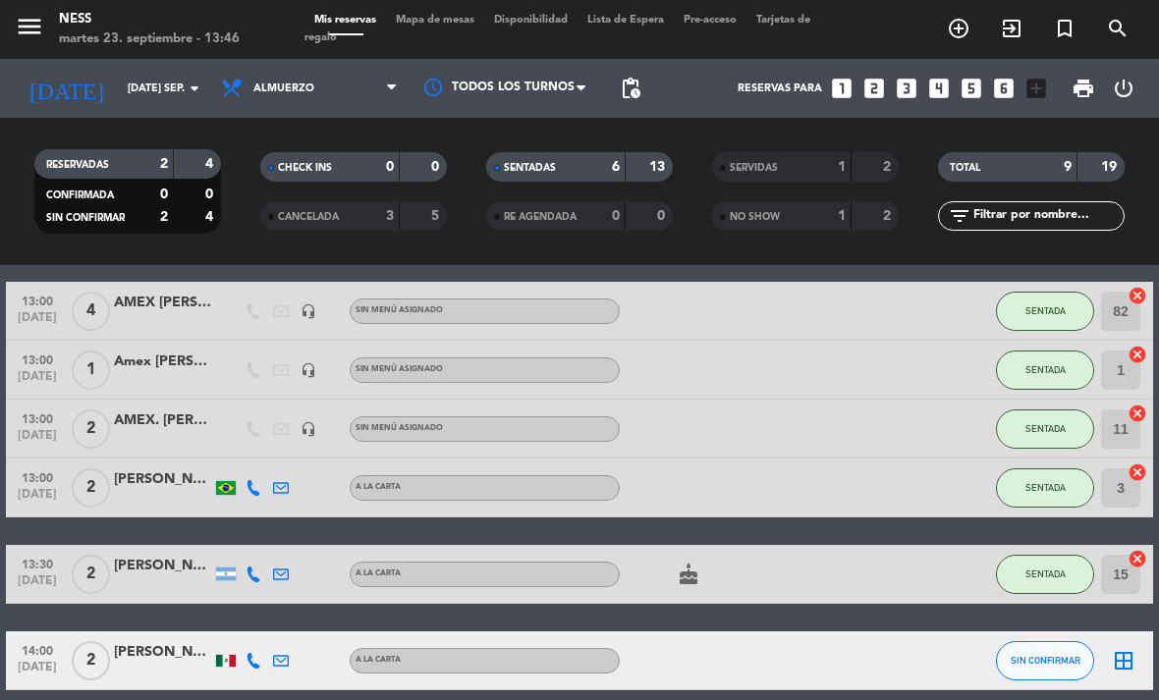
scroll to position [151, 0]
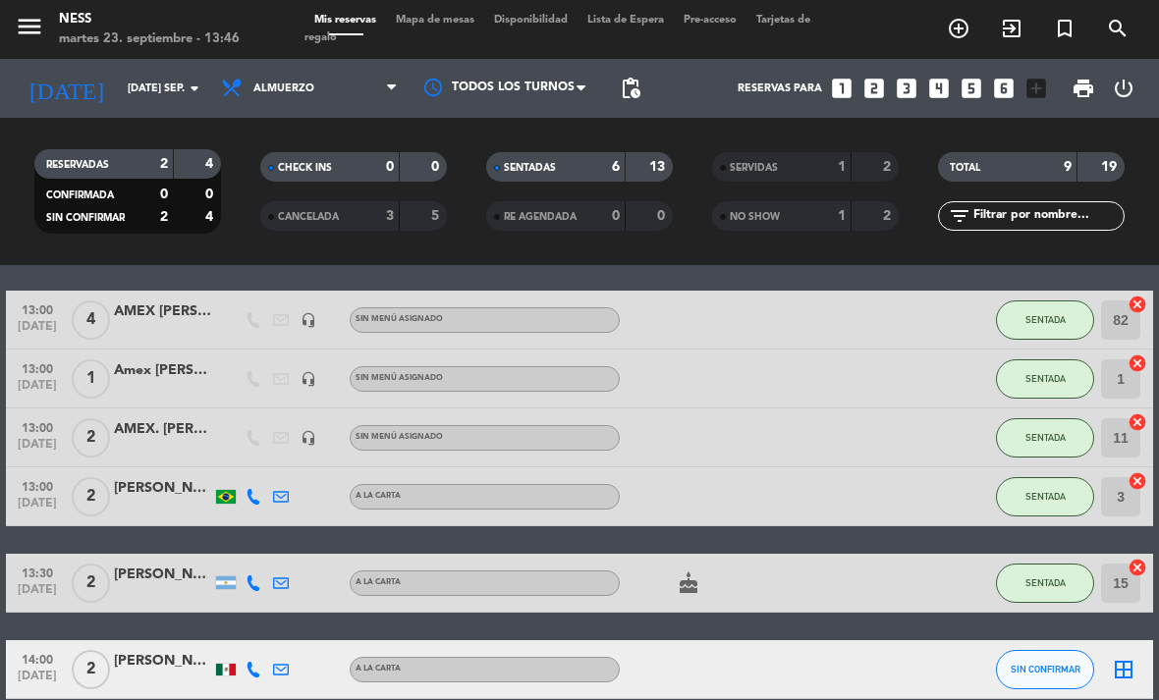
click at [1063, 432] on span "SENTADA" at bounding box center [1045, 437] width 40 height 11
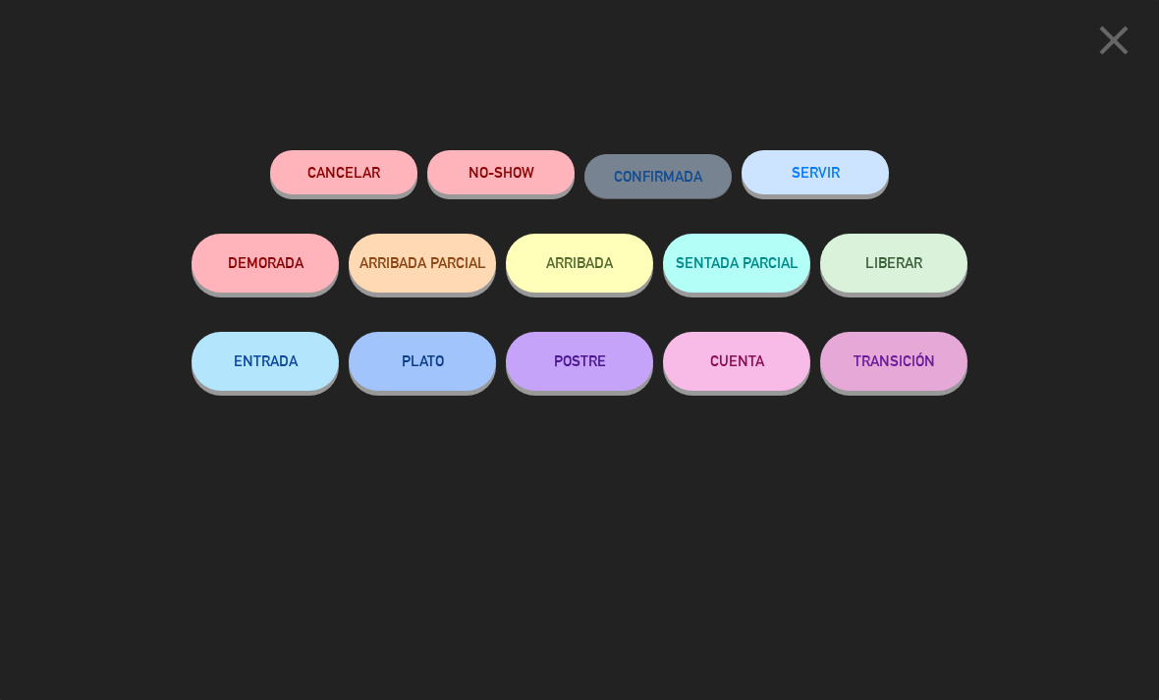
click at [848, 164] on button "SERVIR" at bounding box center [814, 172] width 147 height 44
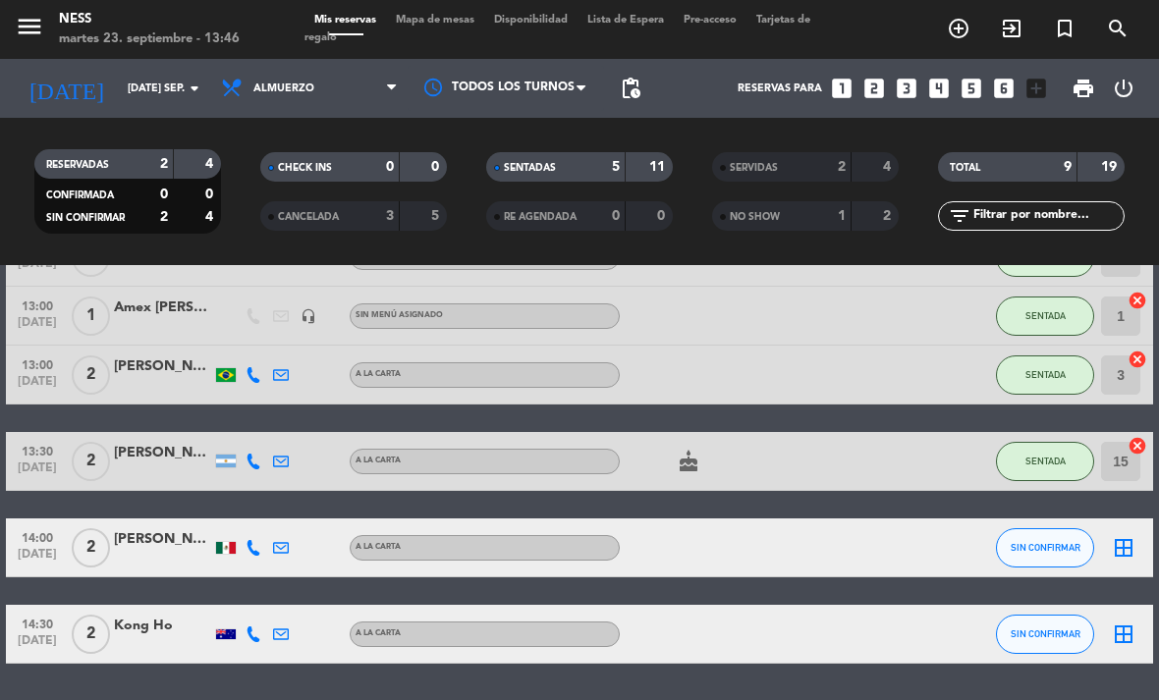
scroll to position [213, 0]
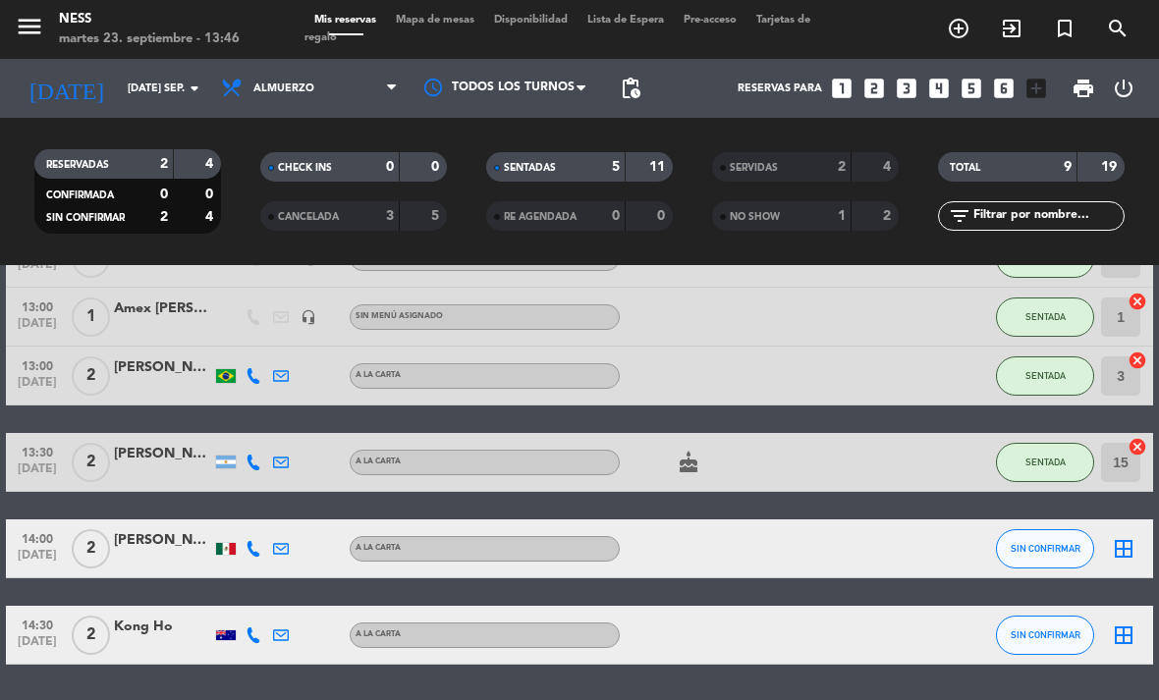
click at [1130, 537] on icon "border_all" at bounding box center [1124, 549] width 24 height 24
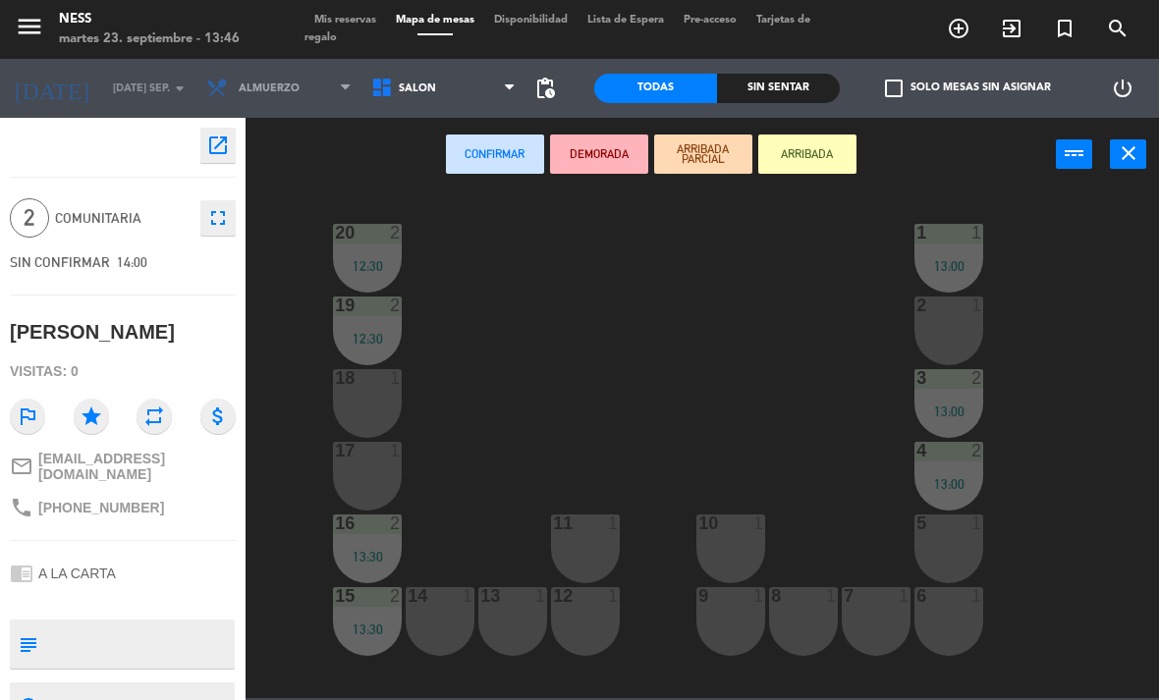
click at [592, 537] on div "11 1" at bounding box center [585, 549] width 69 height 69
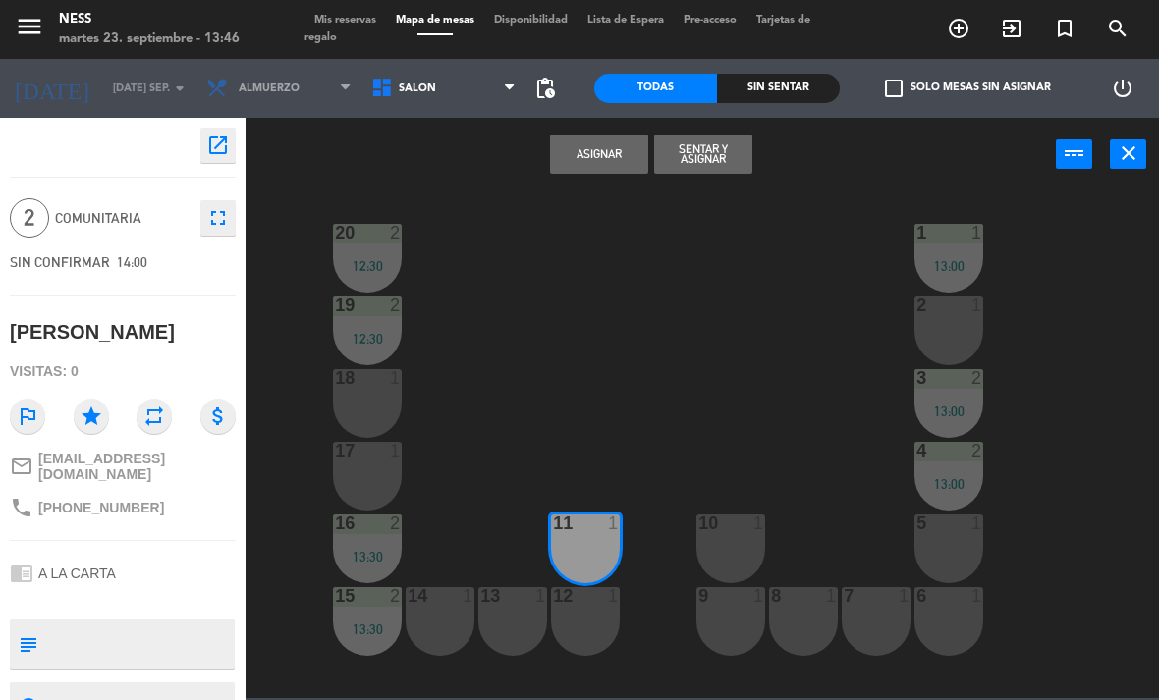
click at [594, 624] on div "12 1" at bounding box center [585, 621] width 69 height 69
click at [719, 155] on button "Sentar y Asignar" at bounding box center [703, 154] width 98 height 39
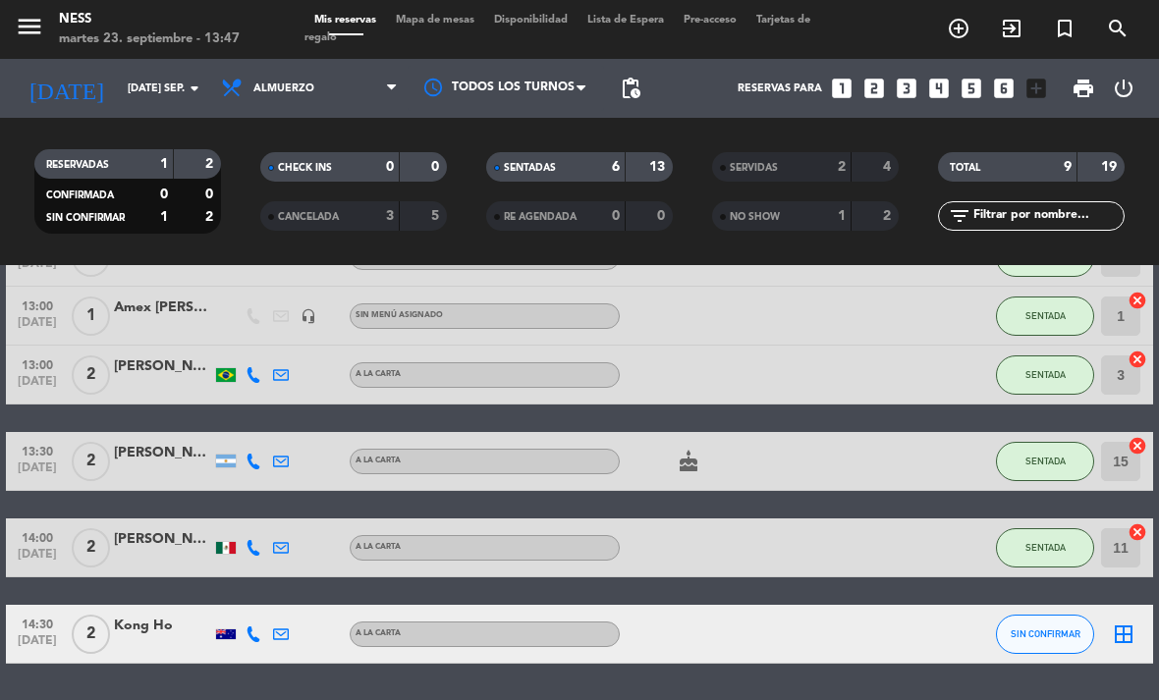
scroll to position [213, 0]
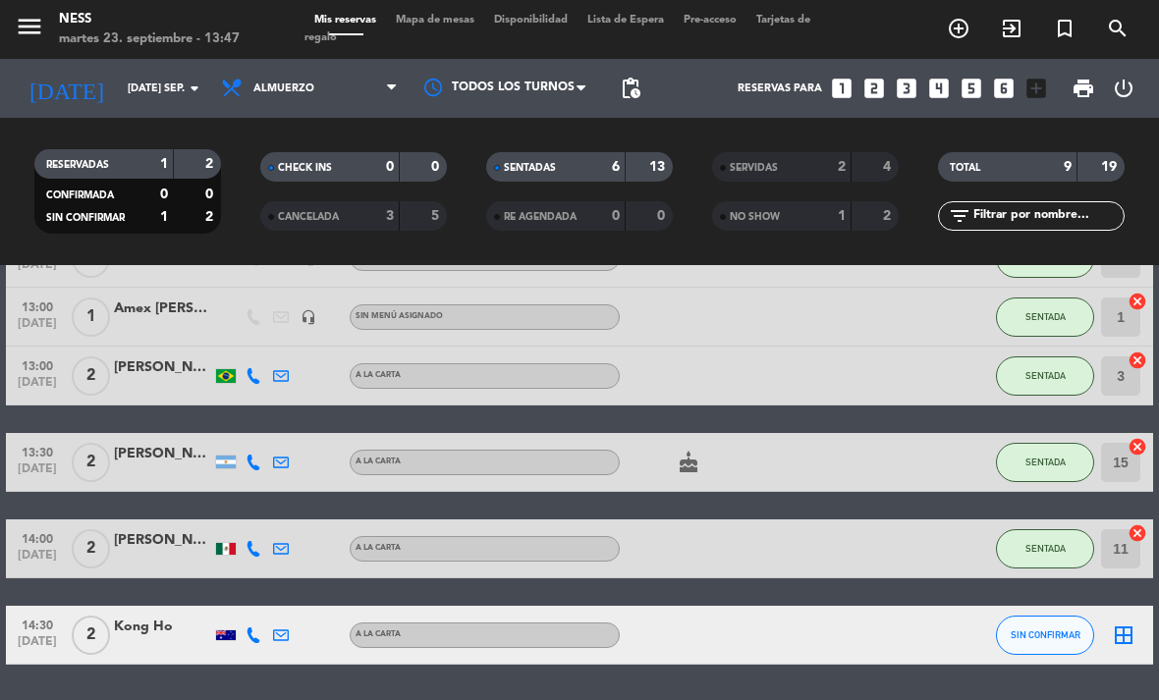
click at [1057, 529] on button "SENTADA" at bounding box center [1045, 548] width 98 height 39
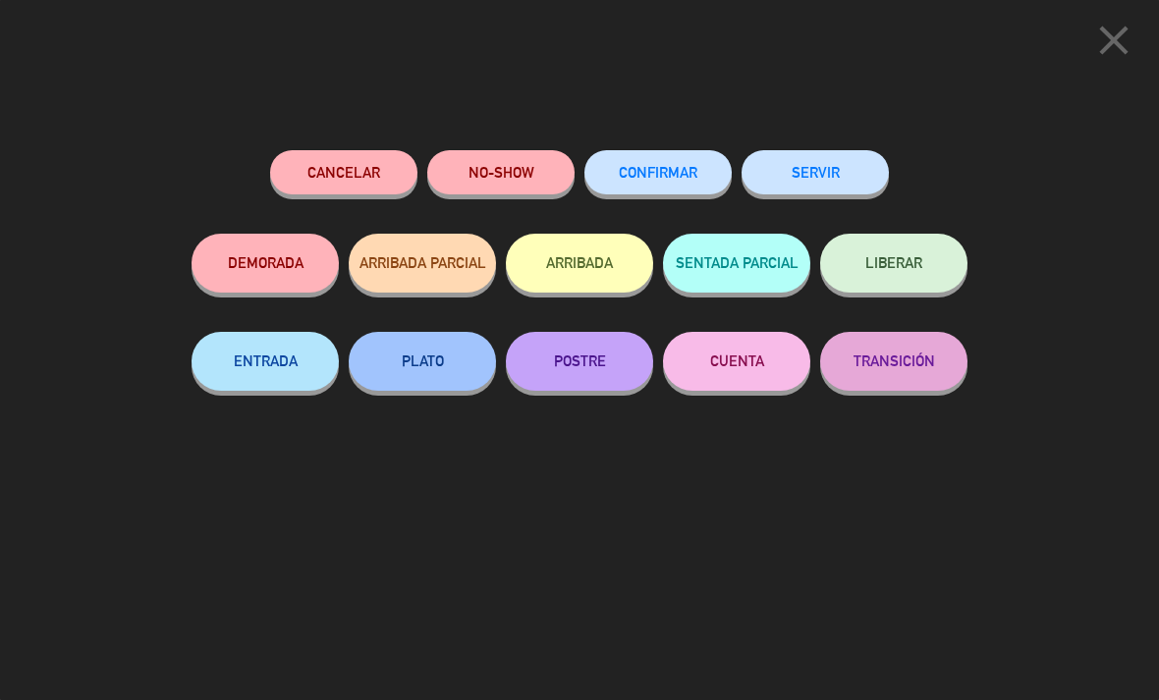
click at [915, 274] on button "LIBERAR" at bounding box center [893, 263] width 147 height 59
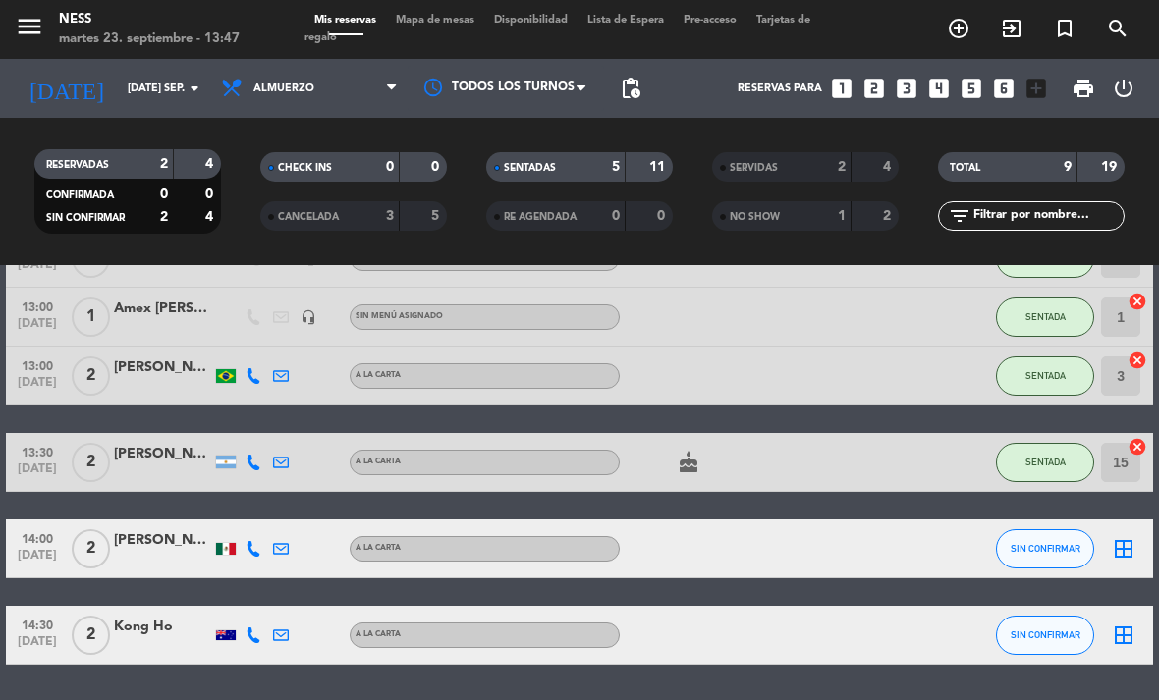
click at [1128, 537] on icon "border_all" at bounding box center [1124, 549] width 24 height 24
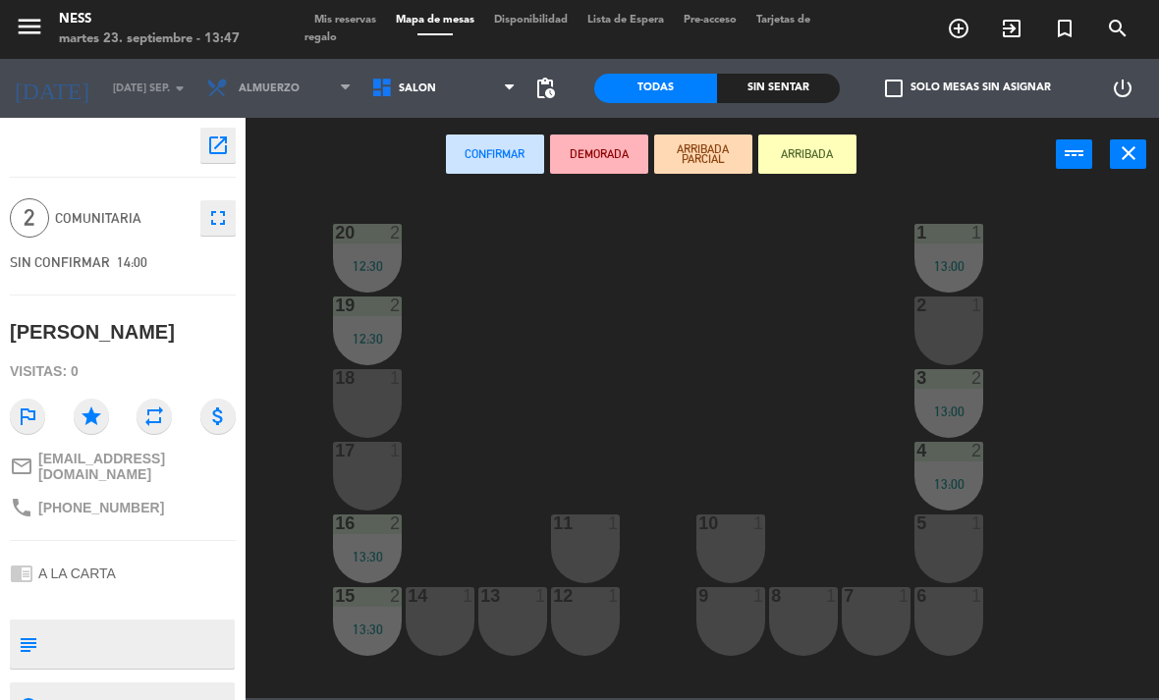
click at [598, 538] on div "11 1" at bounding box center [585, 549] width 69 height 69
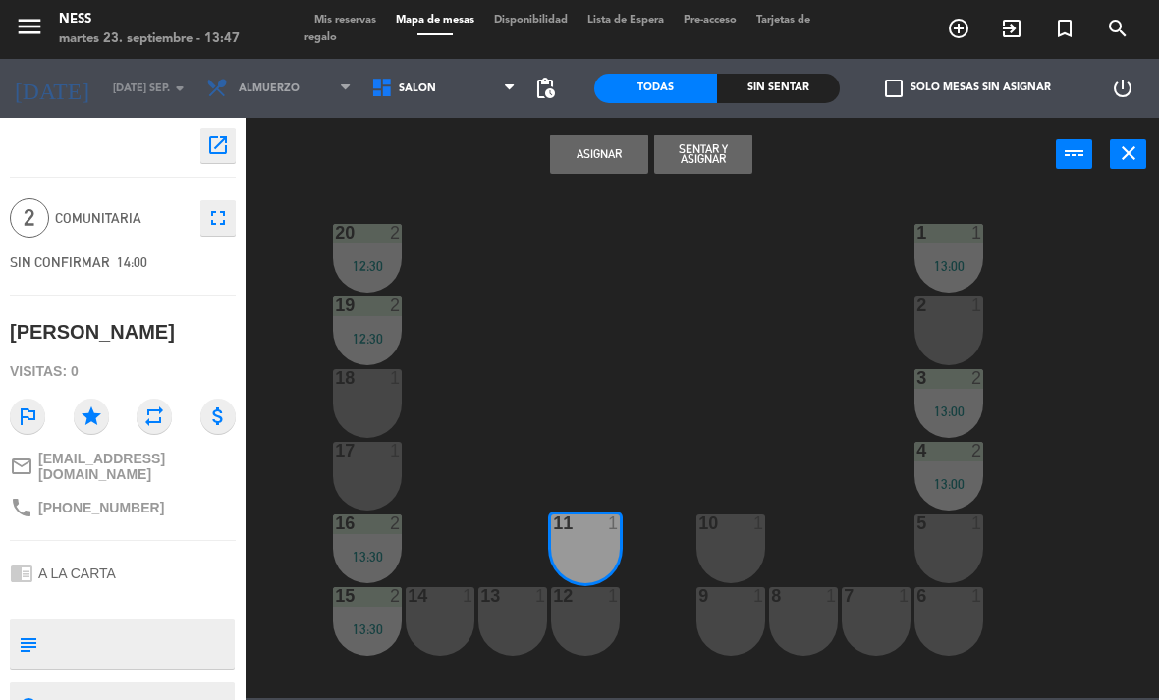
click at [585, 625] on div "12 1" at bounding box center [585, 621] width 69 height 69
click at [615, 153] on button "Asignar" at bounding box center [599, 154] width 98 height 39
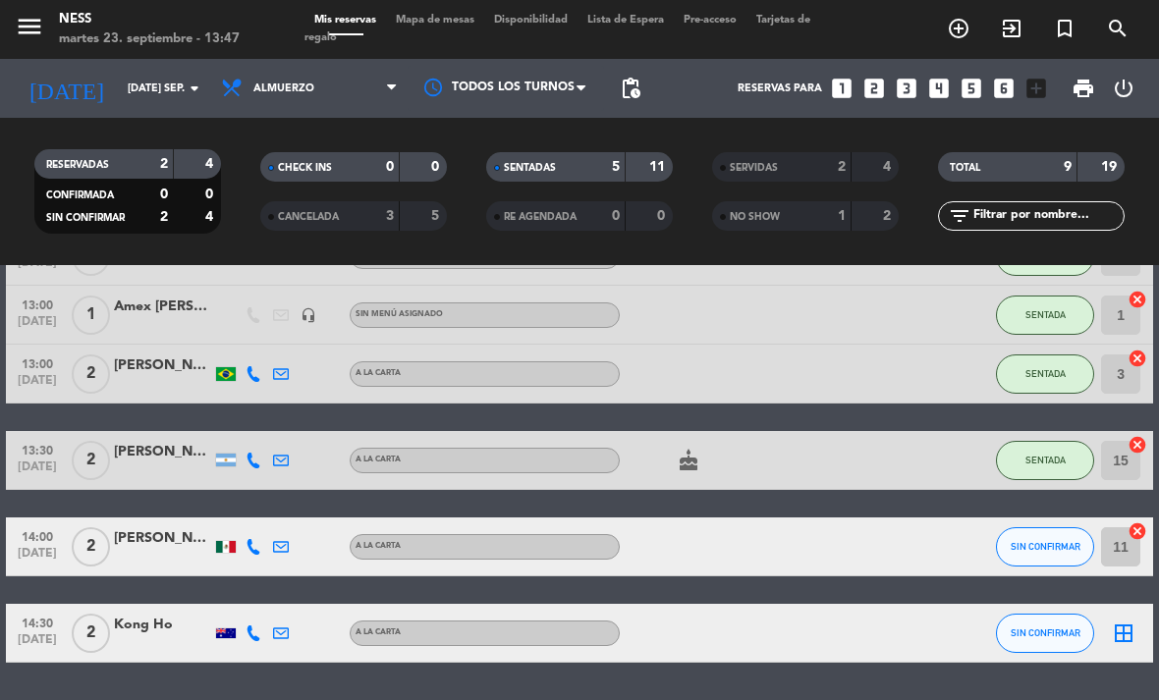
scroll to position [213, 0]
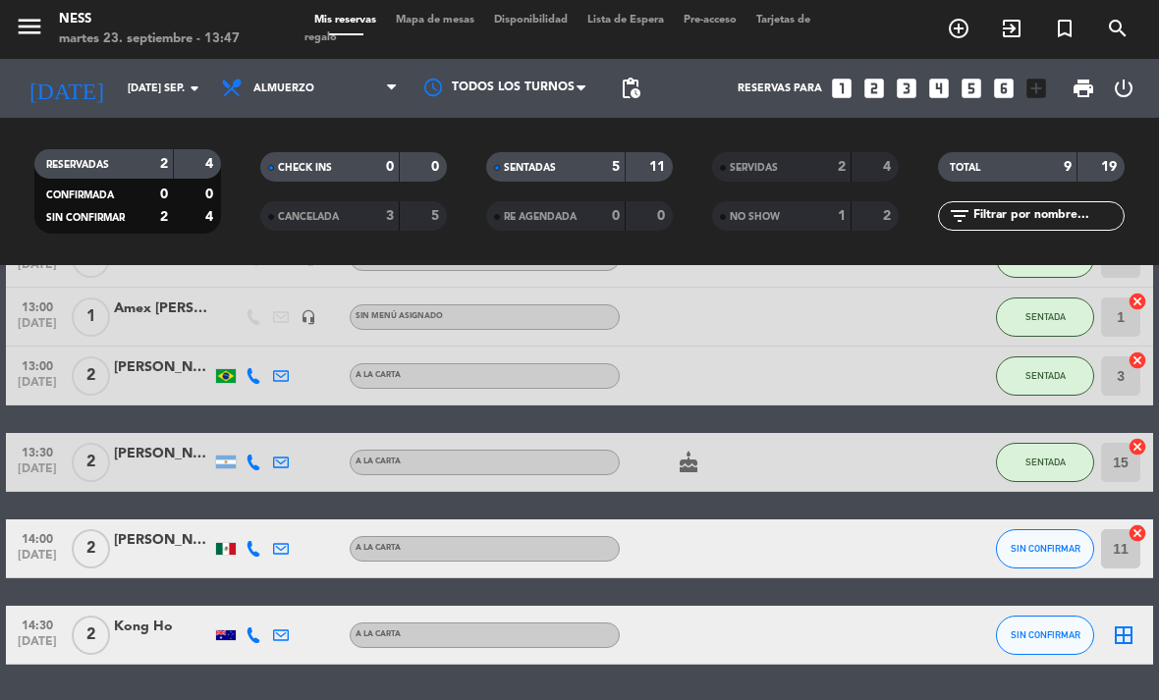
click at [1117, 606] on div "border_all" at bounding box center [1123, 635] width 59 height 58
click at [1133, 624] on icon "border_all" at bounding box center [1124, 636] width 24 height 24
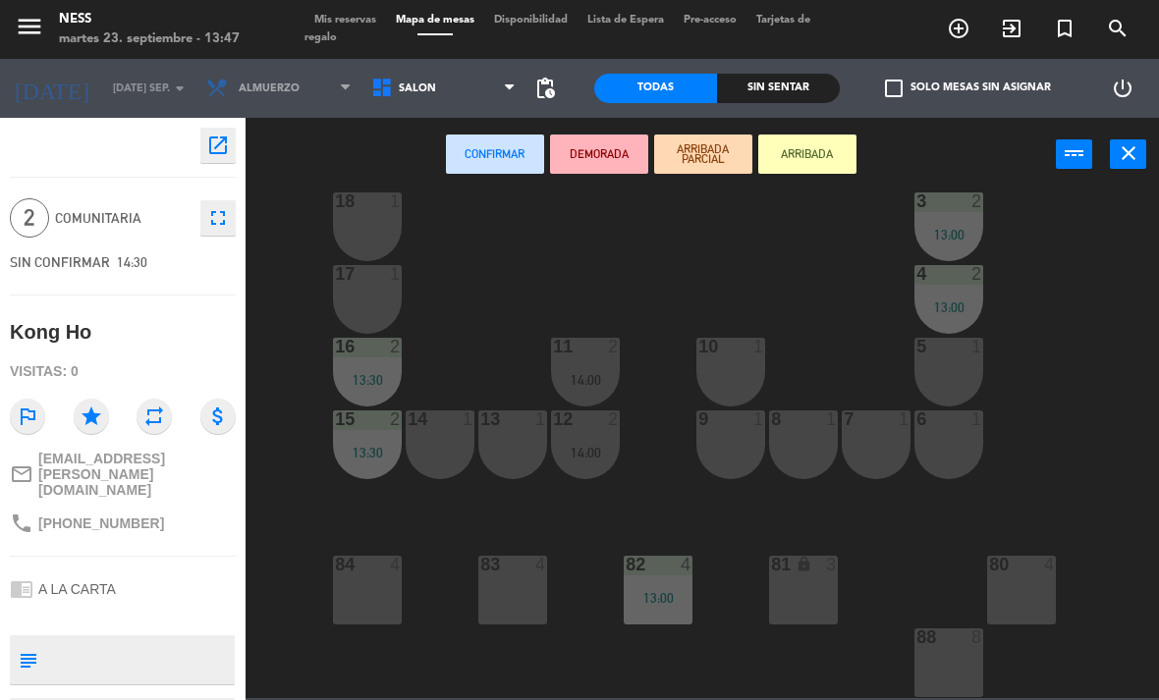
scroll to position [177, 0]
click at [808, 596] on div "81 lock 3" at bounding box center [803, 590] width 69 height 69
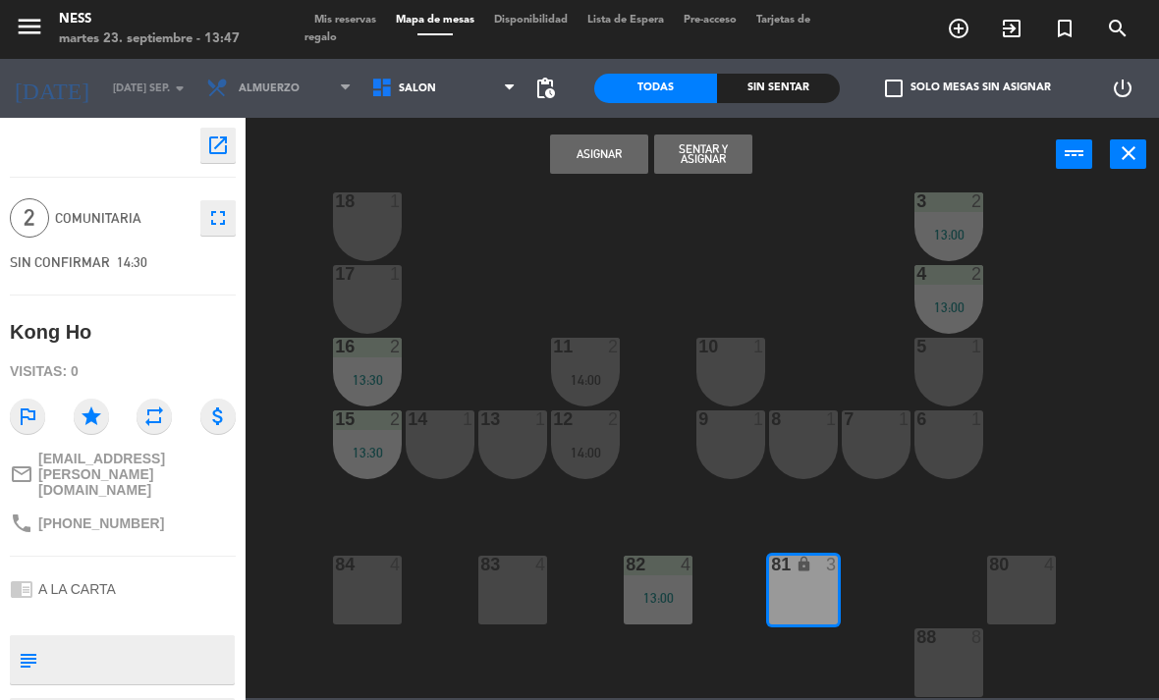
click at [625, 151] on button "Asignar" at bounding box center [599, 154] width 98 height 39
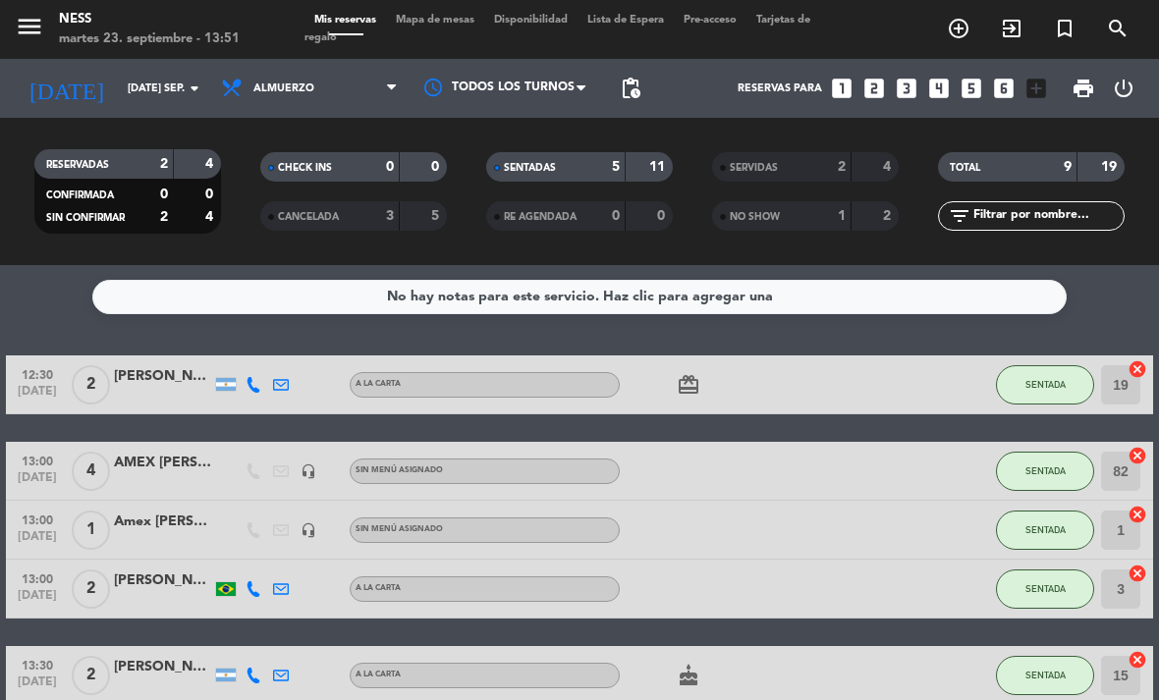
click at [1021, 45] on span "exit_to_app" at bounding box center [1011, 28] width 53 height 33
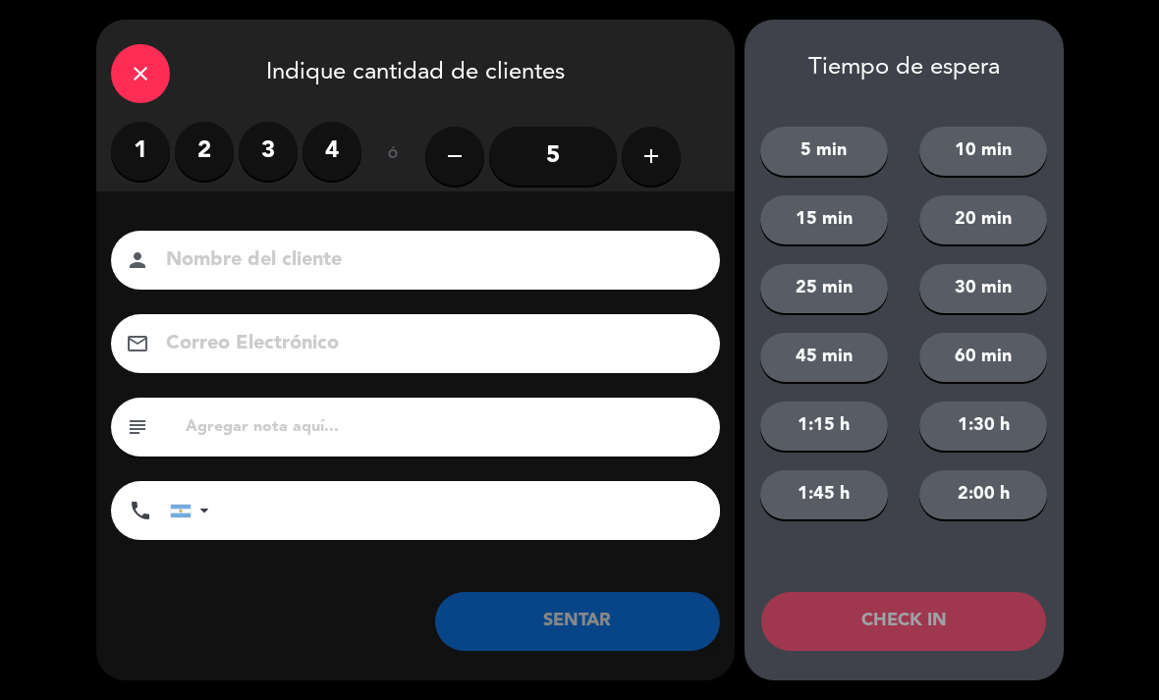
click at [134, 149] on label "1" at bounding box center [140, 151] width 59 height 59
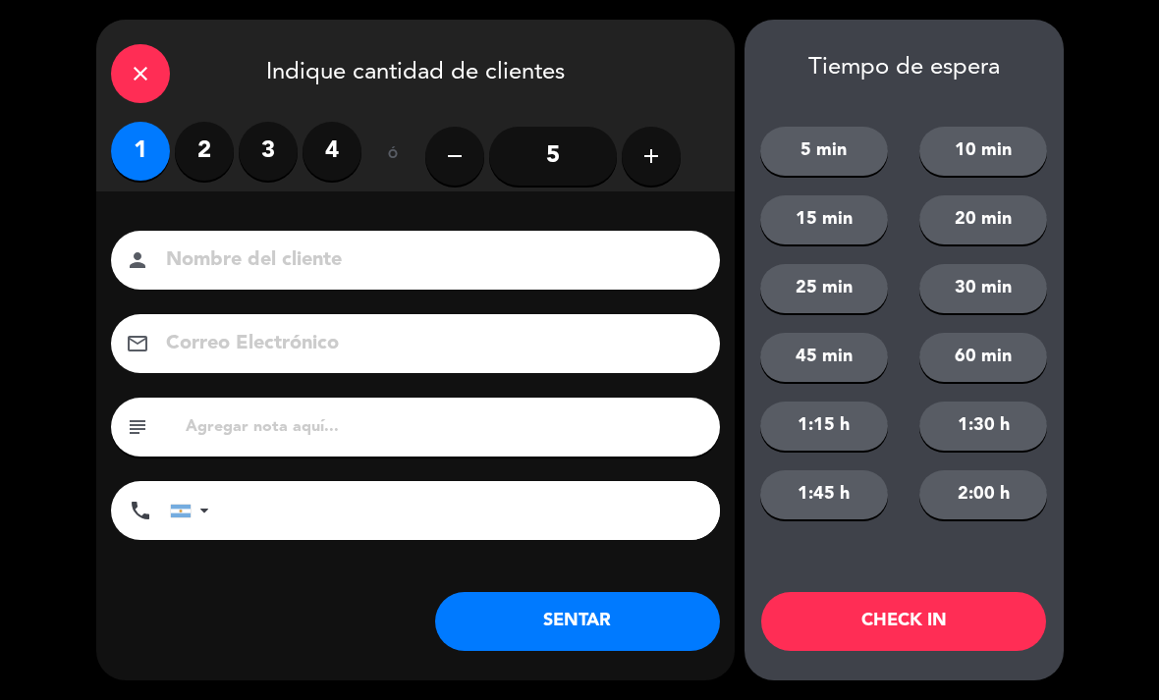
click at [375, 249] on input at bounding box center [429, 261] width 530 height 34
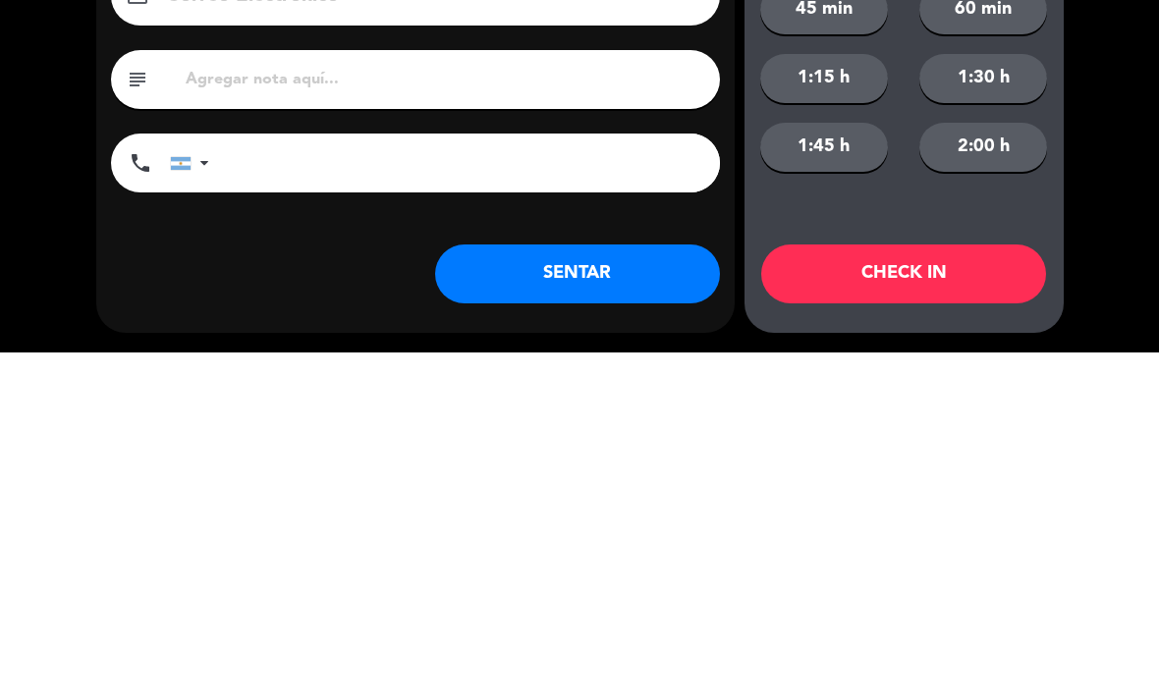
type input "Walk in"
click at [615, 592] on button "SENTAR" at bounding box center [577, 621] width 285 height 59
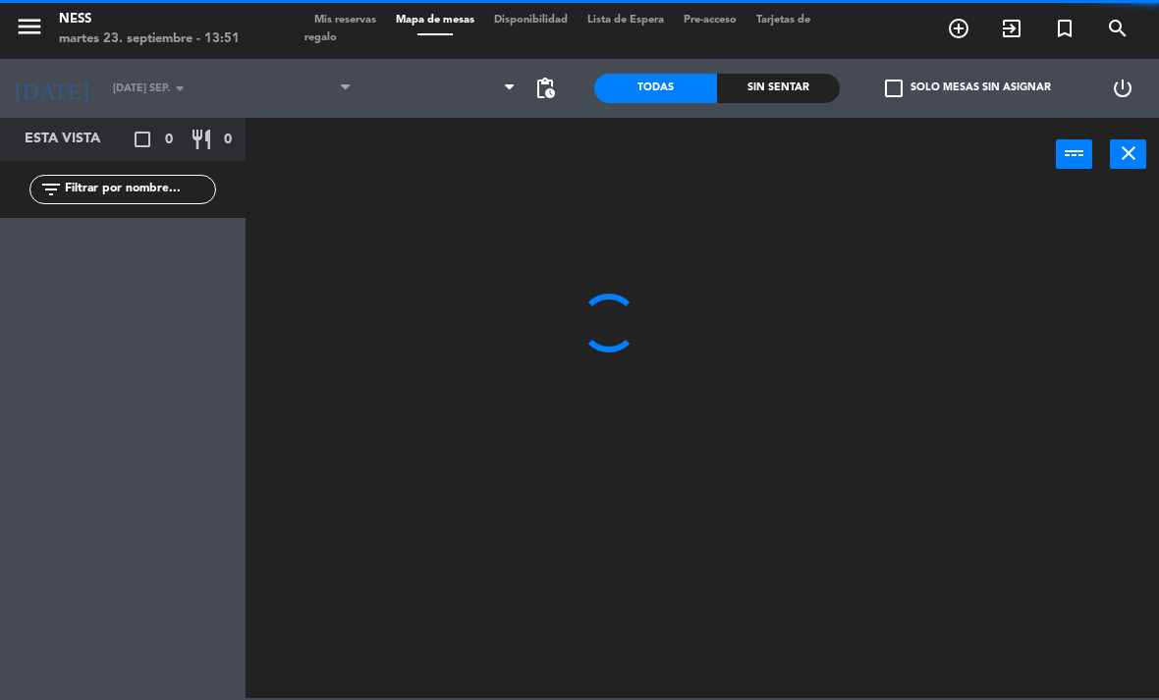
click at [663, 627] on div at bounding box center [707, 444] width 901 height 509
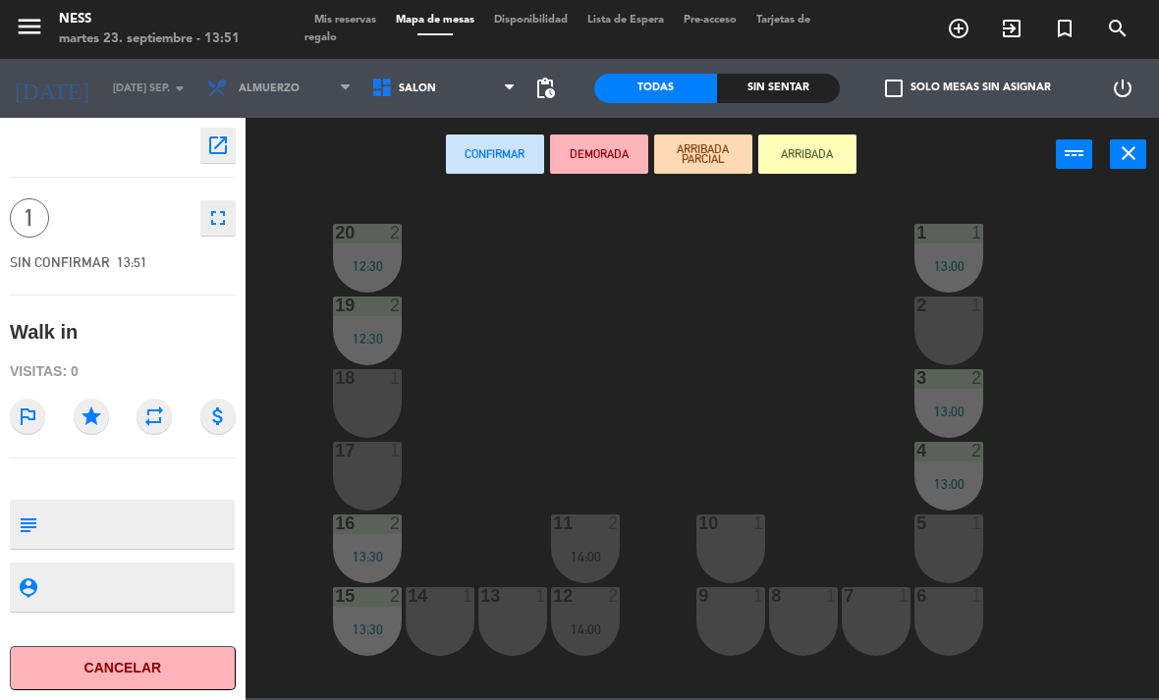
click at [735, 621] on div "9 1" at bounding box center [730, 621] width 69 height 69
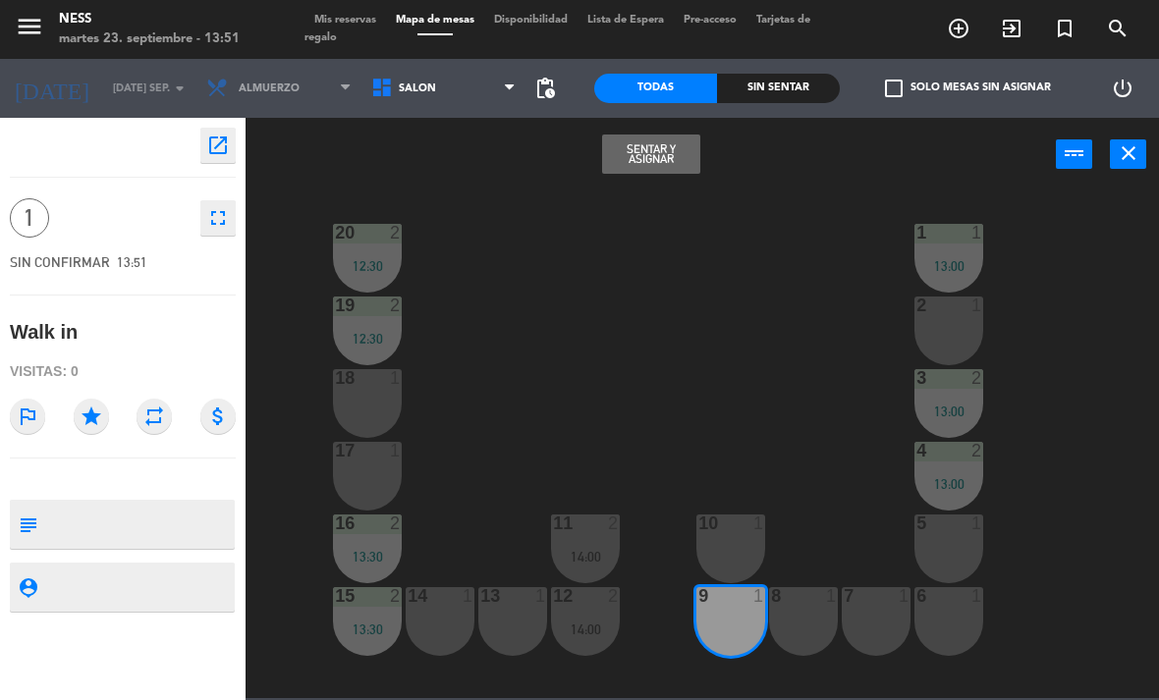
click at [648, 158] on button "Sentar y Asignar" at bounding box center [651, 154] width 98 height 39
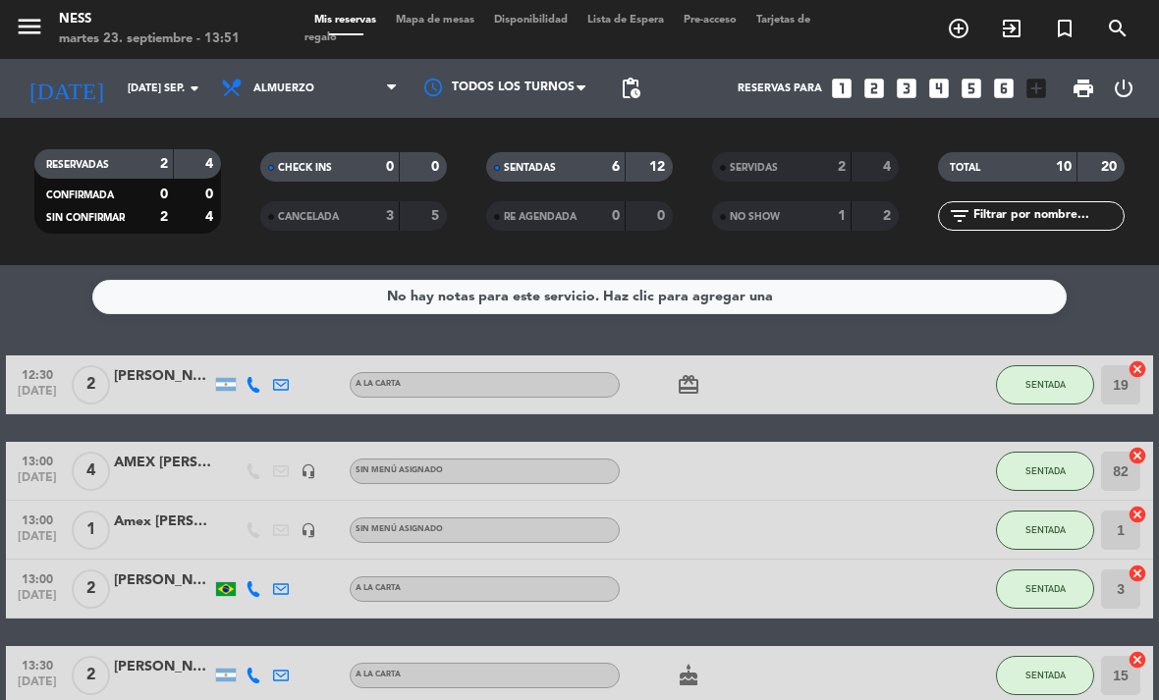
click at [1021, 23] on icon "exit_to_app" at bounding box center [1012, 29] width 24 height 24
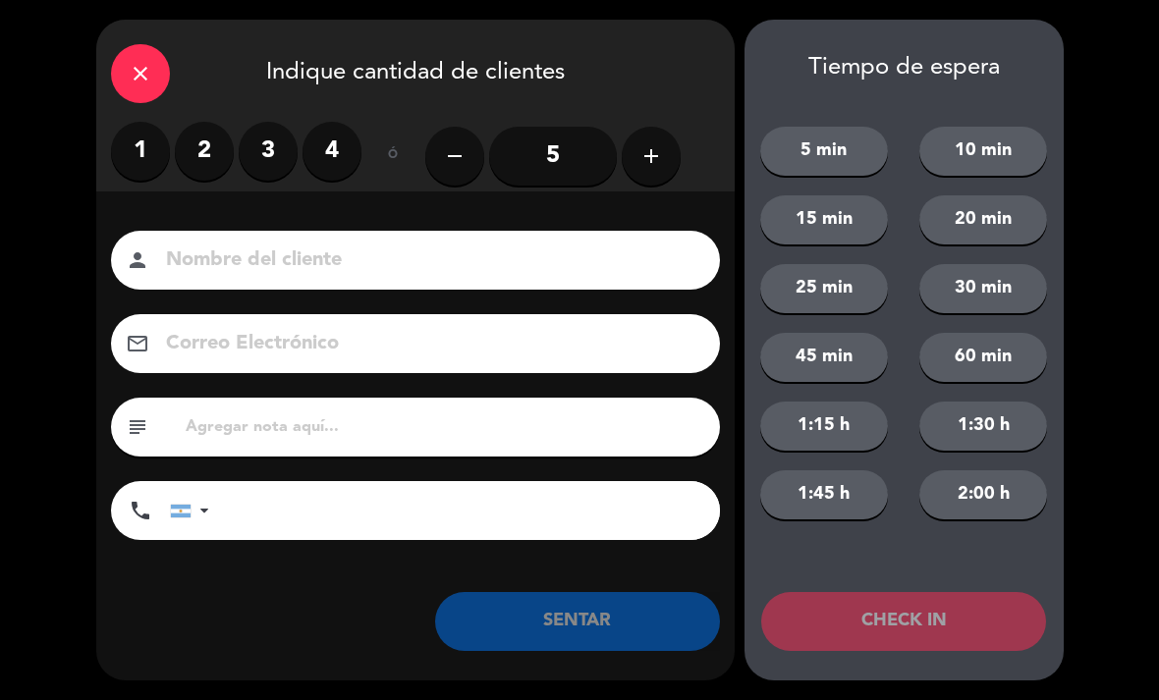
click at [136, 147] on label "1" at bounding box center [140, 151] width 59 height 59
click at [251, 261] on input at bounding box center [429, 261] width 530 height 34
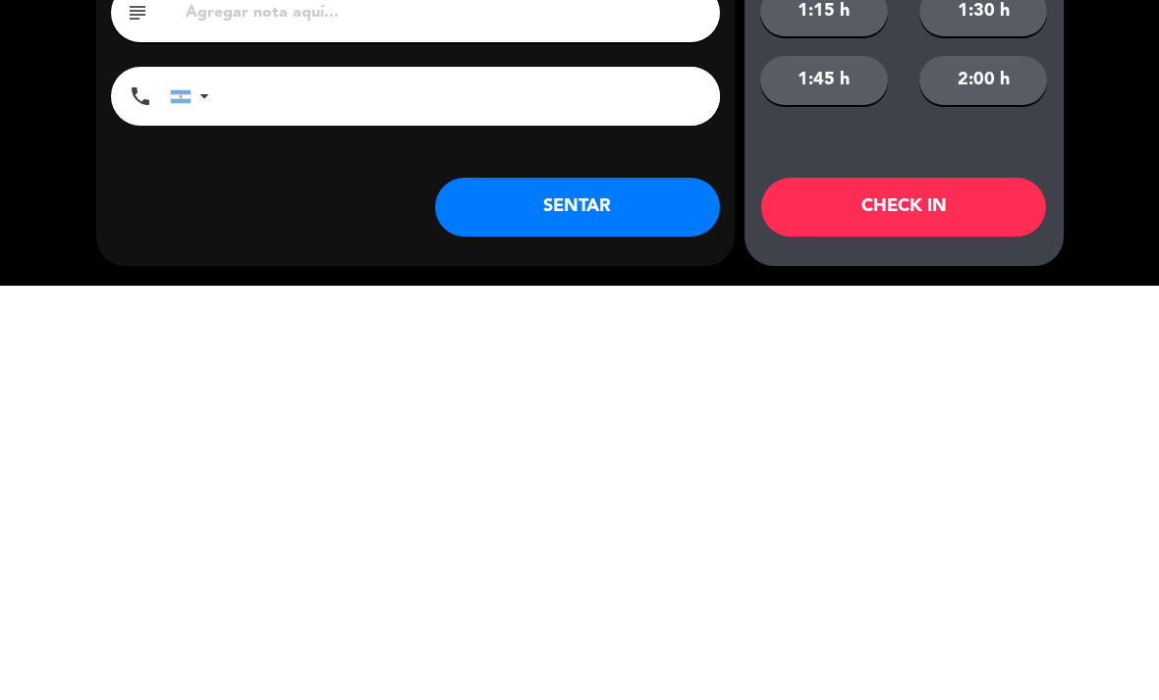
type input "Walk in"
click at [645, 592] on button "SENTAR" at bounding box center [577, 621] width 285 height 59
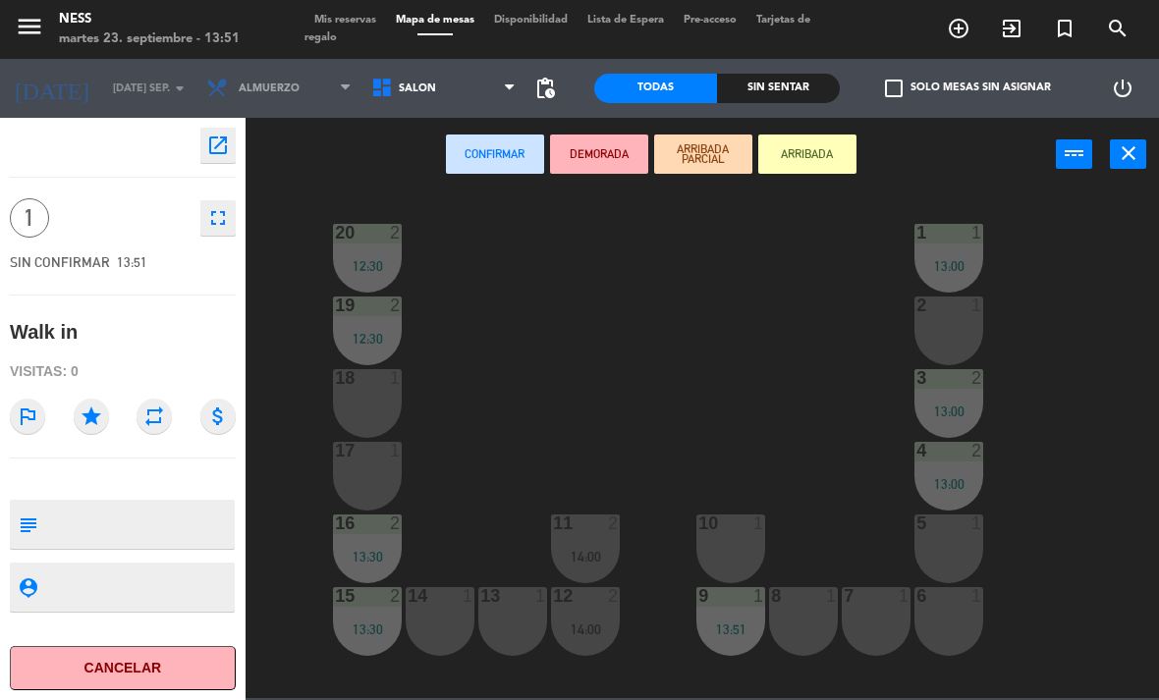
click at [874, 627] on div "7 1" at bounding box center [876, 621] width 69 height 69
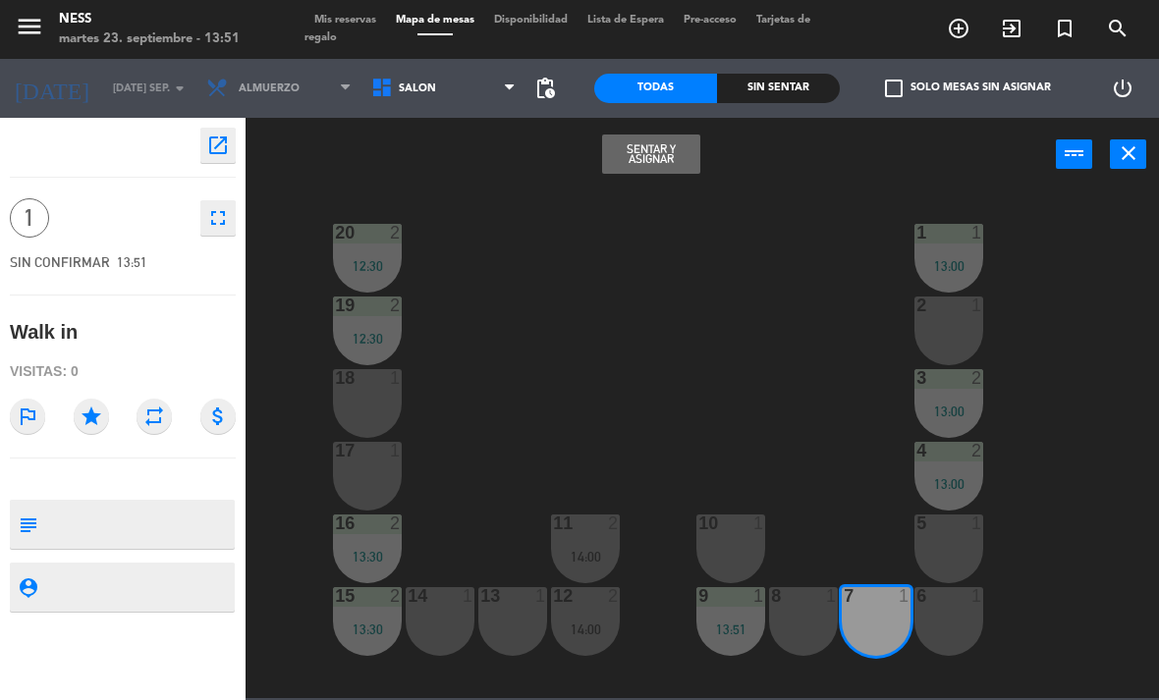
click at [672, 153] on button "Sentar y Asignar" at bounding box center [651, 154] width 98 height 39
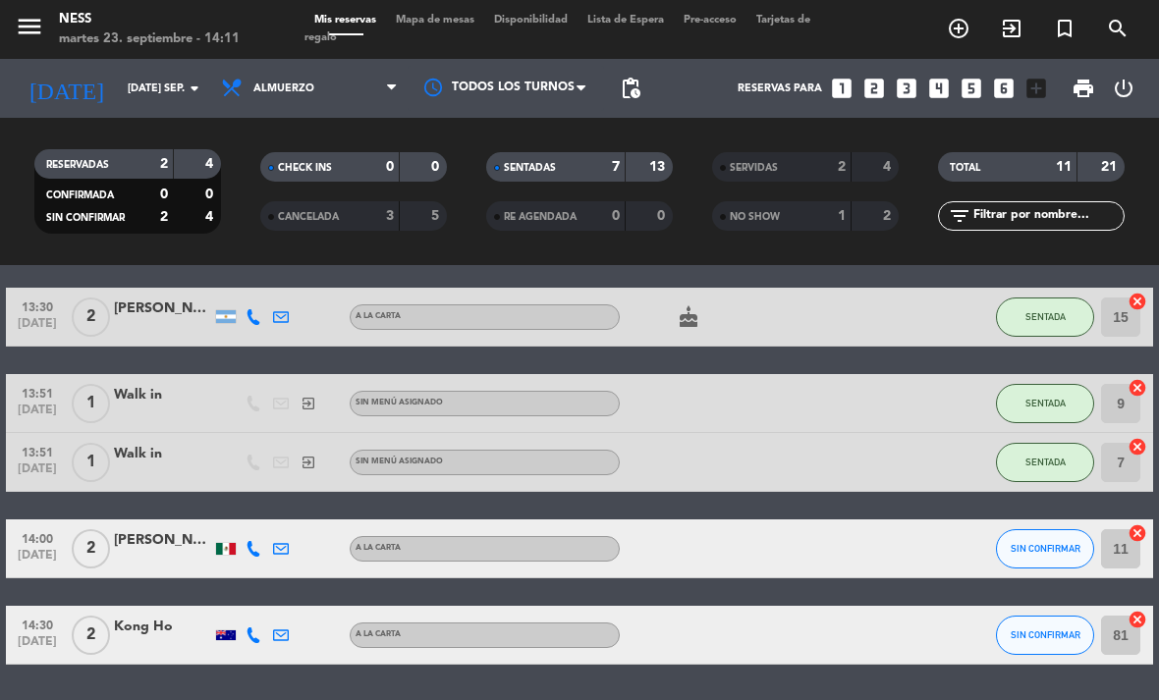
scroll to position [63, 0]
click at [1132, 610] on icon "cancel" at bounding box center [1137, 620] width 20 height 20
click at [1118, 624] on icon "border_all" at bounding box center [1124, 636] width 24 height 24
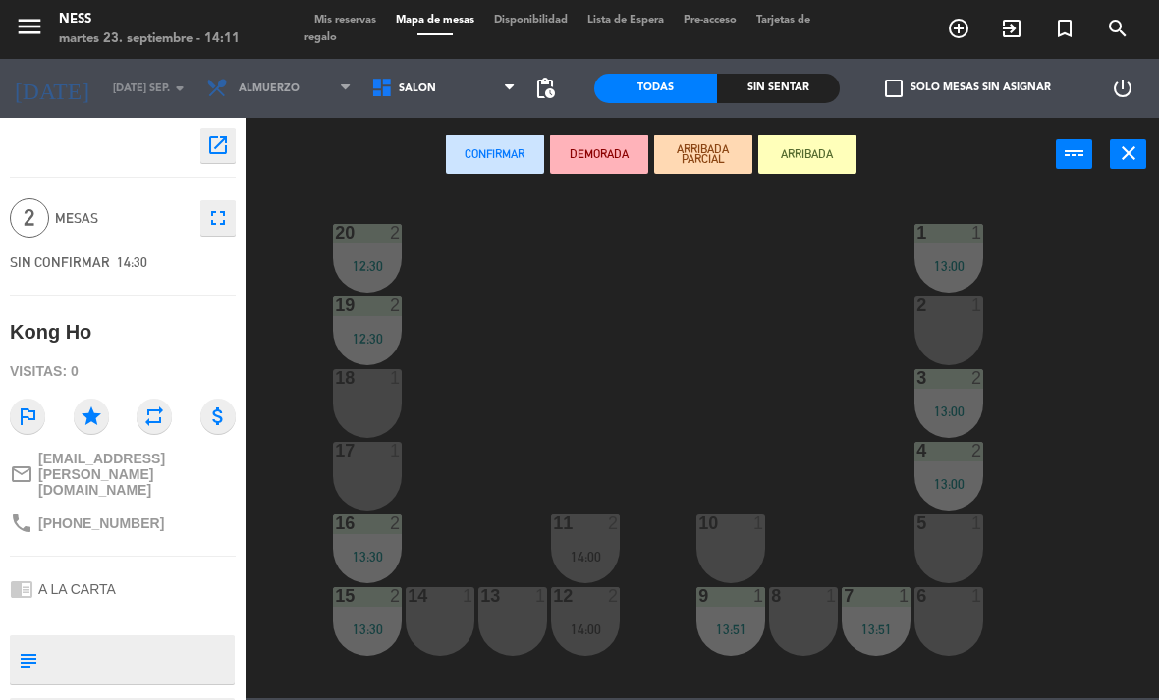
click at [366, 405] on div "18 1" at bounding box center [367, 403] width 69 height 69
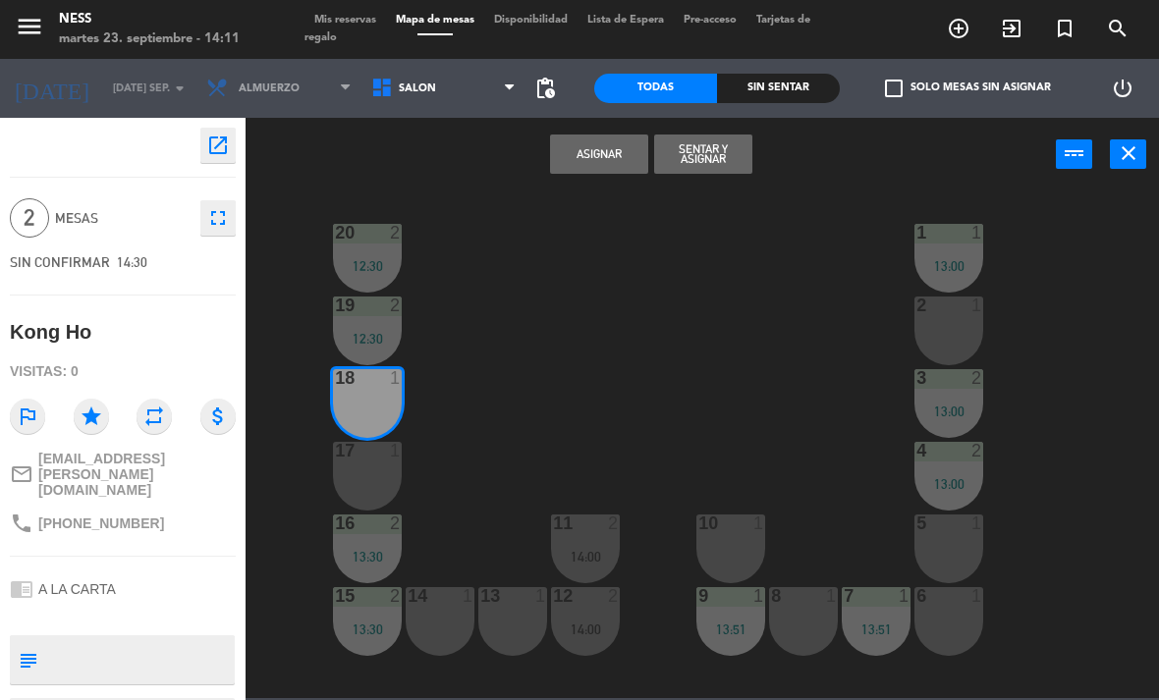
click at [370, 475] on div "17 1" at bounding box center [367, 476] width 69 height 69
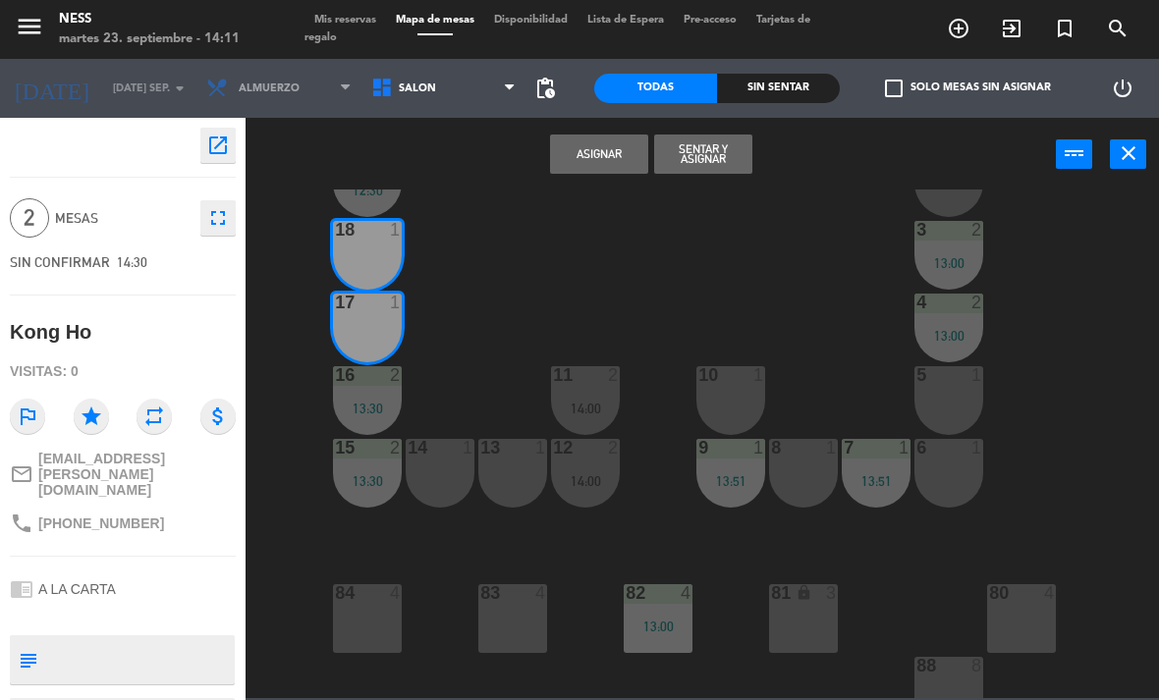
scroll to position [157, 0]
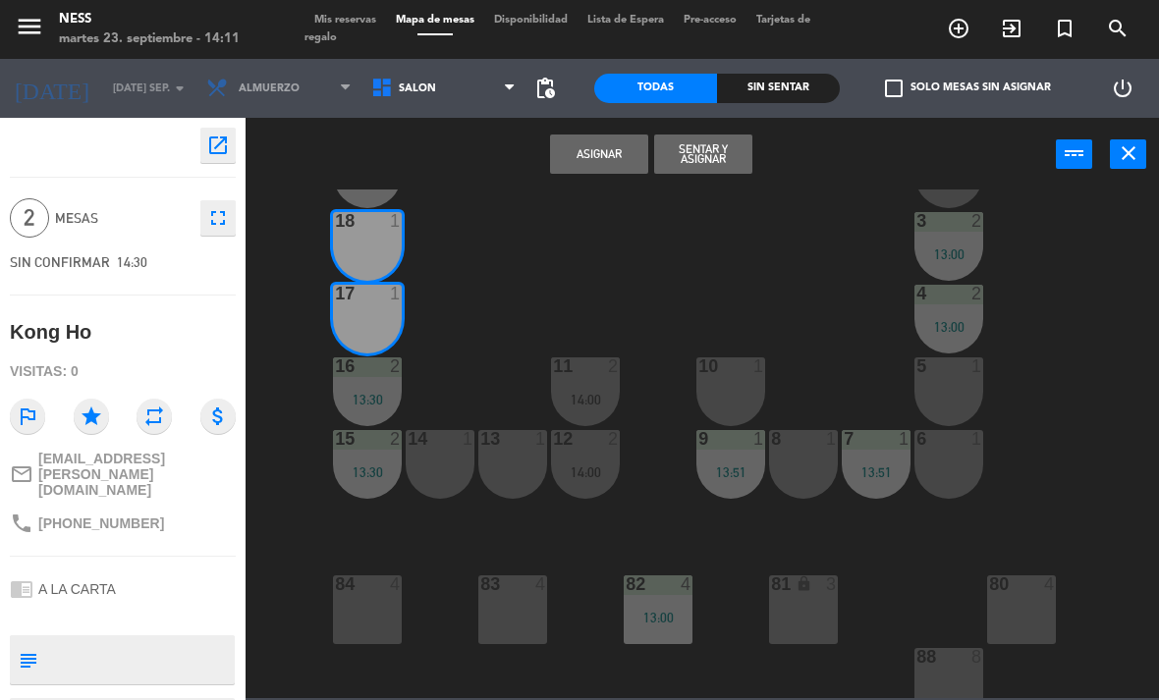
click at [606, 150] on button "Asignar" at bounding box center [599, 154] width 98 height 39
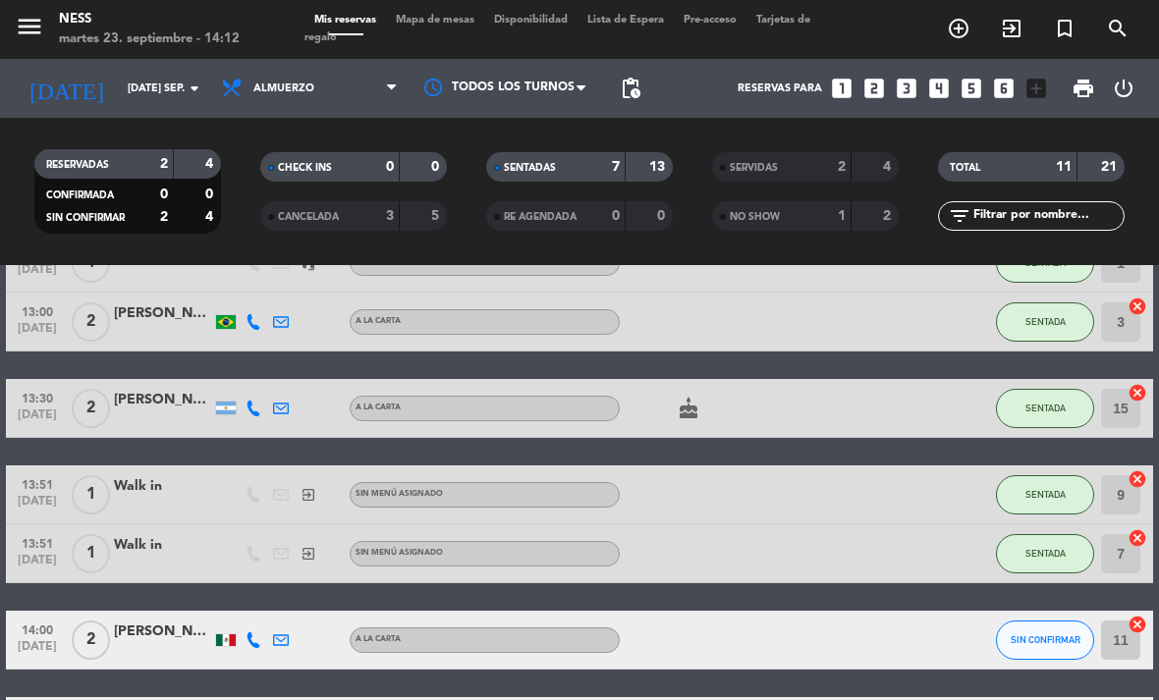
scroll to position [276, 0]
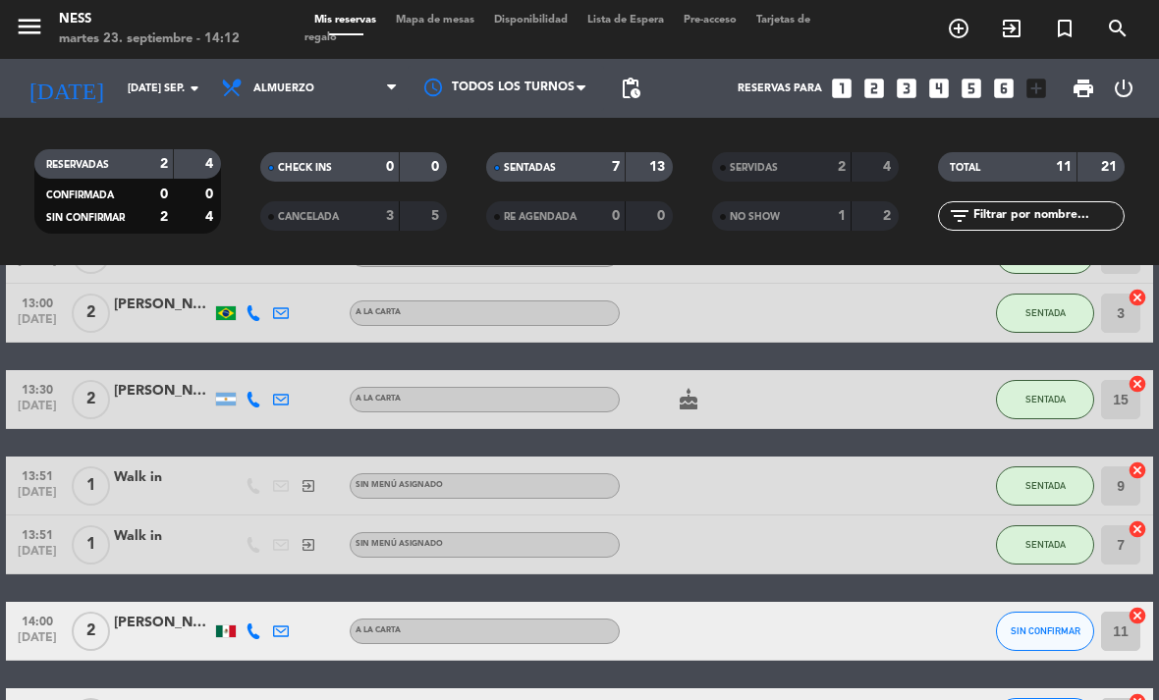
click at [1070, 612] on button "SIN CONFIRMAR" at bounding box center [1045, 631] width 98 height 39
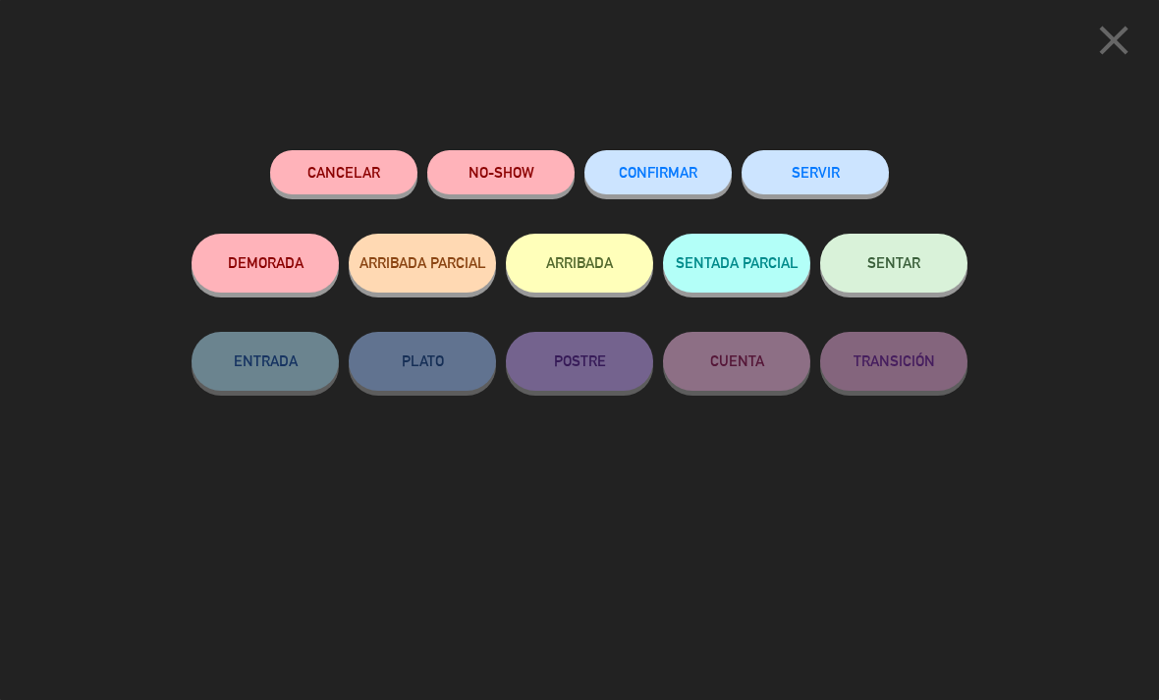
click at [895, 265] on span "SENTAR" at bounding box center [893, 262] width 53 height 17
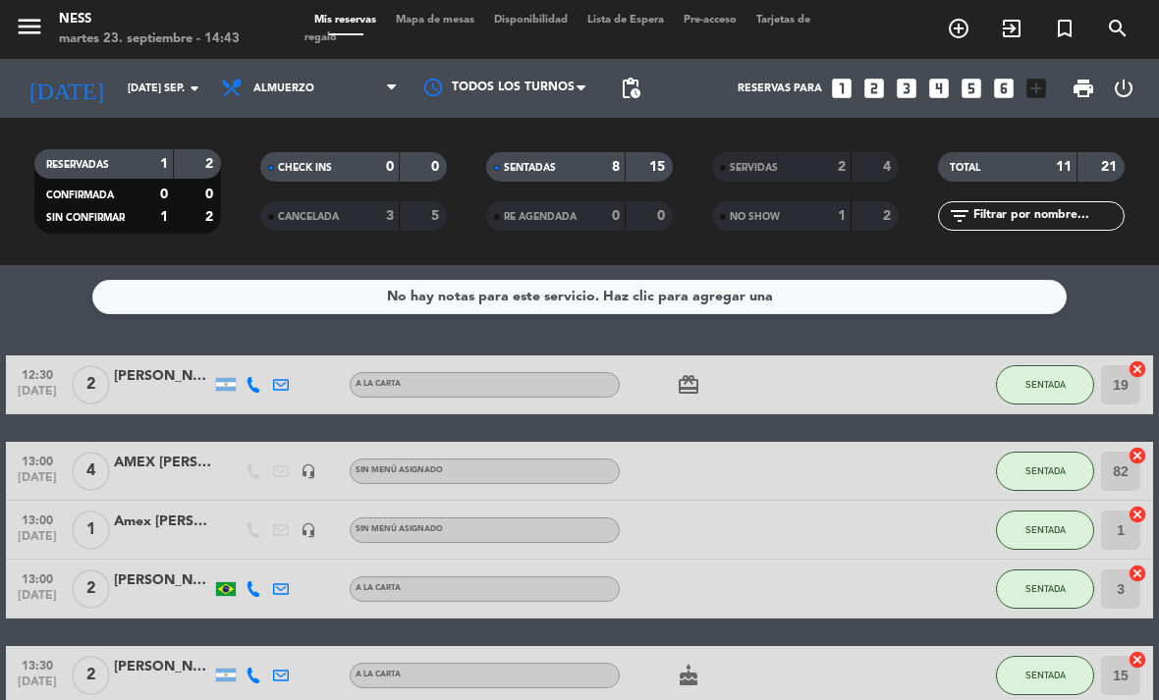
scroll to position [0, 0]
click at [300, 67] on span "Almuerzo" at bounding box center [309, 88] width 196 height 43
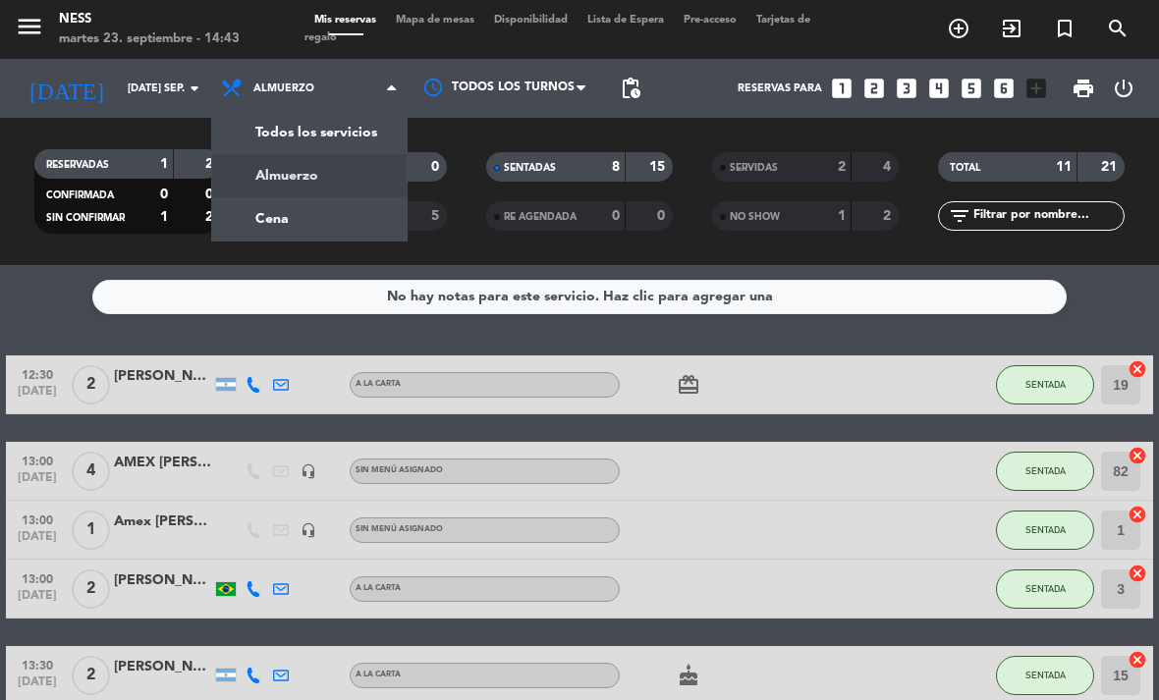
click at [335, 154] on div "menu Ness martes 23. septiembre - 14:43 Mis reservas Mapa de mesas Disponibilid…" at bounding box center [579, 132] width 1159 height 265
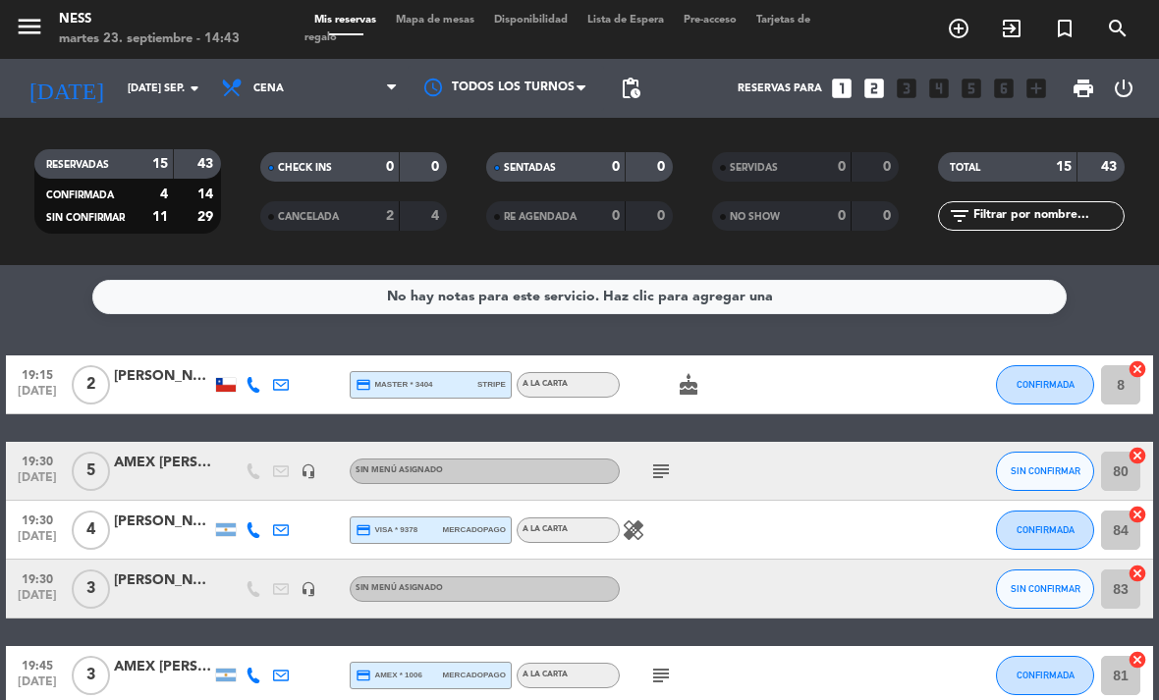
click at [663, 460] on icon "subject" at bounding box center [661, 472] width 24 height 24
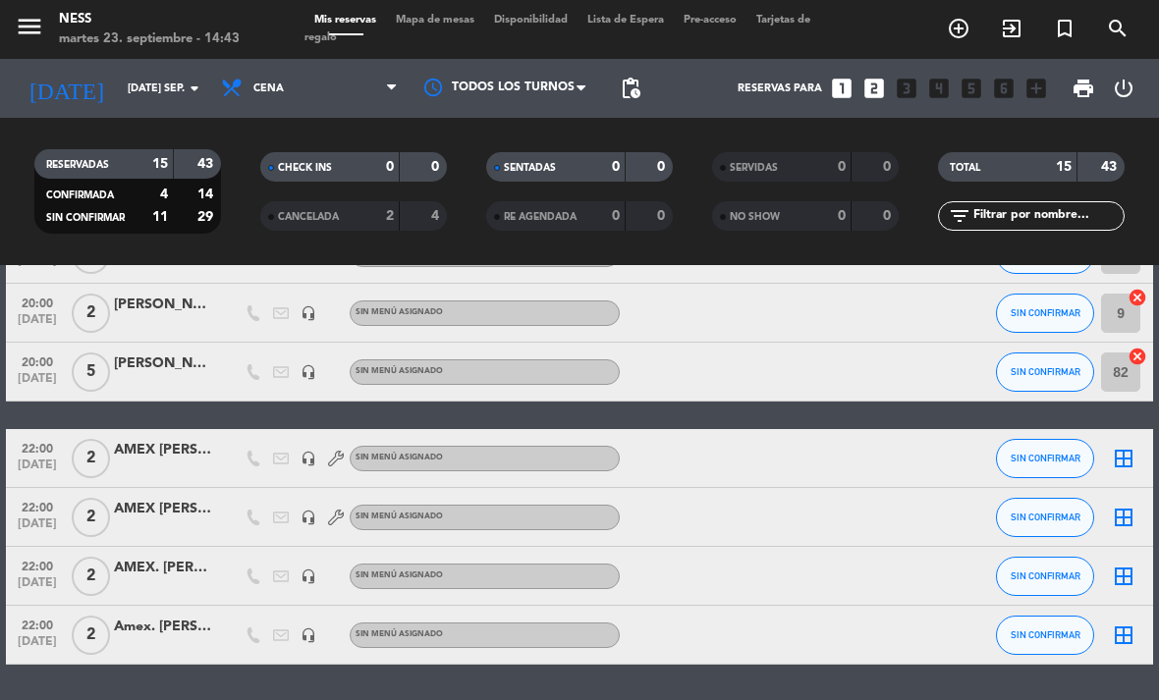
scroll to position [684, 0]
click at [180, 73] on input "[DATE] sep." at bounding box center [190, 89] width 145 height 32
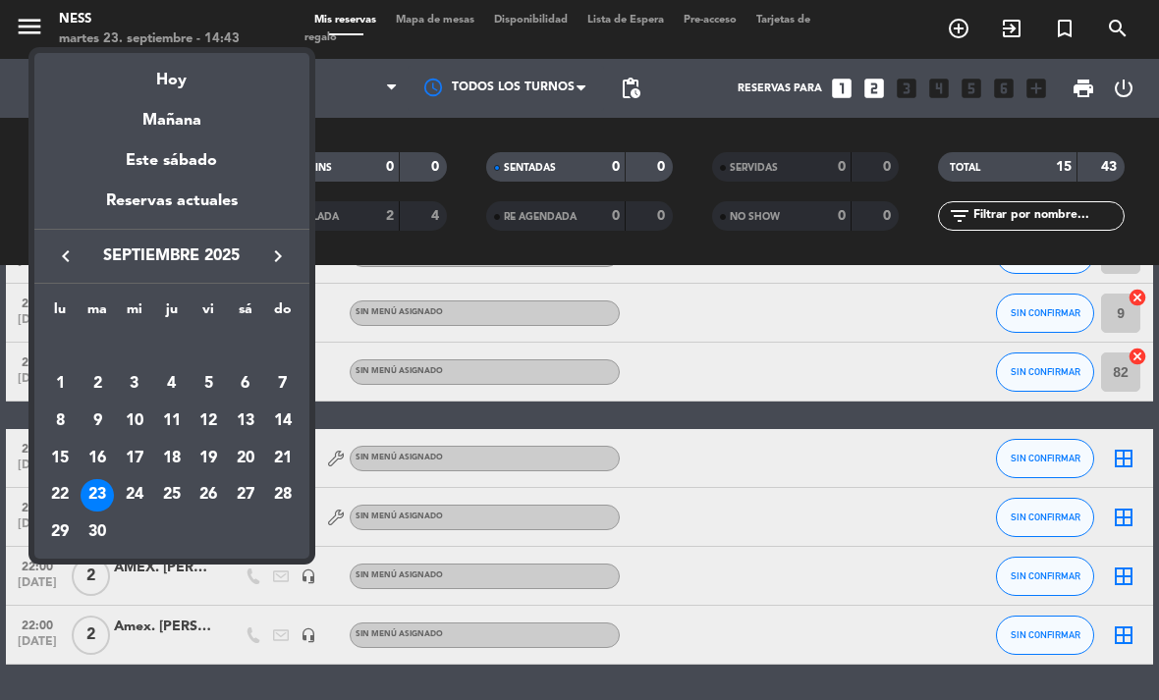
click at [143, 497] on div "24" at bounding box center [134, 495] width 33 height 33
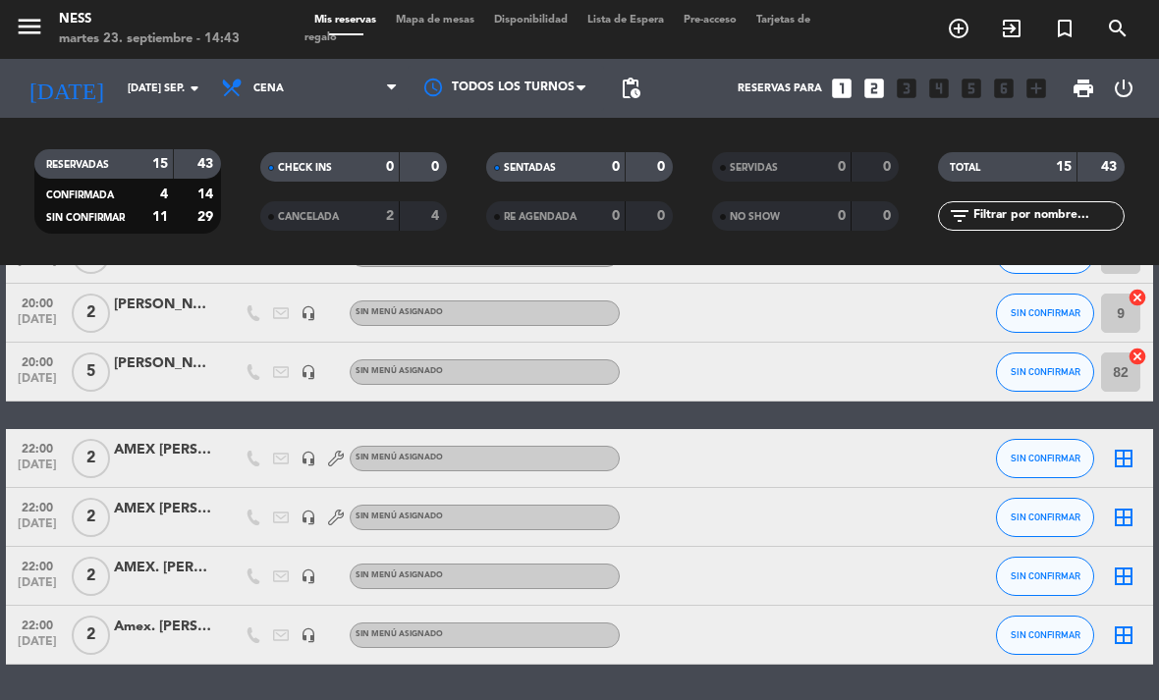
type input "mié. [DATE]"
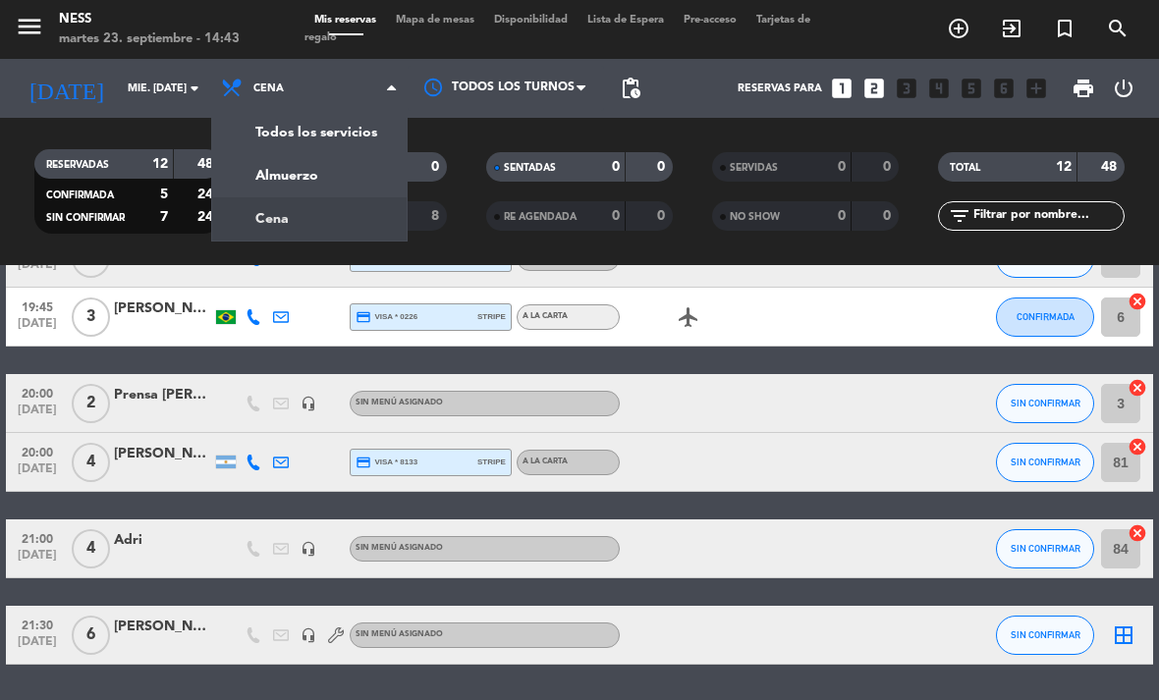
click at [352, 114] on div "menu Ness martes 23. septiembre - 14:43 Mis reservas Mapa de mesas Disponibilid…" at bounding box center [579, 132] width 1159 height 265
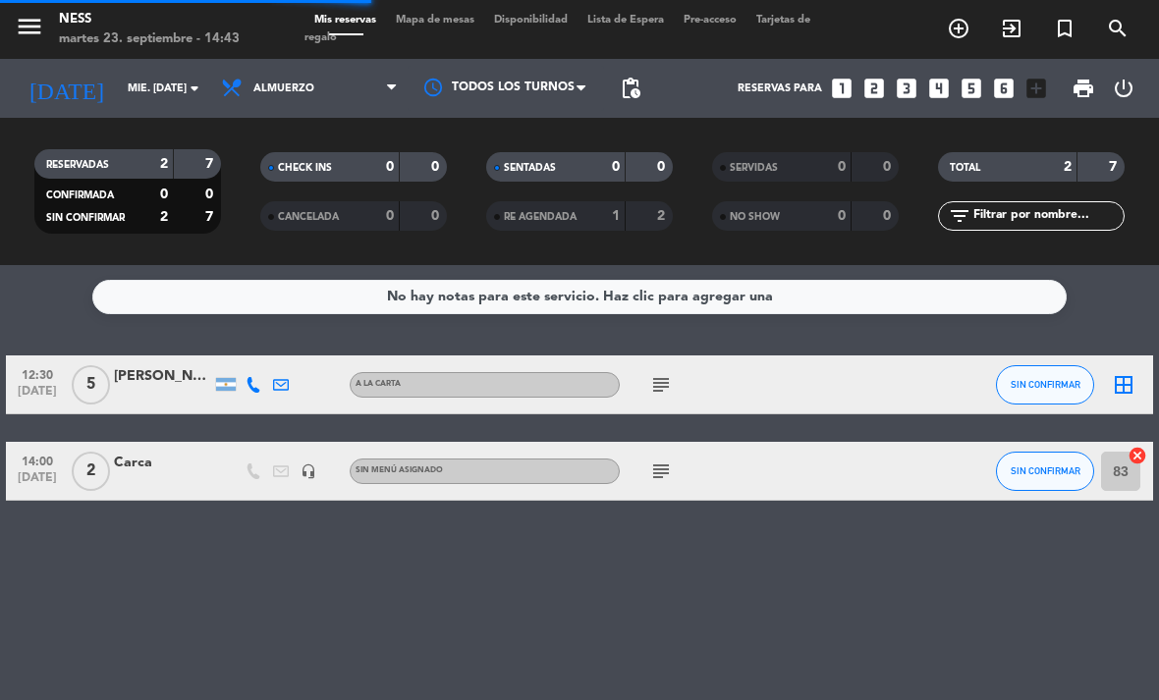
scroll to position [0, 0]
click at [652, 373] on icon "subject" at bounding box center [661, 385] width 24 height 24
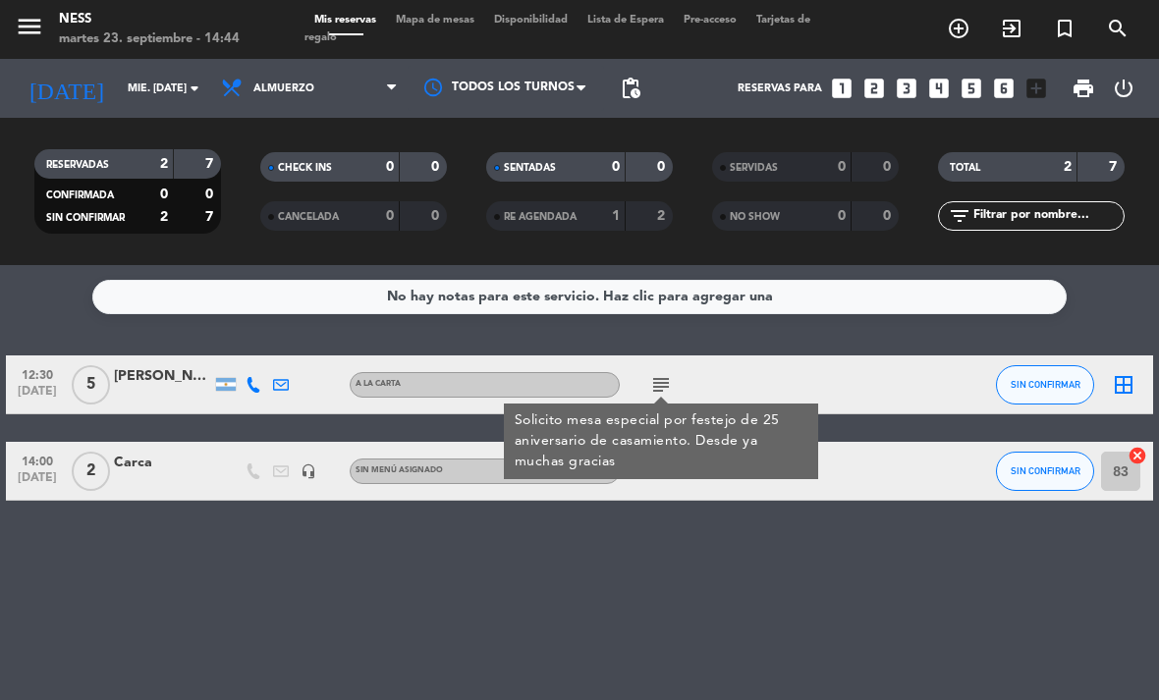
click at [725, 492] on div "No hay notas para este servicio. Haz clic para agregar una 12:30 [DATE] 5 [PERS…" at bounding box center [579, 482] width 1159 height 435
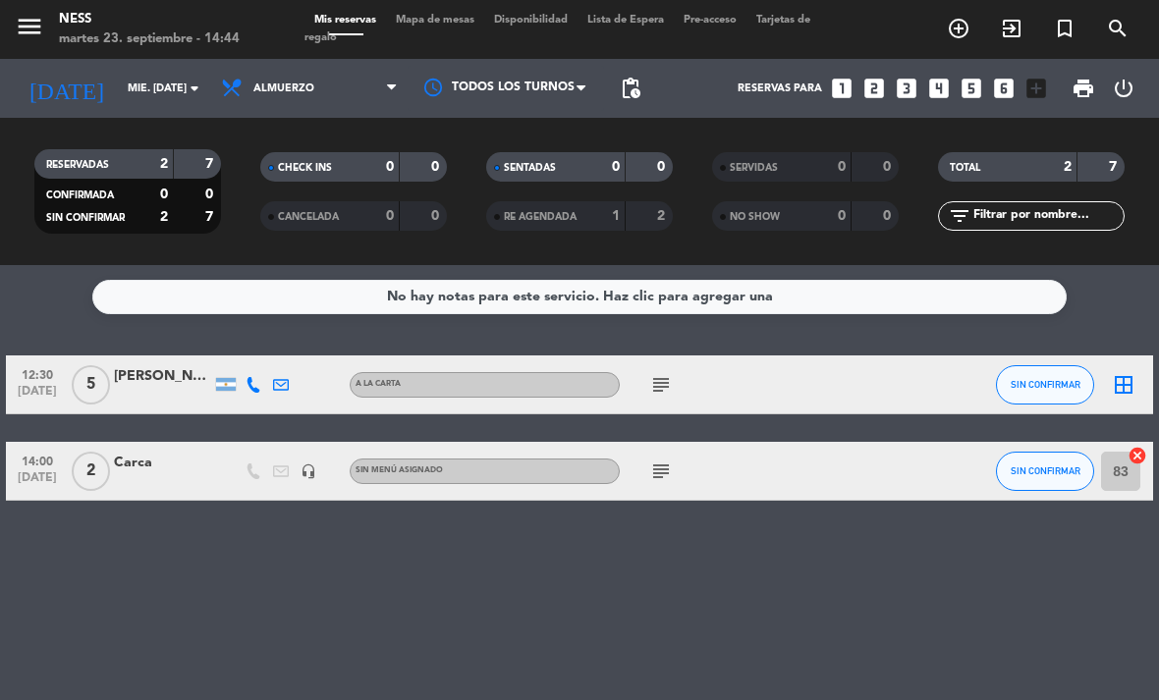
click at [663, 460] on icon "subject" at bounding box center [661, 472] width 24 height 24
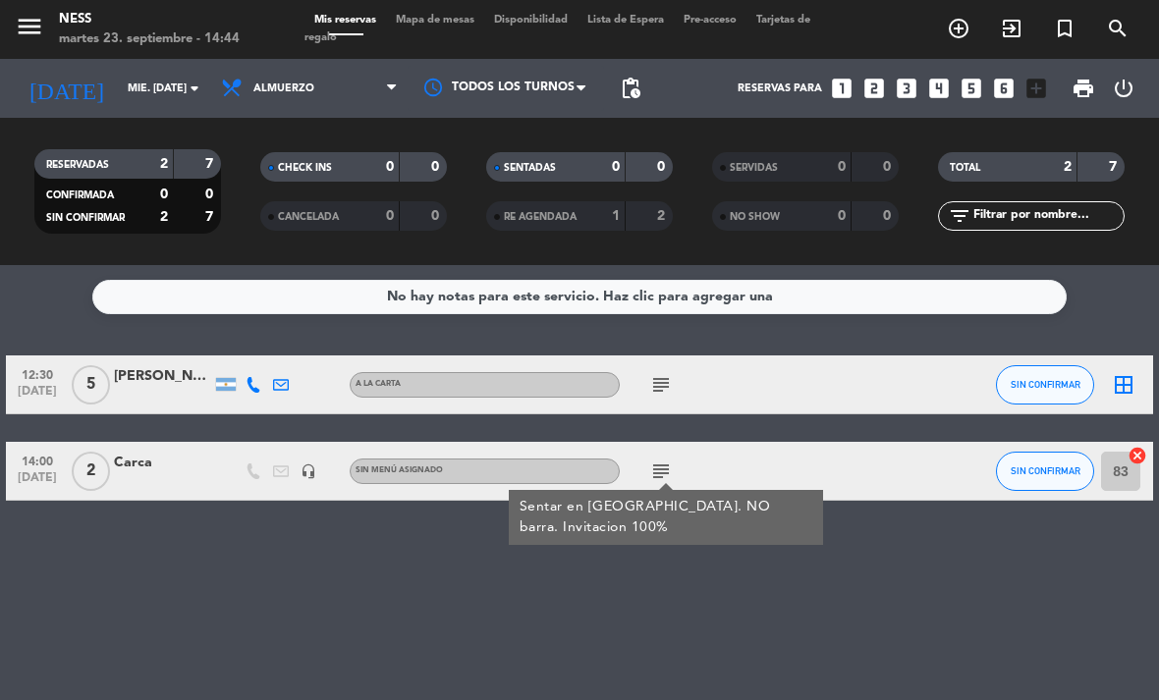
click at [828, 523] on div "No hay notas para este servicio. Haz clic para agregar una 12:30 [DATE] 5 [PERS…" at bounding box center [579, 482] width 1159 height 435
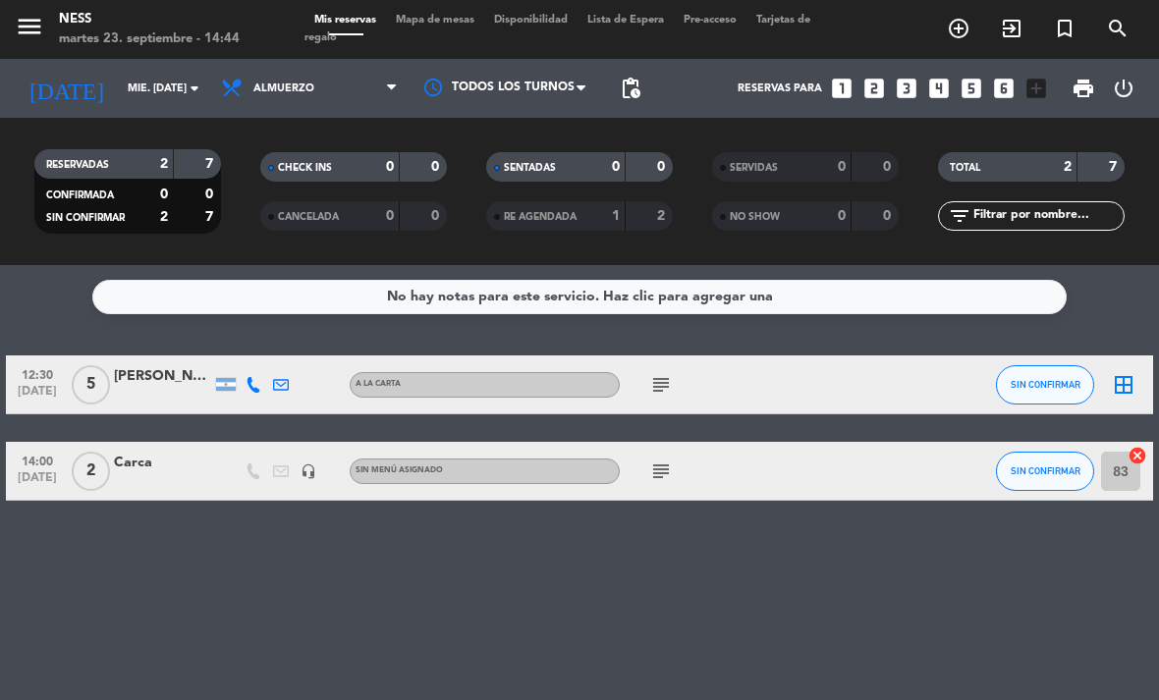
click at [1126, 355] on div "border_all" at bounding box center [1123, 384] width 59 height 58
click at [1126, 373] on icon "border_all" at bounding box center [1124, 385] width 24 height 24
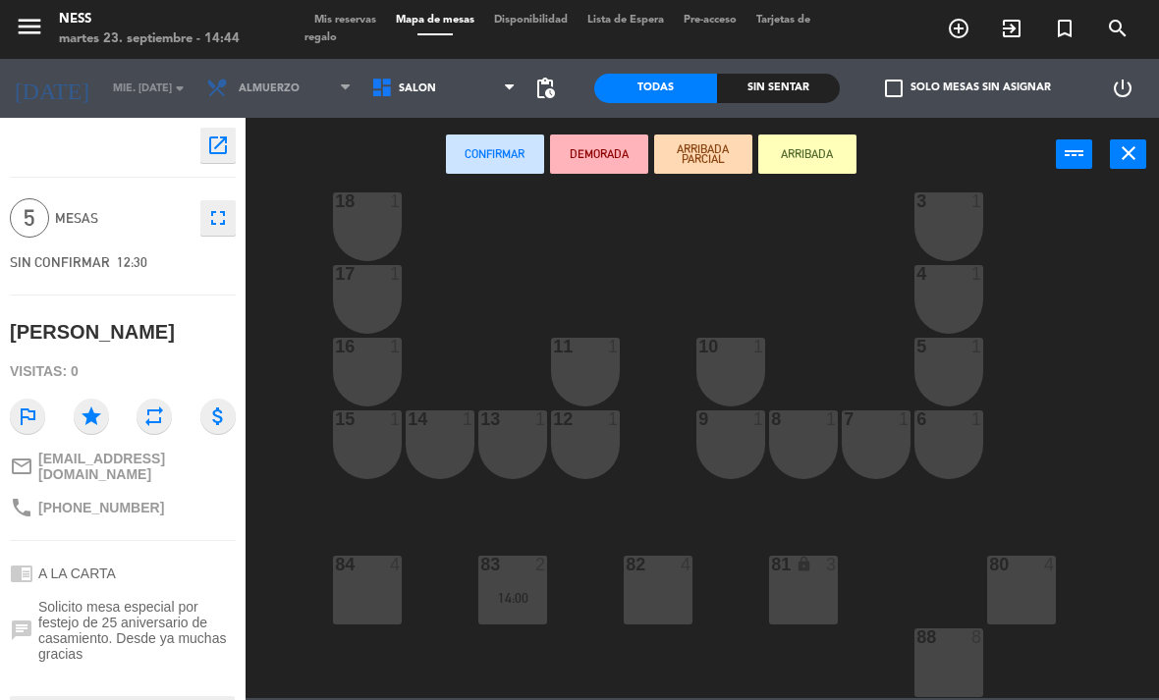
scroll to position [177, 0]
click at [1038, 569] on div "4" at bounding box center [1054, 565] width 32 height 18
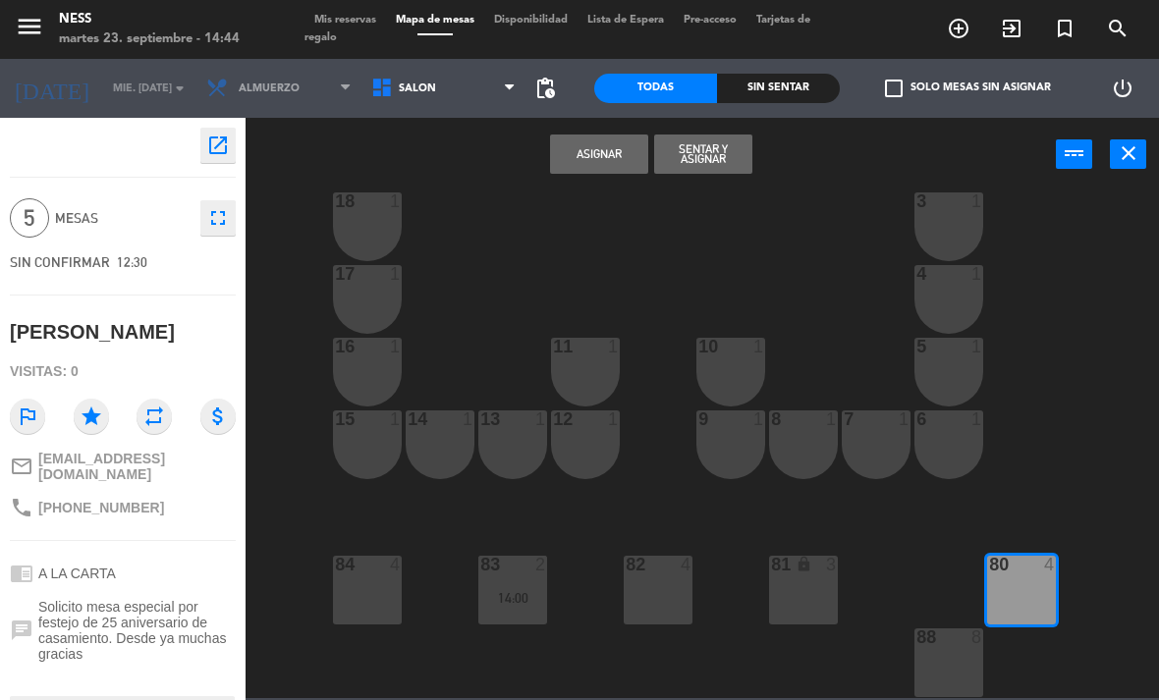
click at [583, 173] on button "Asignar" at bounding box center [599, 154] width 98 height 39
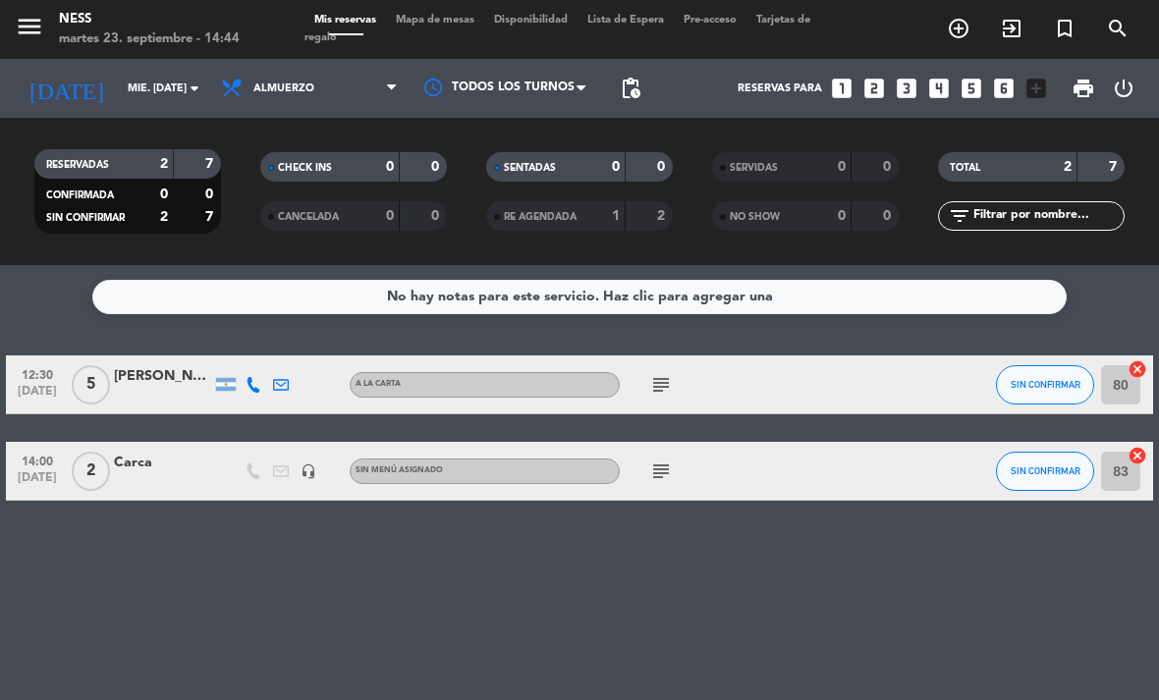
scroll to position [63, 0]
click at [177, 73] on input "mié. [DATE]" at bounding box center [190, 89] width 145 height 32
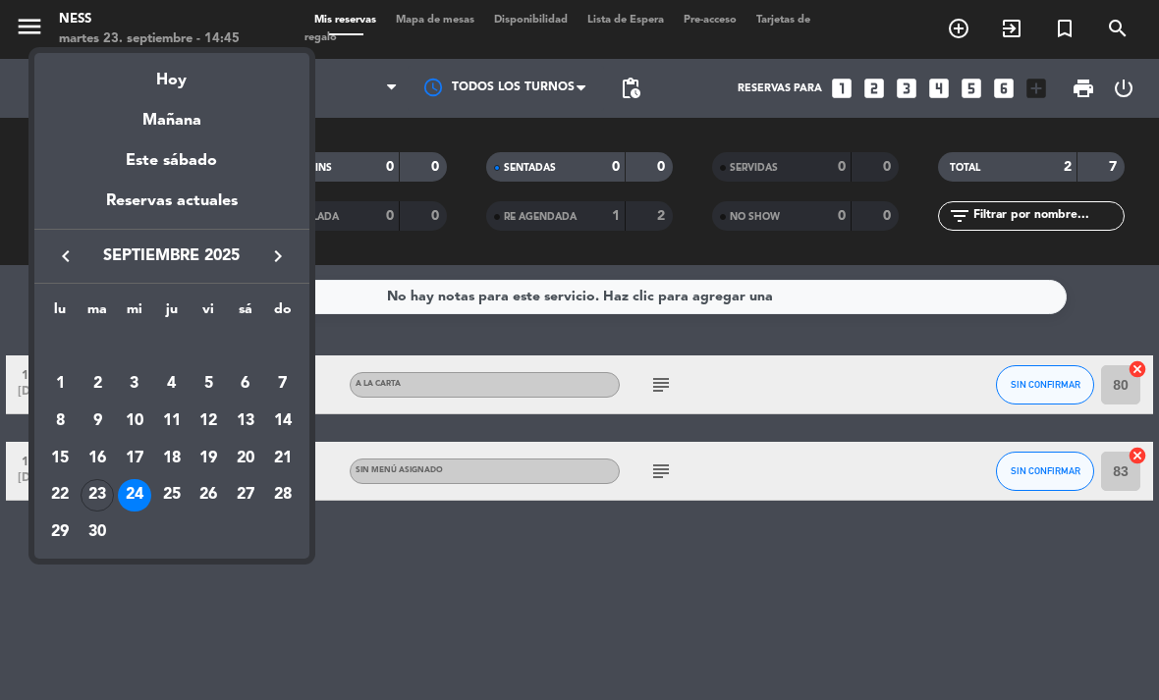
click at [181, 500] on div "25" at bounding box center [171, 495] width 33 height 33
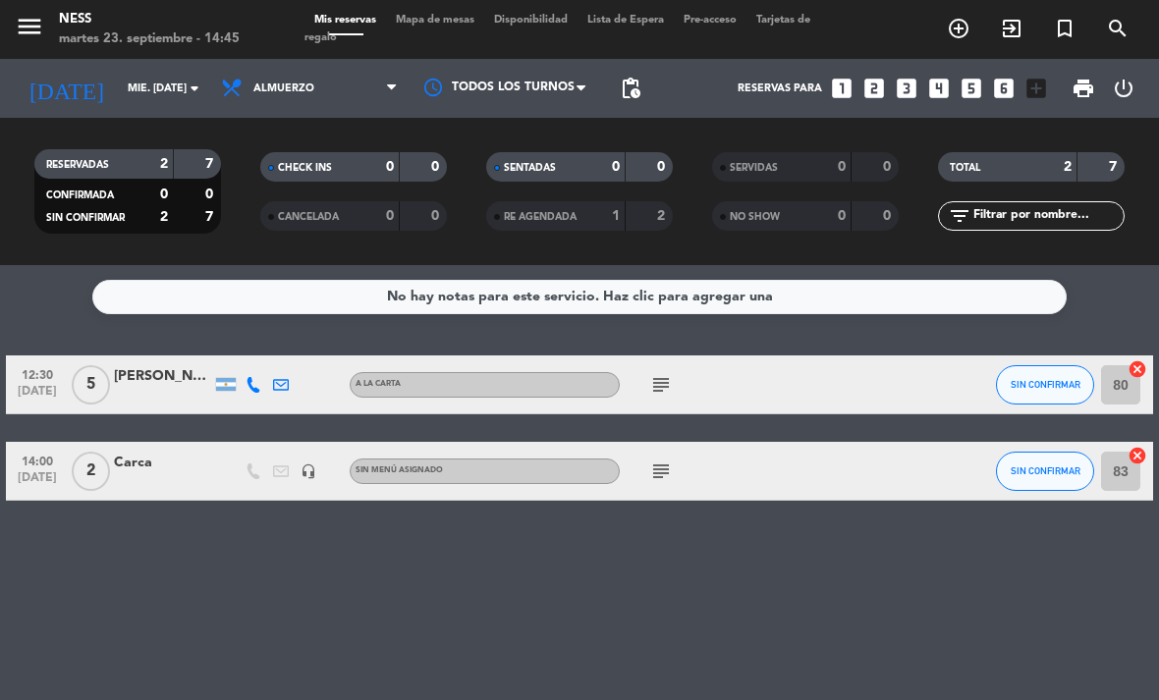
type input "[DEMOGRAPHIC_DATA] [DATE]"
click at [841, 284] on div "No hay notas para este servicio. Haz clic para agregar una 12:30 [DATE] 5 [PERS…" at bounding box center [579, 482] width 1159 height 435
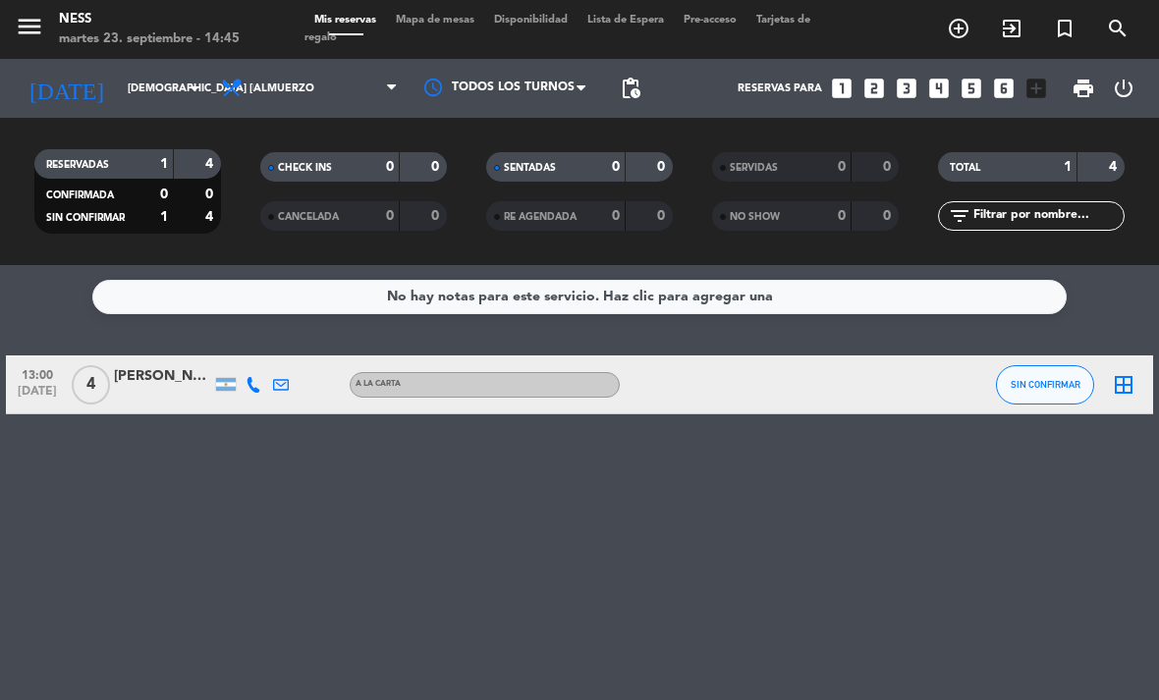
click at [1130, 373] on icon "border_all" at bounding box center [1124, 385] width 24 height 24
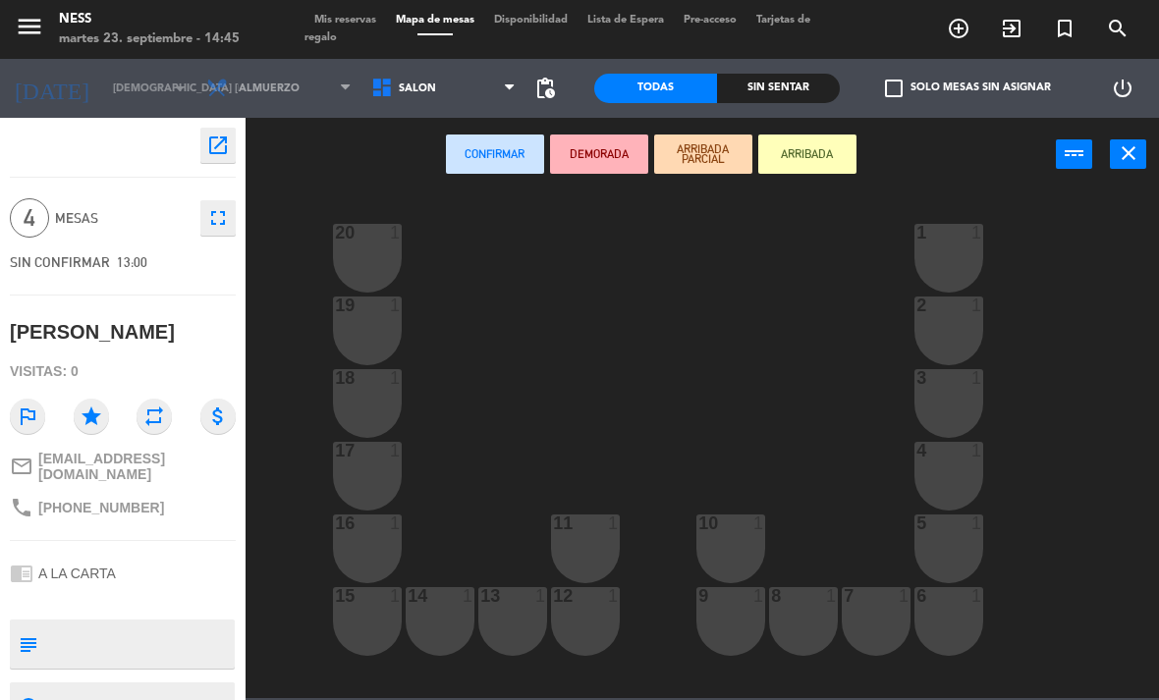
click at [1121, 143] on icon "close" at bounding box center [1129, 153] width 24 height 24
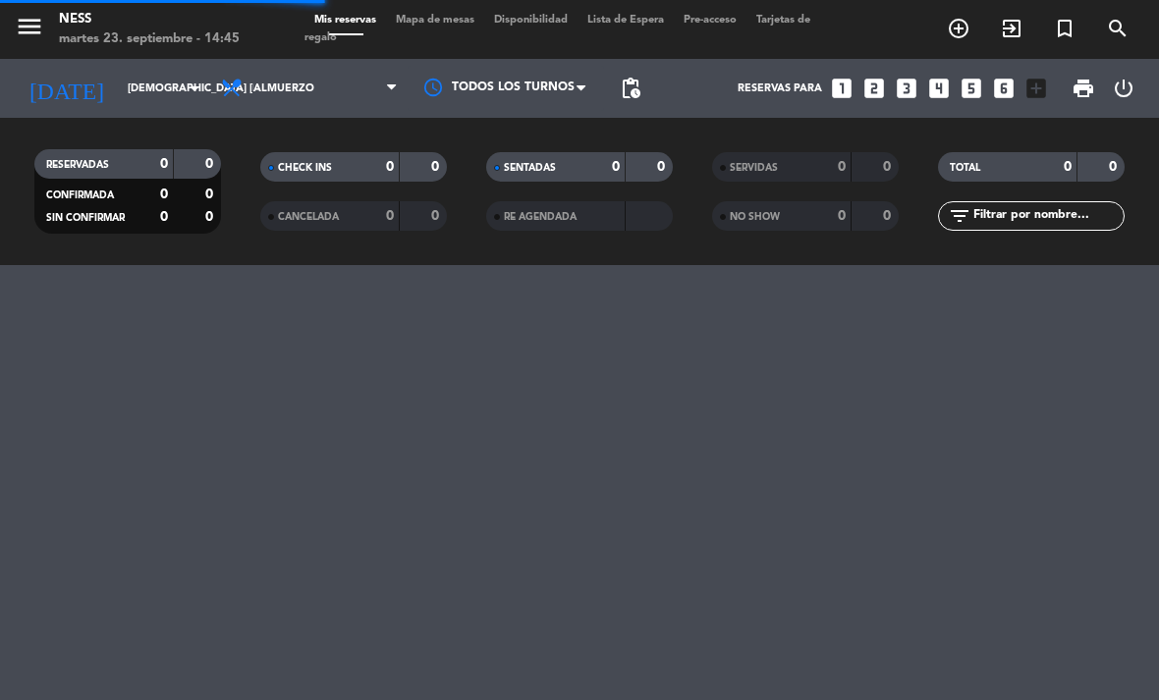
click at [1136, 201] on div "filter_list" at bounding box center [1031, 215] width 226 height 29
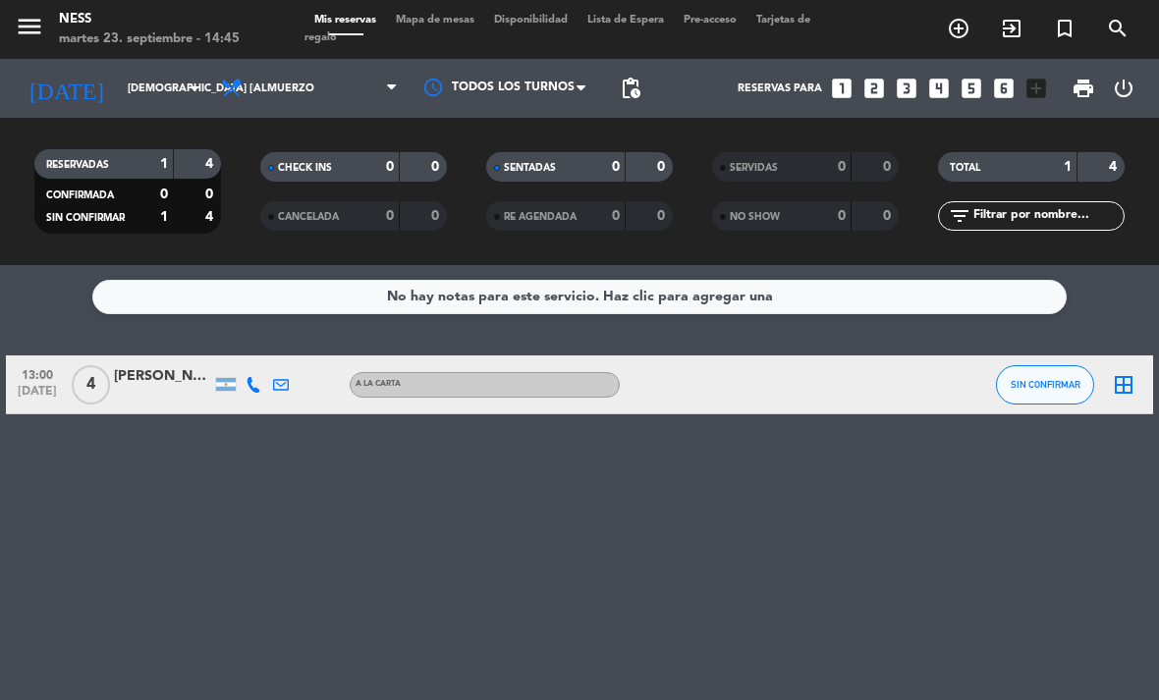
click at [1127, 373] on icon "border_all" at bounding box center [1124, 385] width 24 height 24
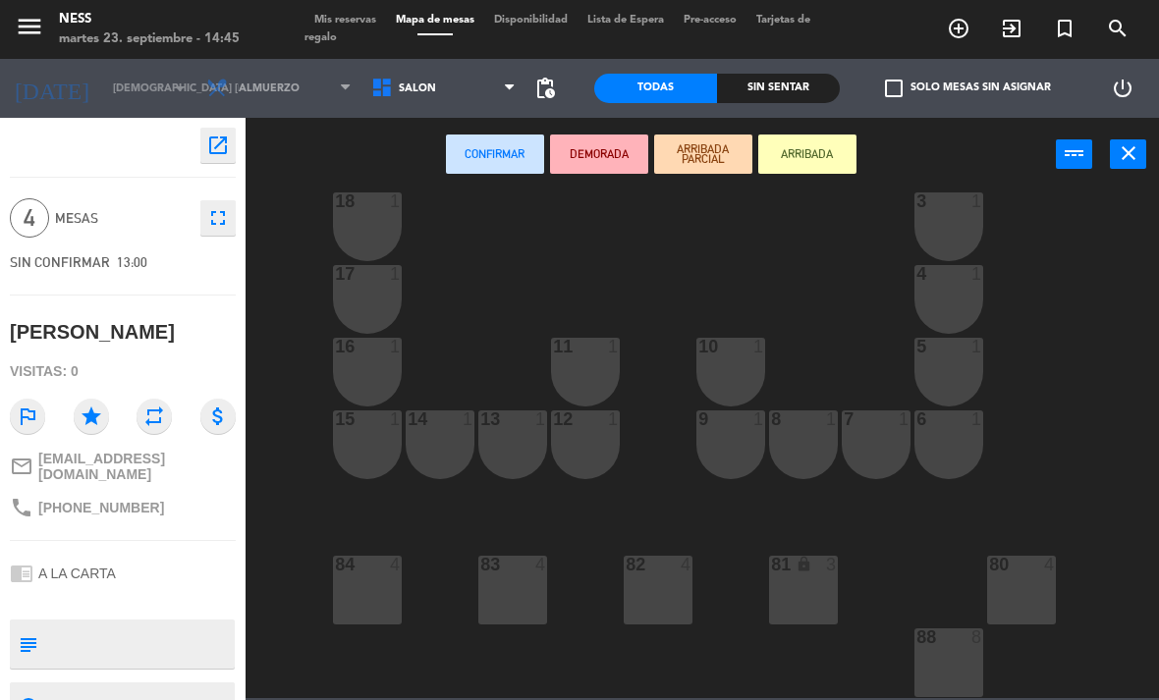
scroll to position [177, 0]
click at [660, 600] on div "82 4" at bounding box center [658, 590] width 69 height 69
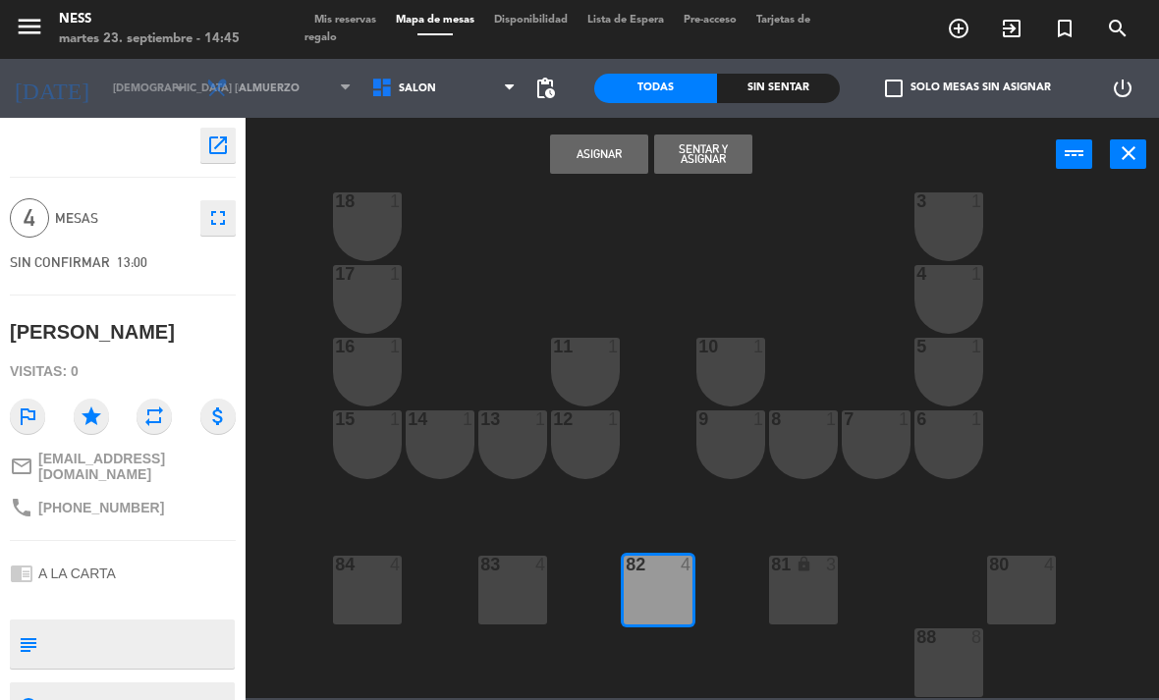
click at [579, 149] on button "Asignar" at bounding box center [599, 154] width 98 height 39
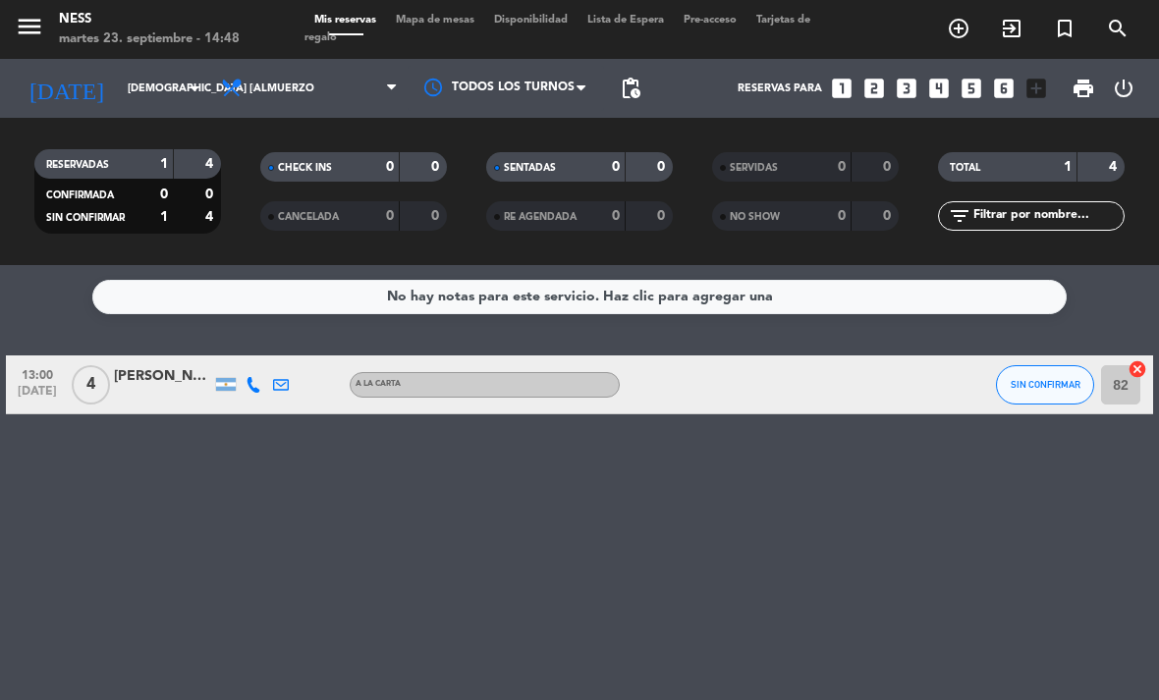
click at [147, 73] on input "[DEMOGRAPHIC_DATA] [DATE]" at bounding box center [190, 89] width 145 height 32
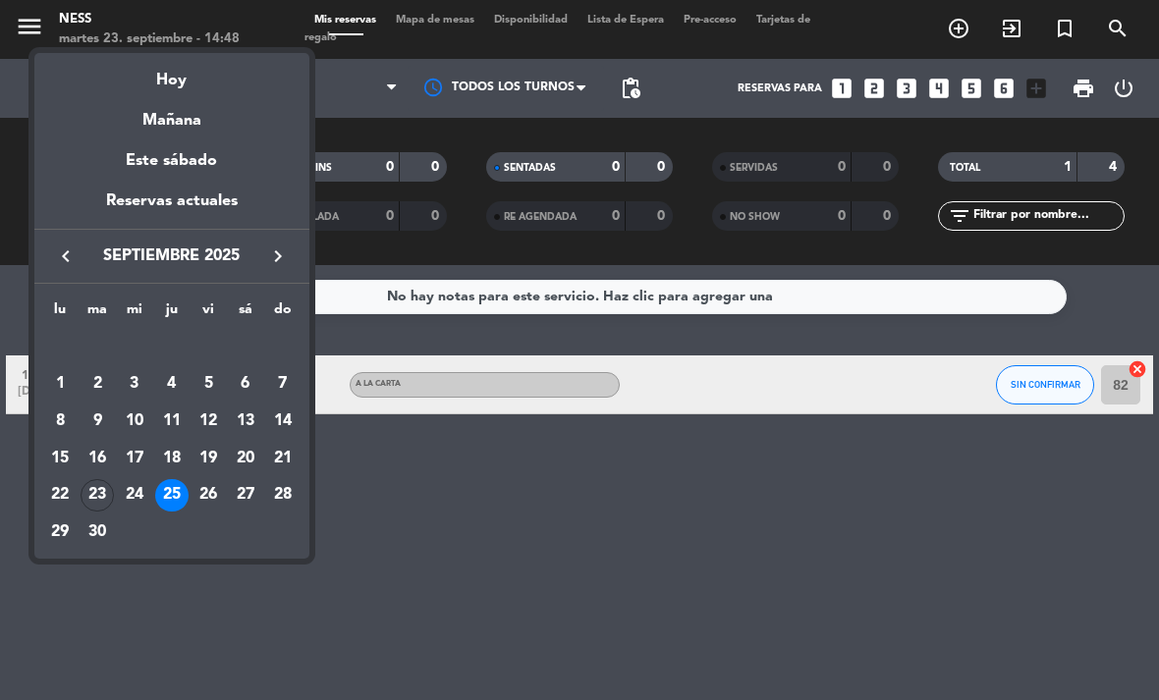
click at [105, 486] on div "23" at bounding box center [97, 495] width 33 height 33
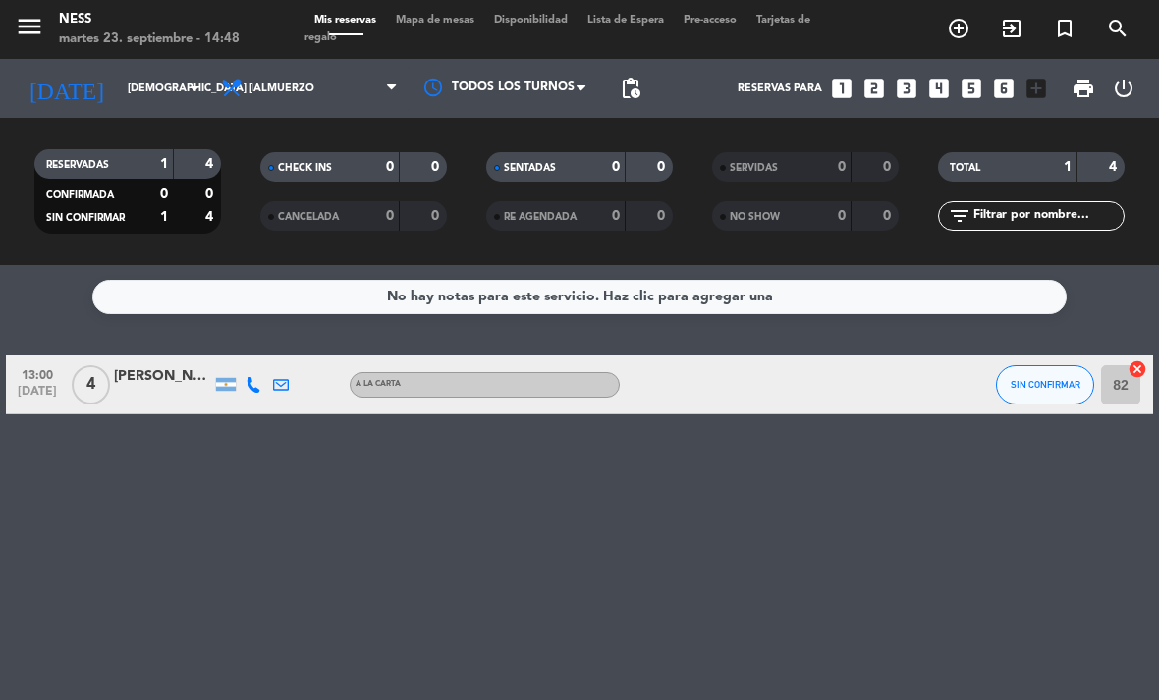
type input "[DATE] sep."
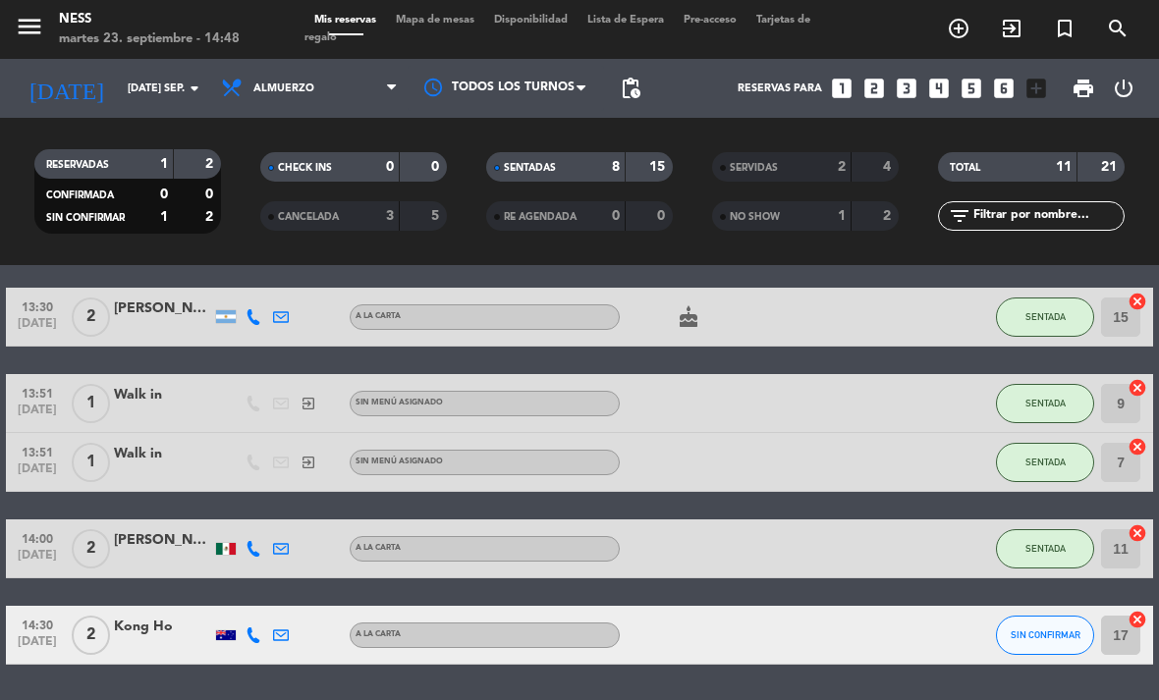
scroll to position [63, 0]
click at [1142, 610] on icon "cancel" at bounding box center [1137, 620] width 20 height 20
click at [1130, 624] on icon "border_all" at bounding box center [1124, 636] width 24 height 24
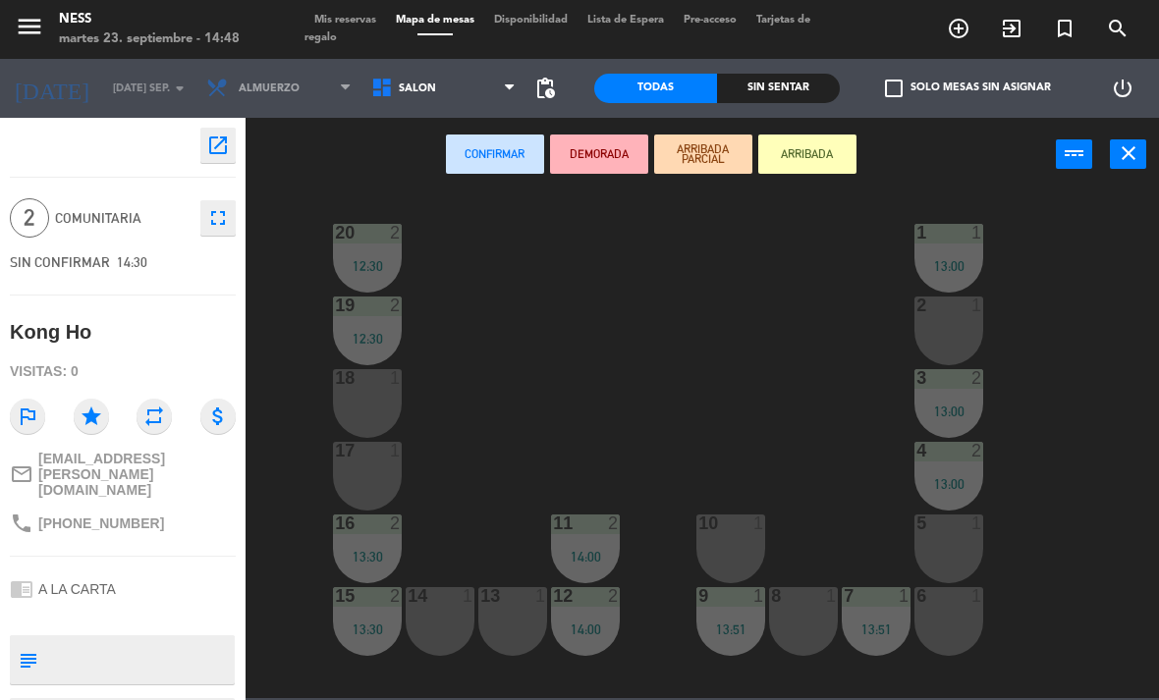
click at [1129, 151] on icon "close" at bounding box center [1129, 153] width 24 height 24
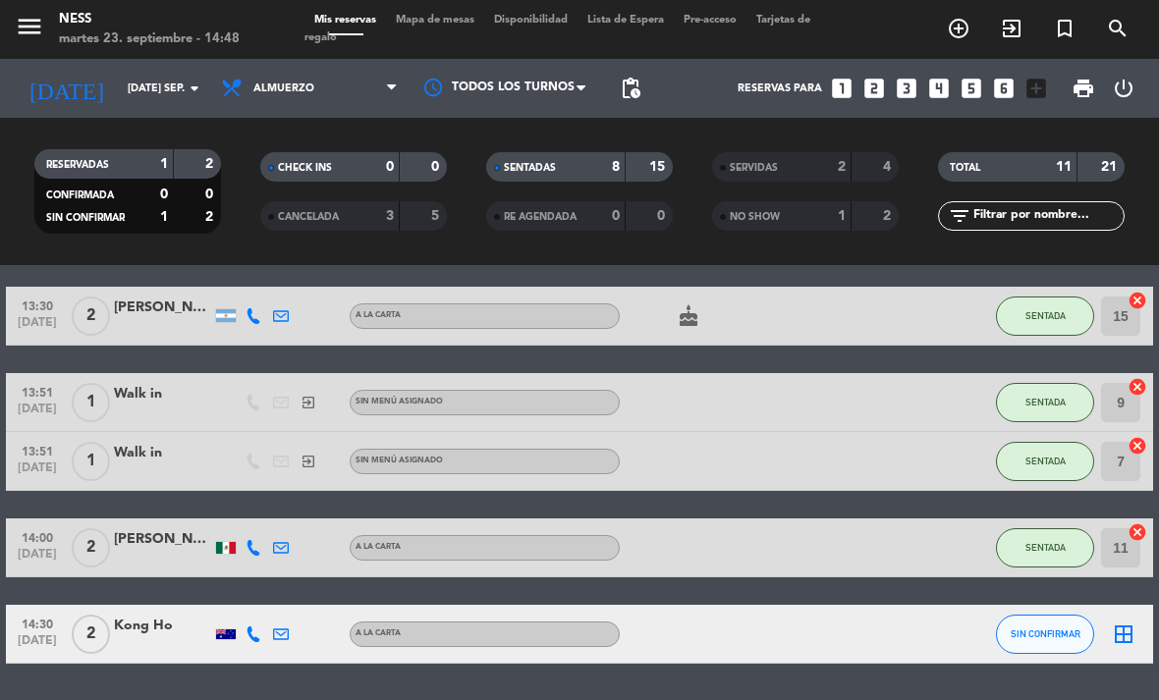
scroll to position [358, 0]
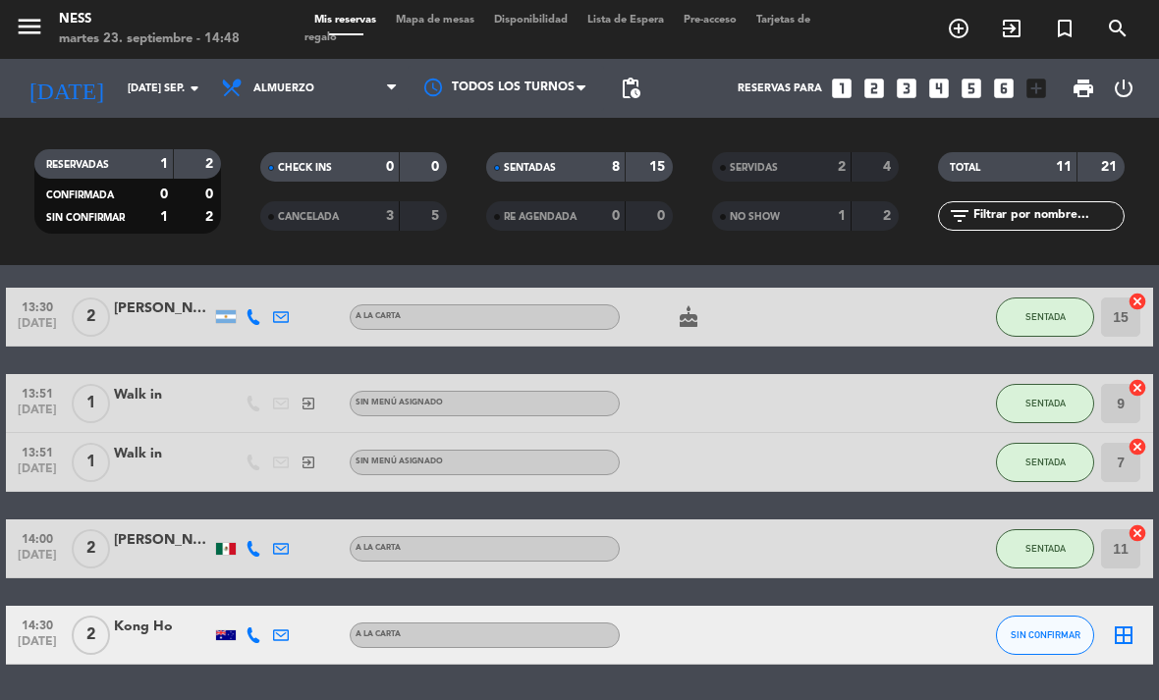
click at [1125, 624] on icon "border_all" at bounding box center [1124, 636] width 24 height 24
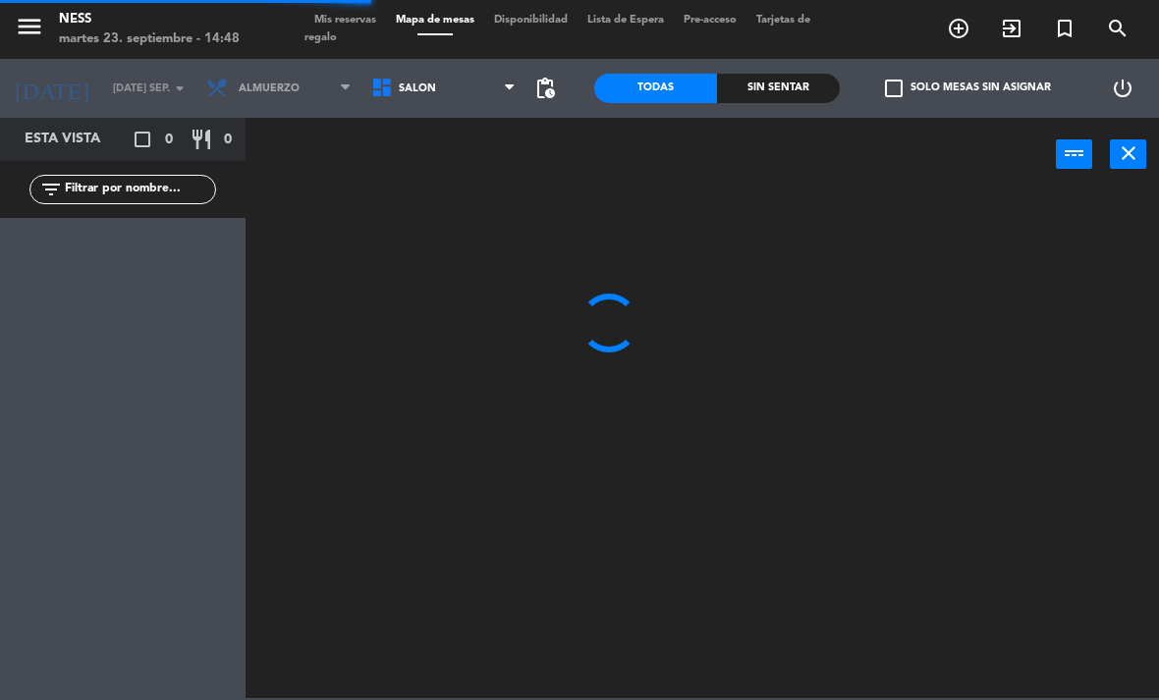
click at [1118, 151] on icon "close" at bounding box center [1129, 153] width 24 height 24
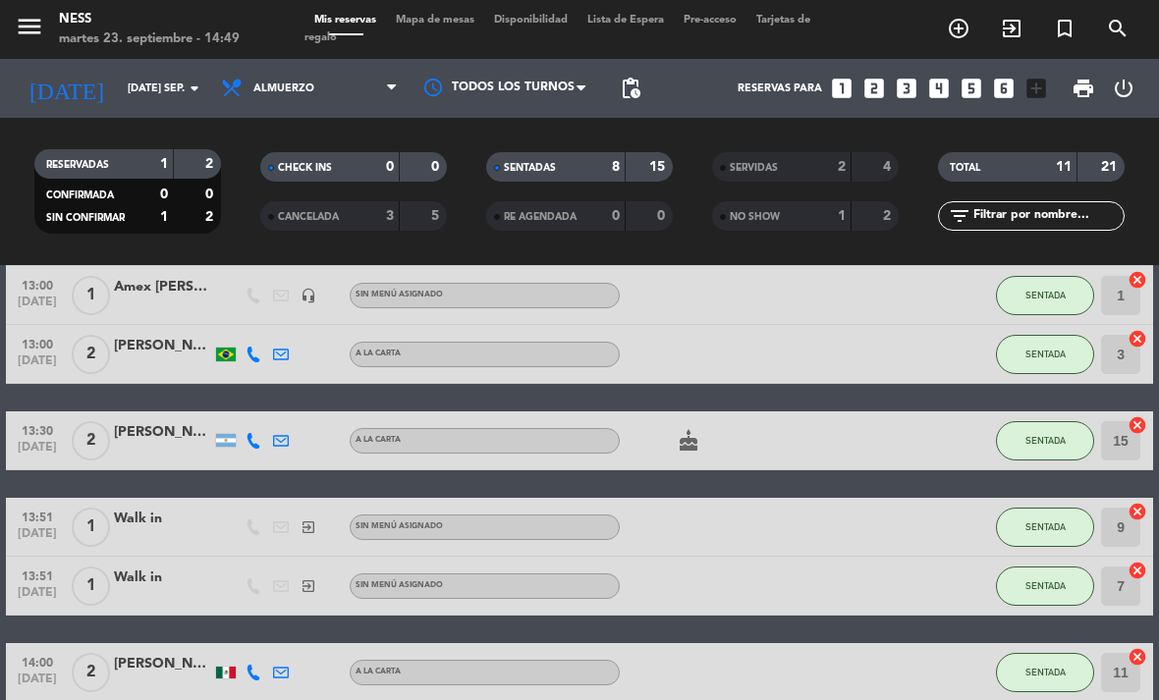
scroll to position [225, 0]
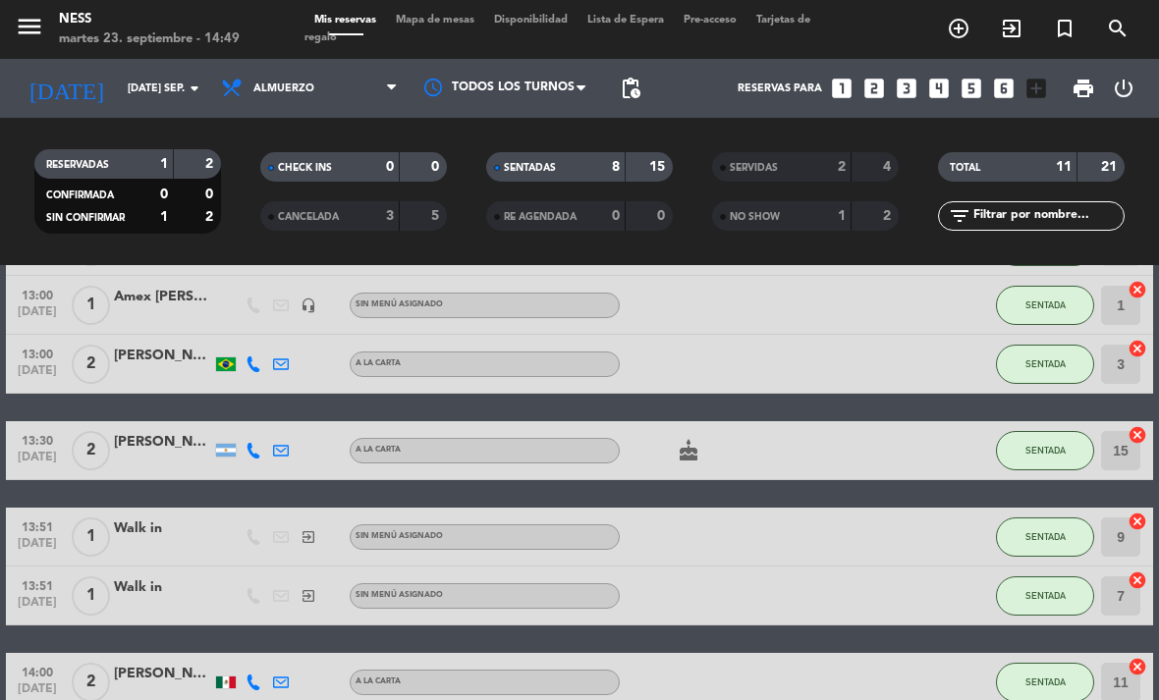
click at [1063, 531] on span "SENTADA" at bounding box center [1045, 536] width 40 height 11
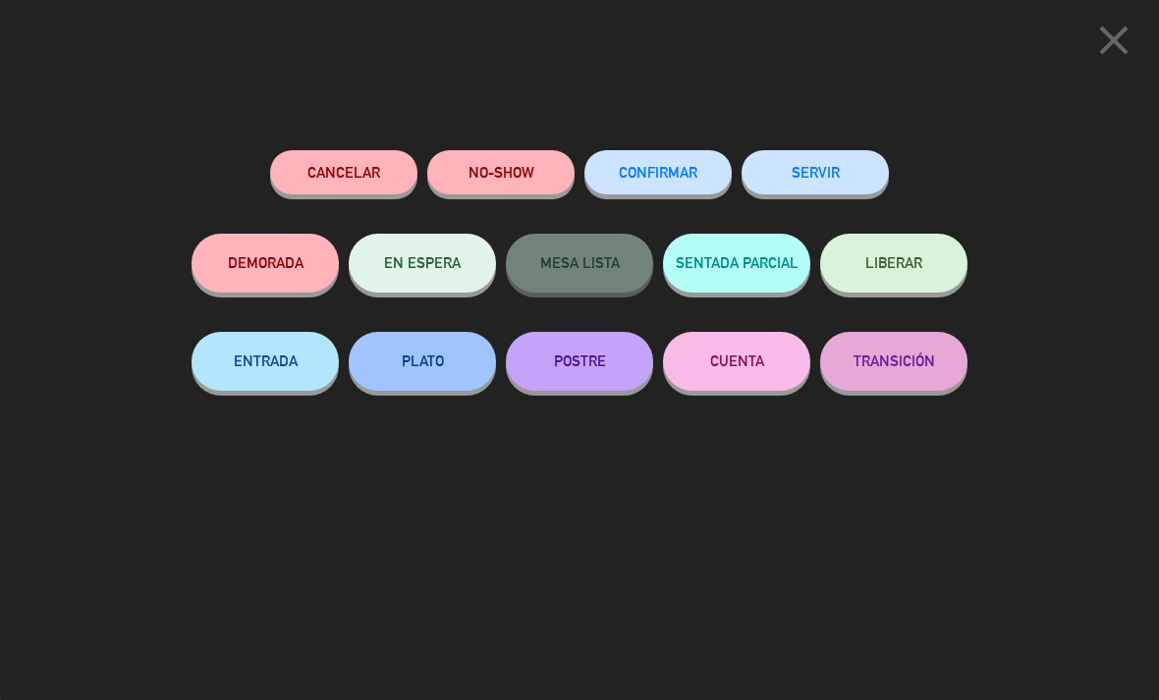
click at [860, 164] on button "SERVIR" at bounding box center [814, 172] width 147 height 44
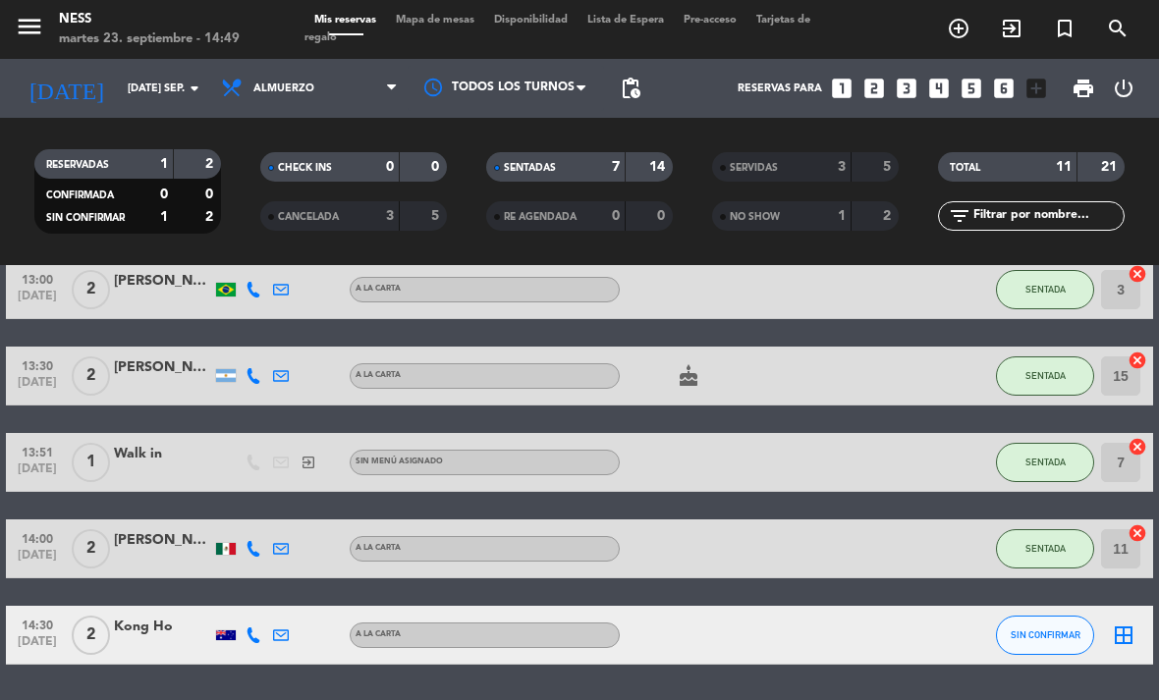
scroll to position [300, 0]
click at [1135, 624] on icon "border_all" at bounding box center [1124, 636] width 24 height 24
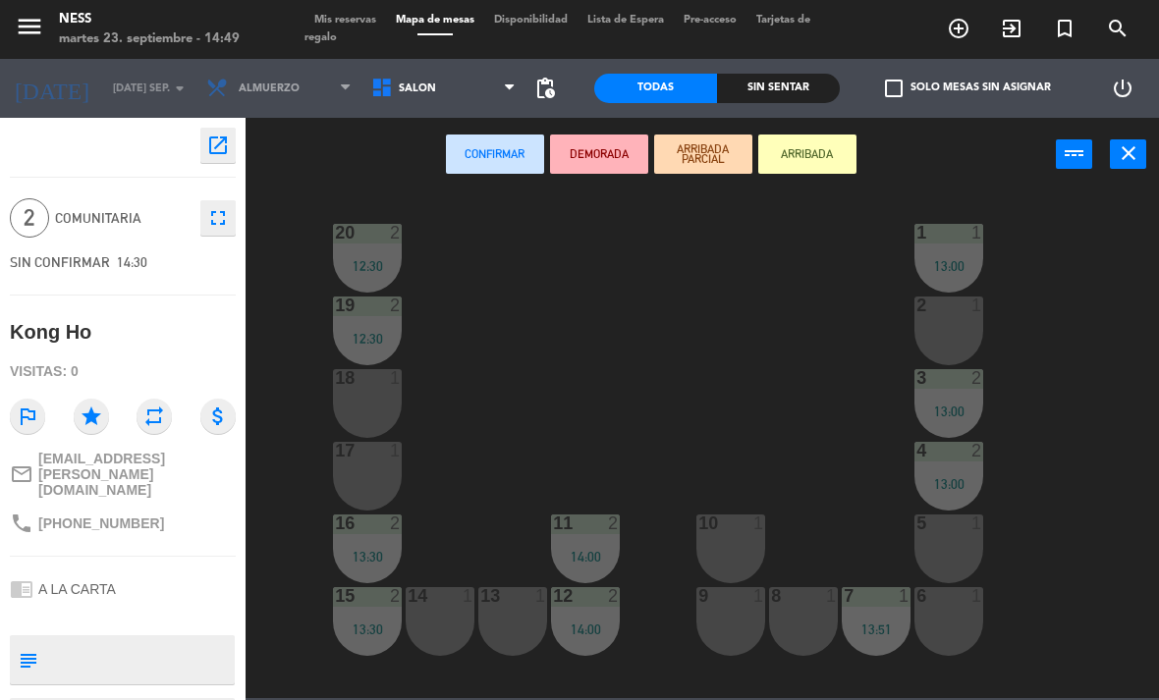
click at [726, 547] on div "10 1" at bounding box center [730, 549] width 69 height 69
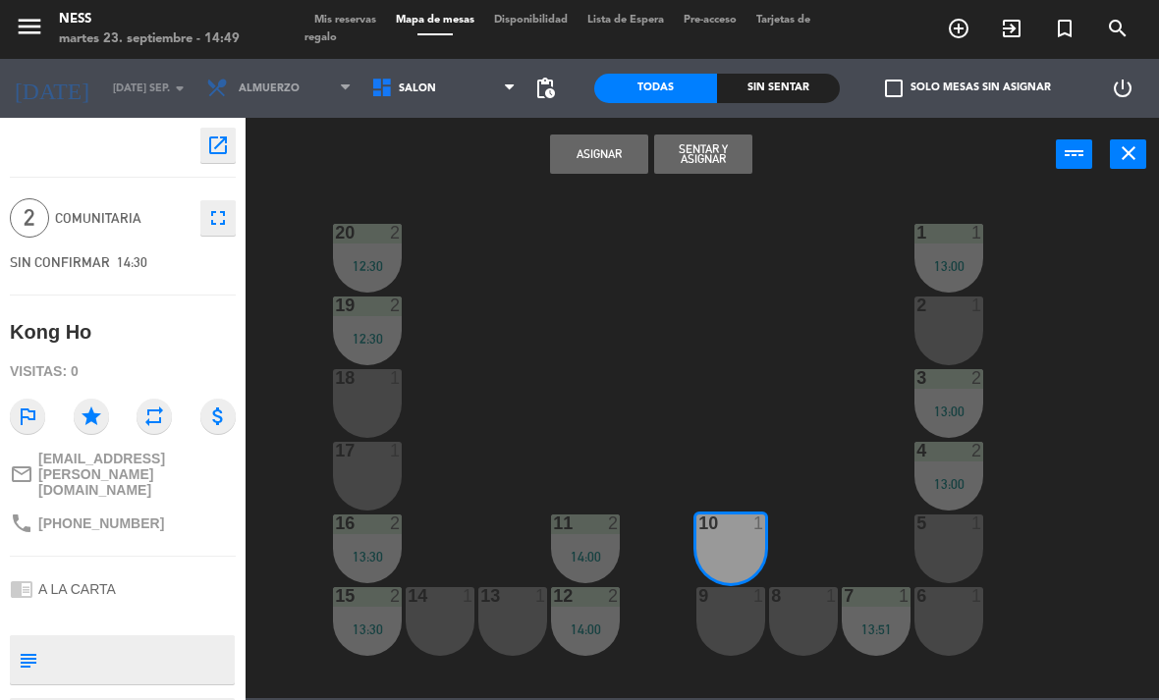
click at [751, 619] on div "9 1" at bounding box center [730, 621] width 69 height 69
click at [750, 165] on button "Sentar y Asignar" at bounding box center [703, 154] width 98 height 39
